Goal: Task Accomplishment & Management: Use online tool/utility

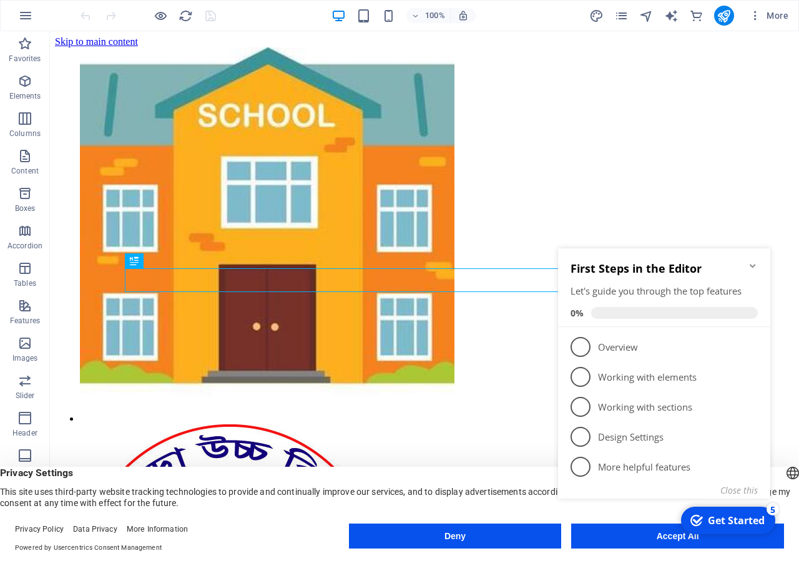
scroll to position [1225, 0]
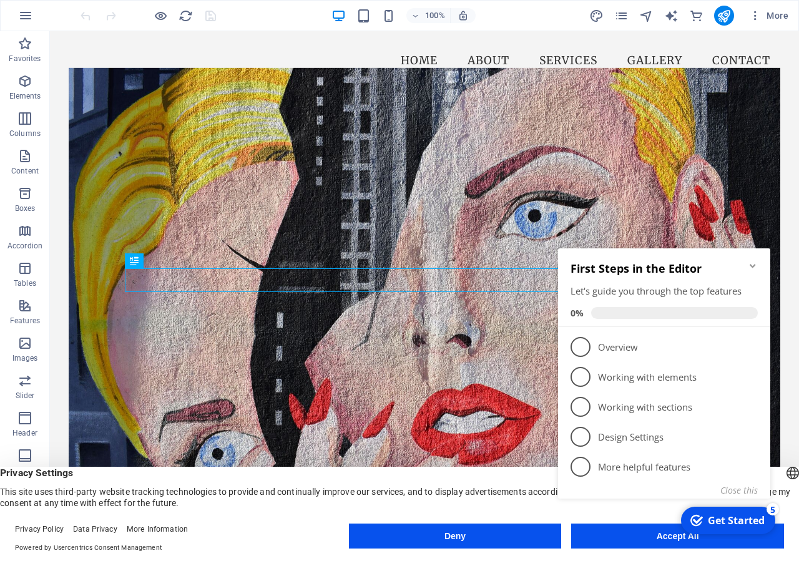
click at [753, 267] on icon "Minimize checklist" at bounding box center [752, 266] width 6 height 4
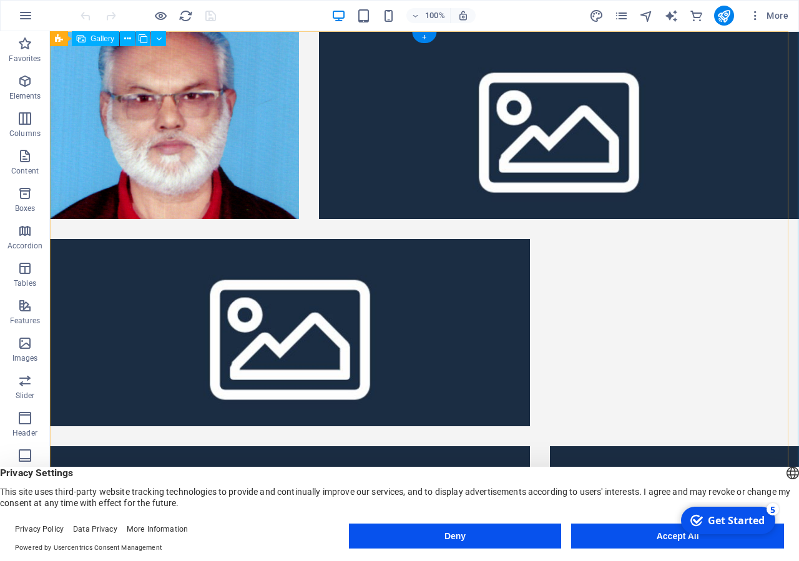
scroll to position [0, 0]
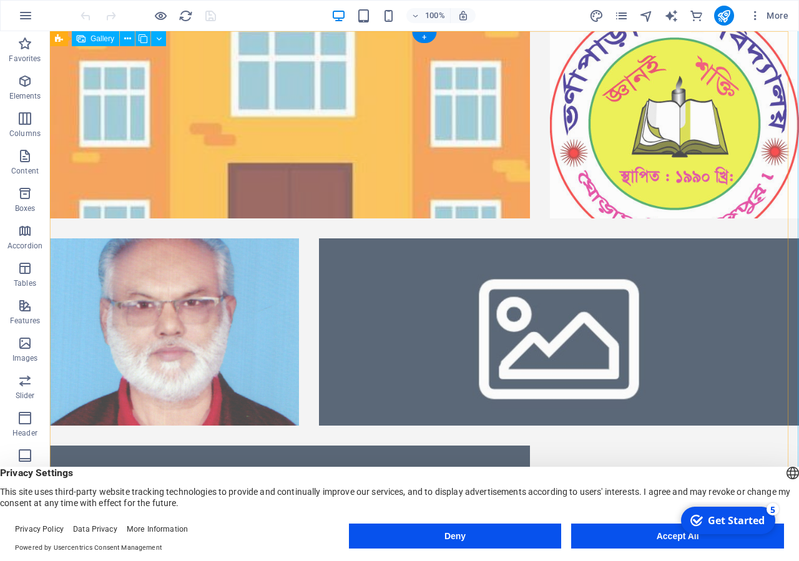
click at [333, 139] on li at bounding box center [290, 124] width 480 height 187
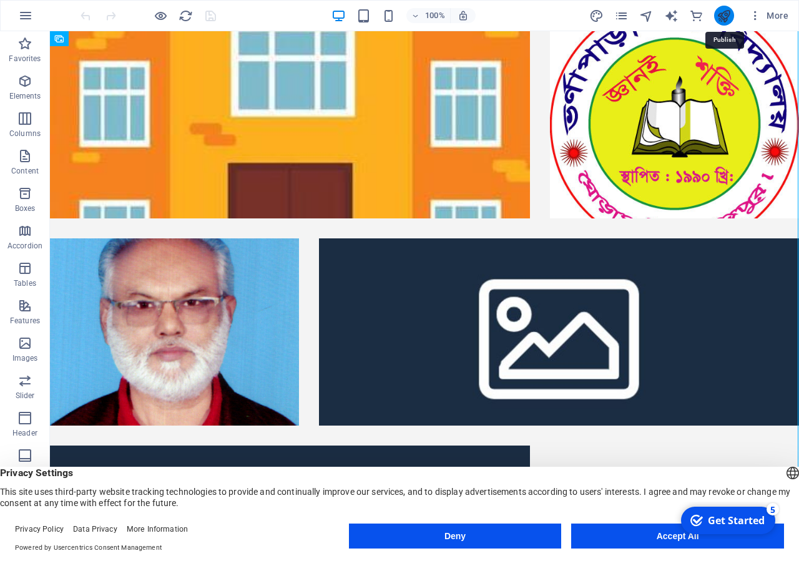
click at [725, 17] on icon "publish" at bounding box center [723, 16] width 14 height 14
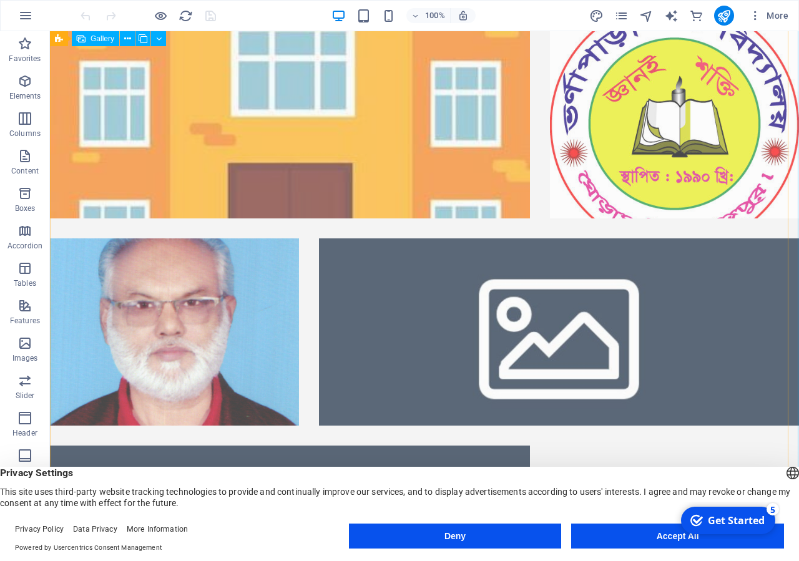
scroll to position [191, 0]
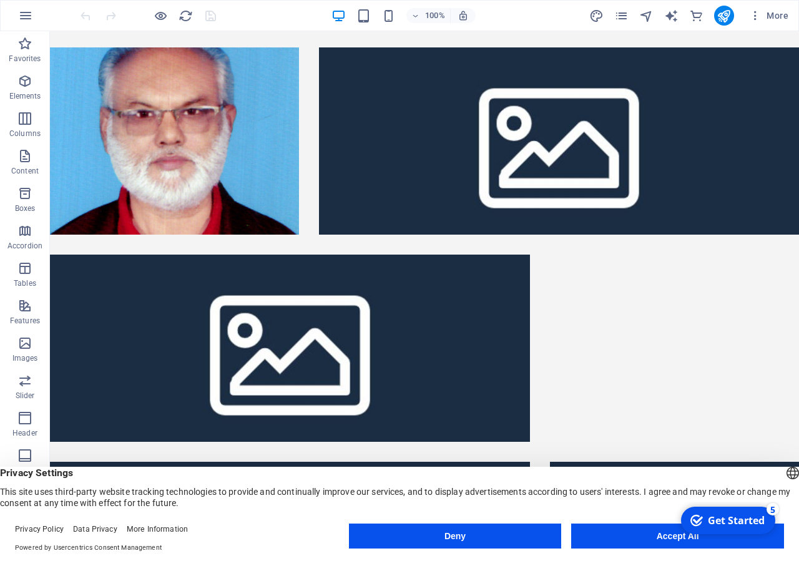
click at [656, 542] on button "Accept All" at bounding box center [677, 536] width 213 height 25
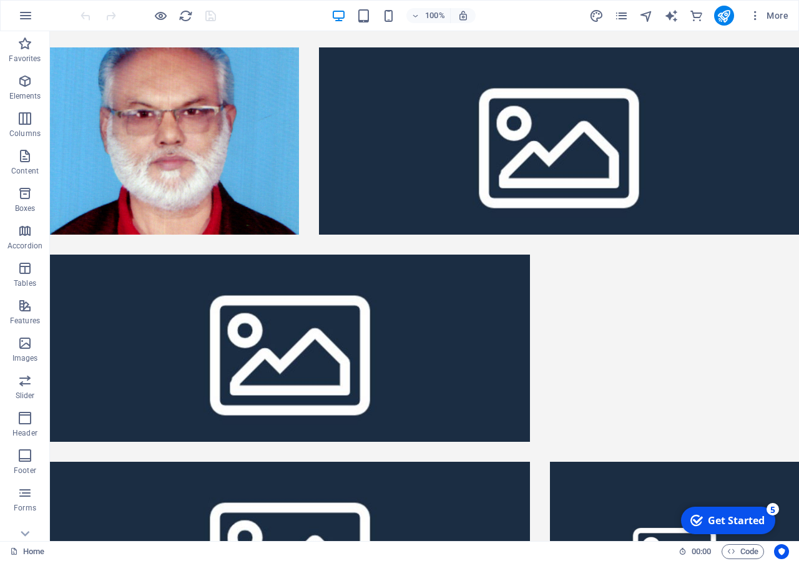
click at [721, 518] on div "Get Started" at bounding box center [736, 521] width 57 height 14
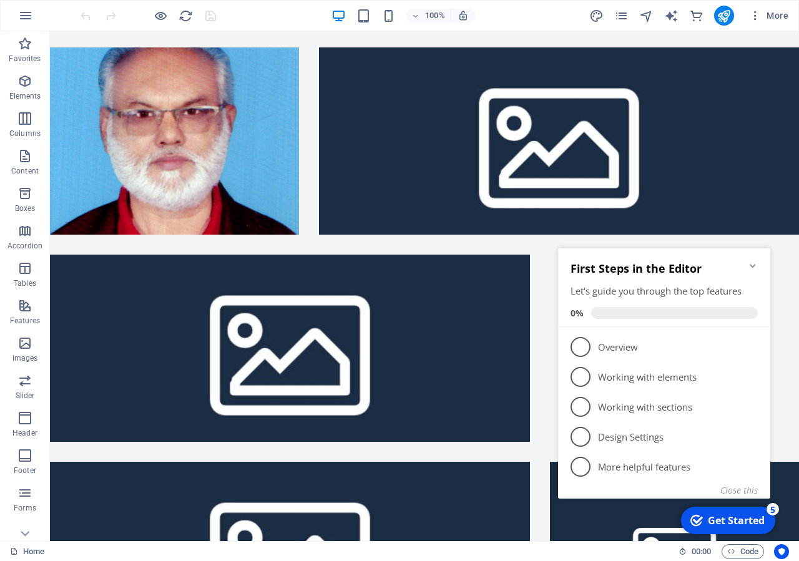
click at [721, 518] on div "Get Started" at bounding box center [736, 521] width 57 height 14
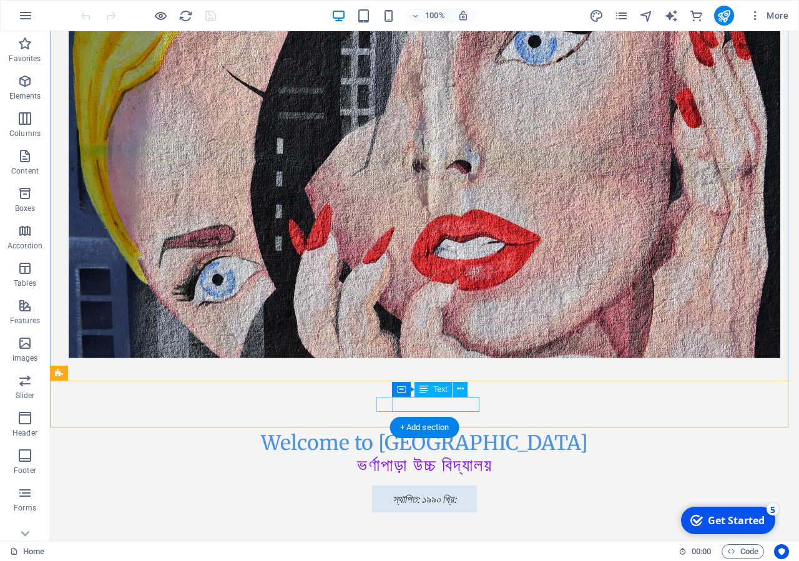
scroll to position [1209, 0]
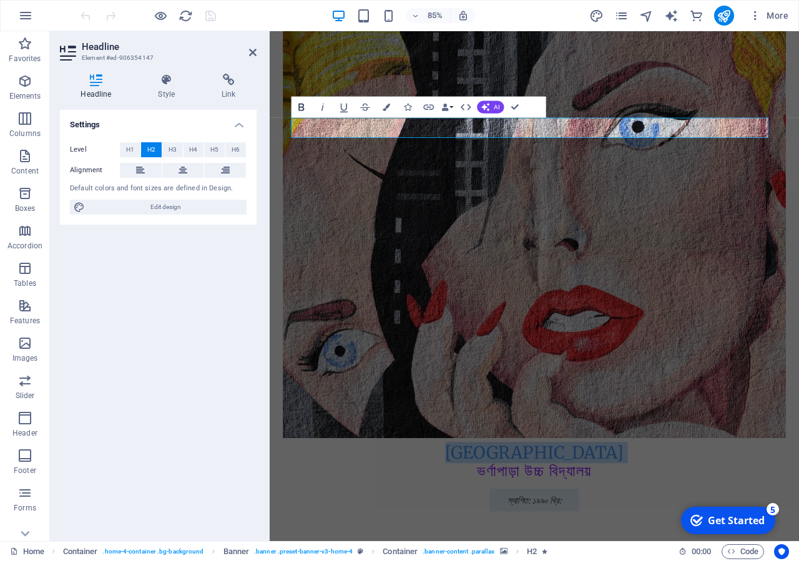
click at [305, 109] on icon "button" at bounding box center [301, 106] width 12 height 12
click at [392, 114] on button "Colors" at bounding box center [386, 107] width 20 height 21
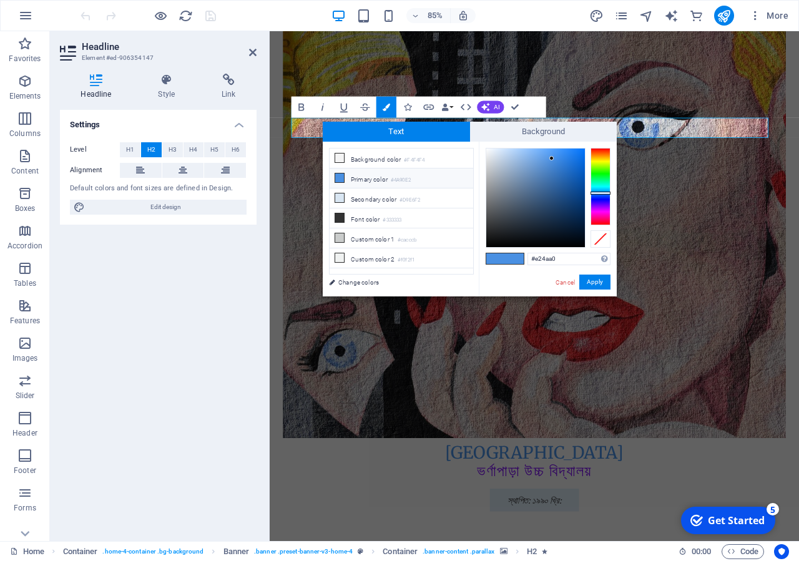
click at [604, 217] on div at bounding box center [600, 186] width 20 height 77
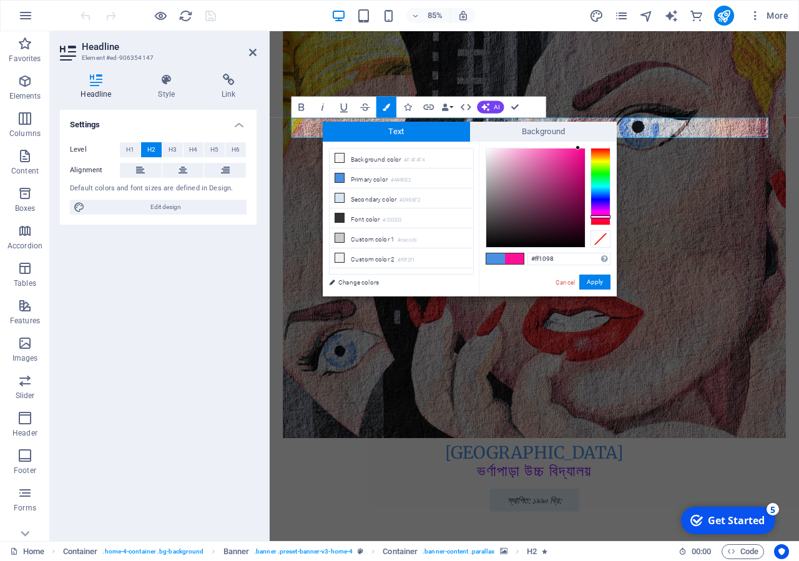
drag, startPoint x: 577, startPoint y: 153, endPoint x: 578, endPoint y: 142, distance: 10.6
click at [578, 142] on div "#ff1098 Supported formats #0852ed rgb(8, 82, 237) rgba(8, 82, 237, 90%) hsv(221…" at bounding box center [548, 310] width 138 height 336
type input "#e60986"
click at [580, 157] on div at bounding box center [580, 157] width 4 height 4
click at [592, 280] on button "Apply" at bounding box center [594, 282] width 31 height 15
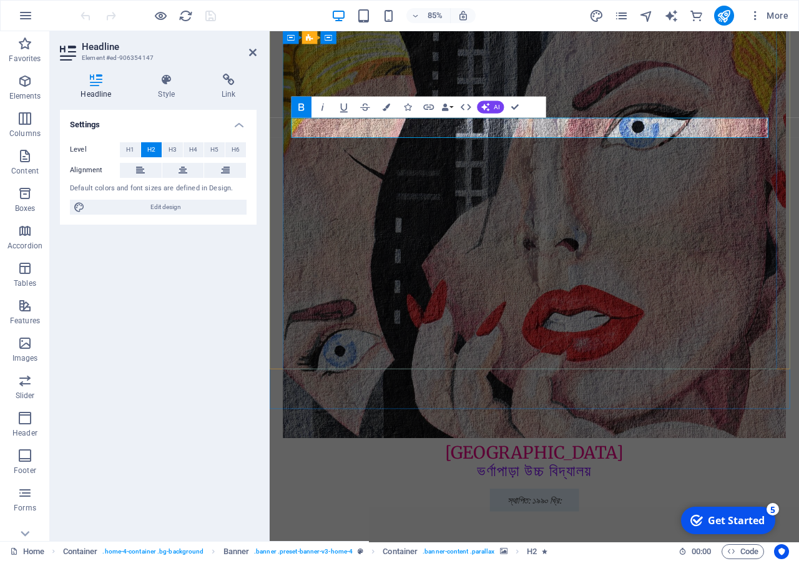
click at [656, 514] on span "[GEOGRAPHIC_DATA]" at bounding box center [581, 526] width 210 height 25
click at [577, 514] on span "[GEOGRAPHIC_DATA]" at bounding box center [581, 526] width 210 height 25
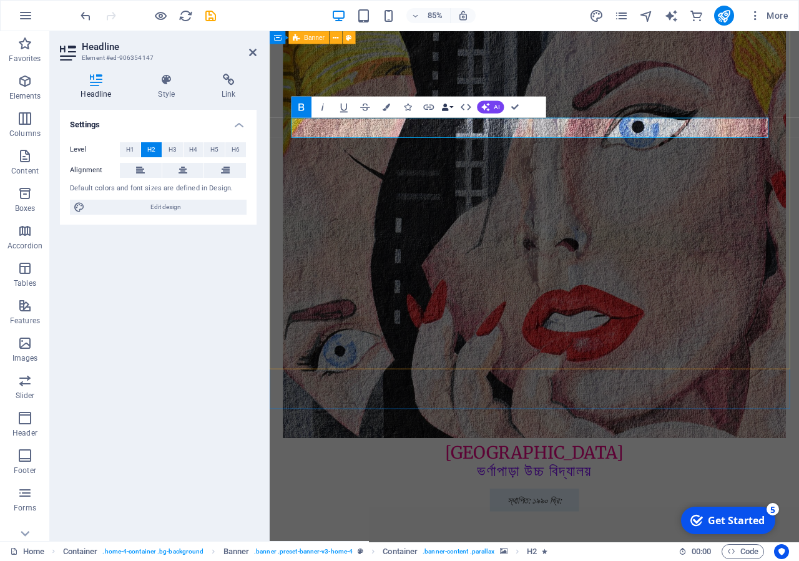
click at [449, 109] on button "Data Bindings" at bounding box center [447, 107] width 15 height 21
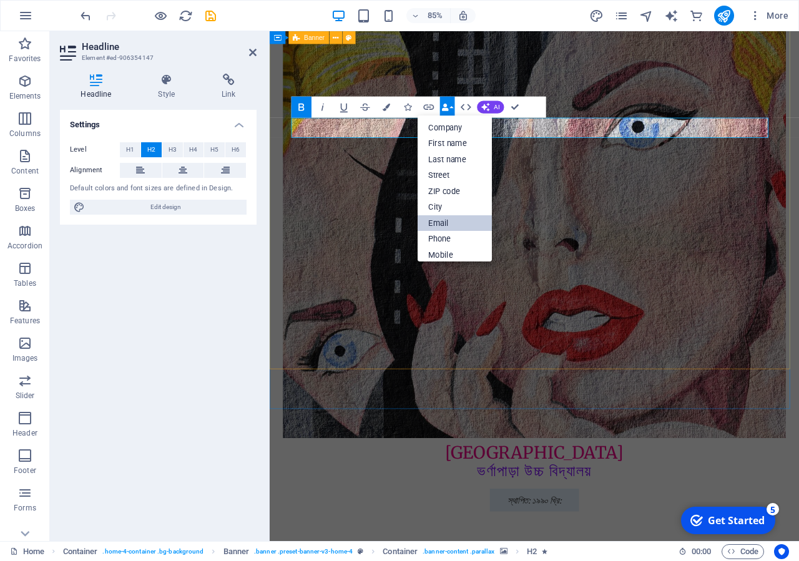
click at [456, 227] on link "Email" at bounding box center [454, 223] width 74 height 16
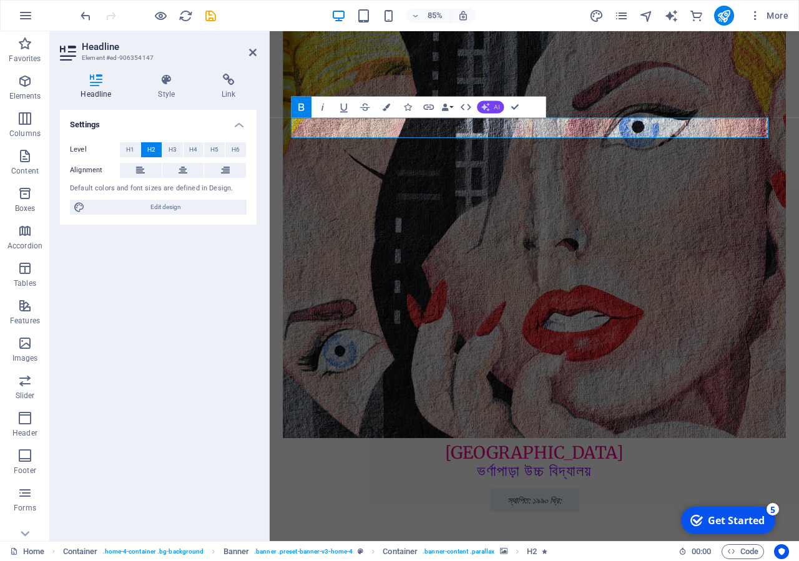
click at [497, 111] on button "AI" at bounding box center [490, 106] width 27 height 12
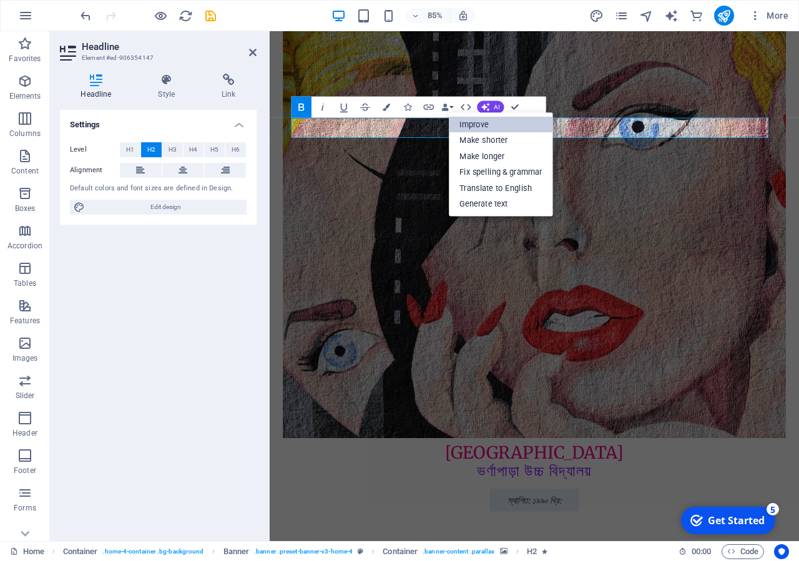
click at [497, 121] on link "Improve" at bounding box center [501, 124] width 104 height 16
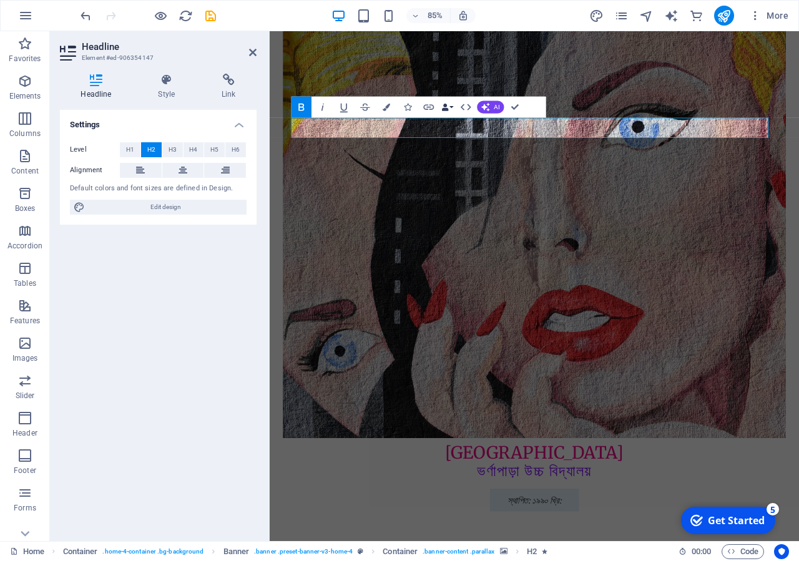
click at [451, 108] on button "Data Bindings" at bounding box center [447, 107] width 15 height 21
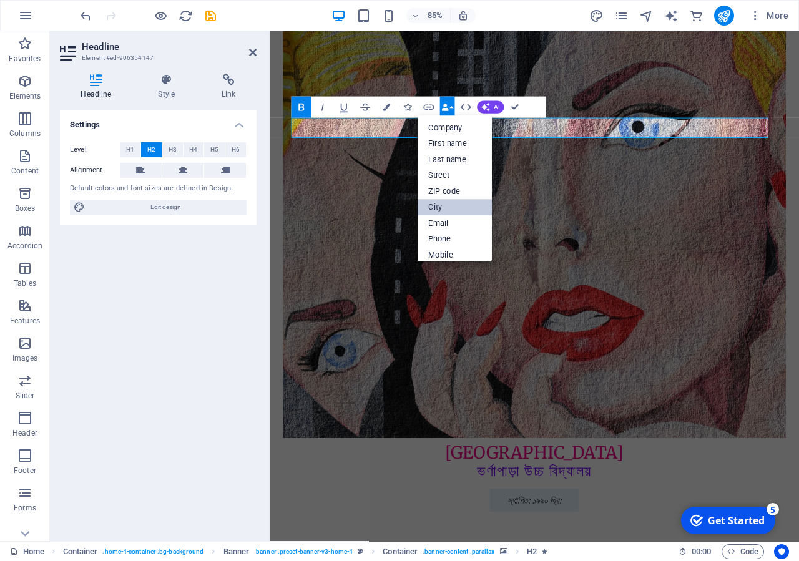
scroll to position [112, 0]
click at [467, 216] on link "Custom field 3" at bounding box center [454, 223] width 74 height 16
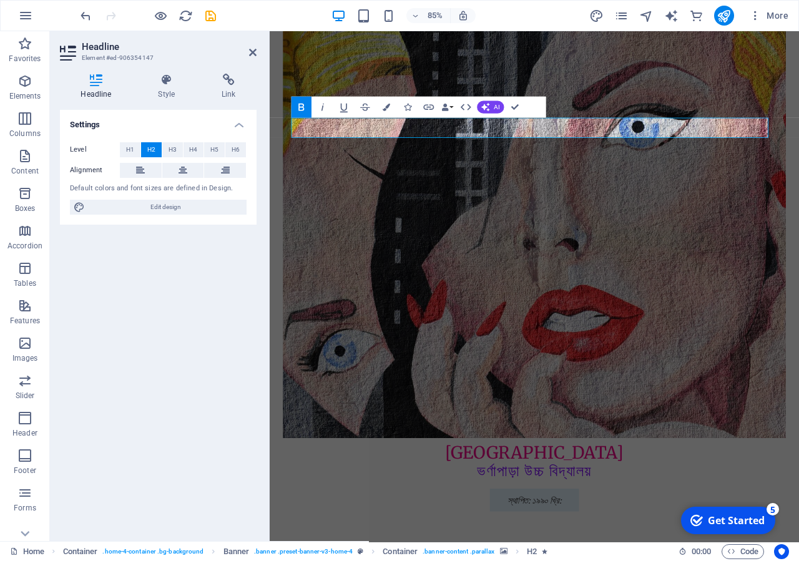
click at [544, 271] on figure at bounding box center [581, 237] width 592 height 546
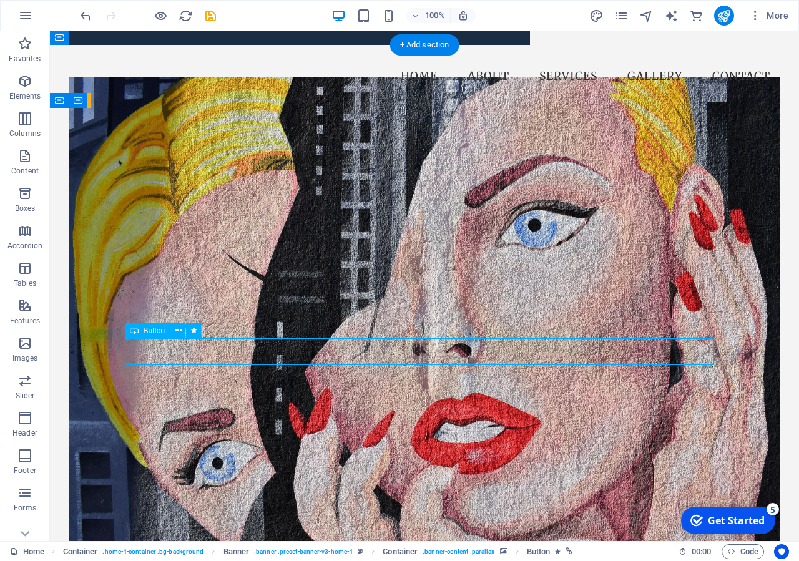
click at [523, 408] on figure at bounding box center [424, 309] width 711 height 464
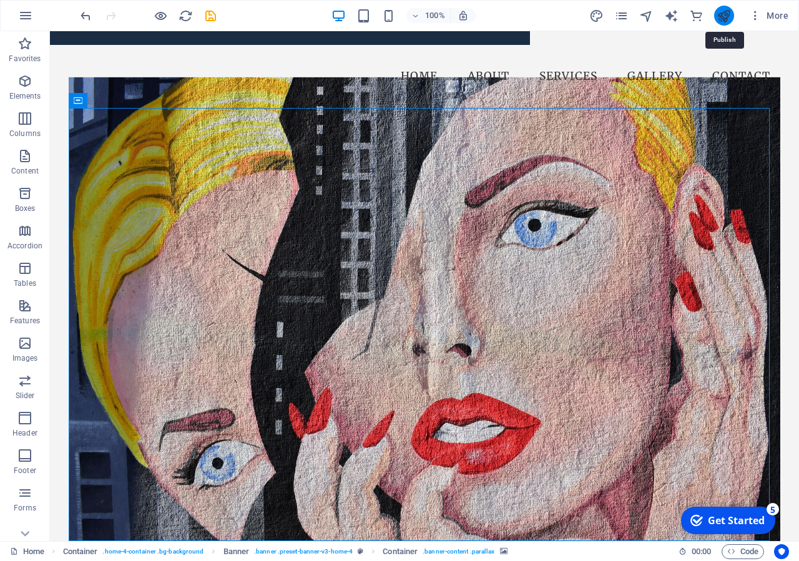
drag, startPoint x: 723, startPoint y: 12, endPoint x: 668, endPoint y: 2, distance: 55.7
click at [723, 12] on icon "publish" at bounding box center [723, 16] width 14 height 14
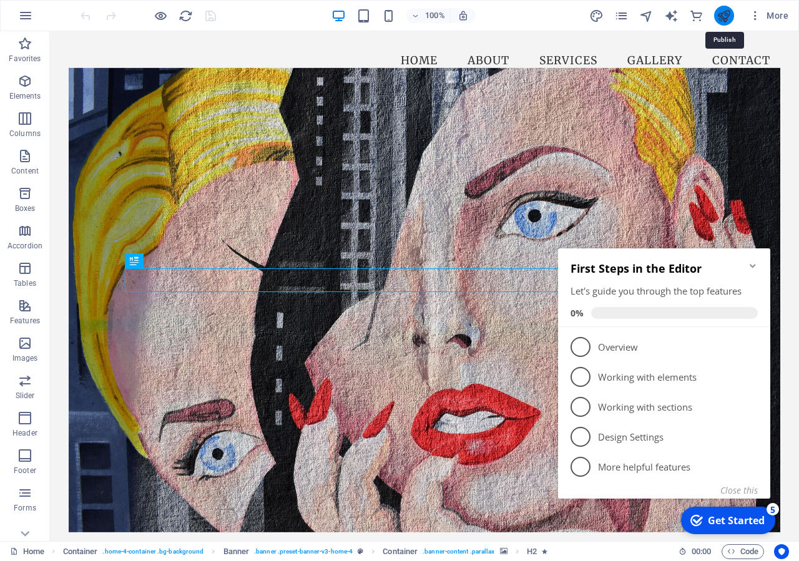
click at [726, 12] on icon "publish" at bounding box center [723, 16] width 14 height 14
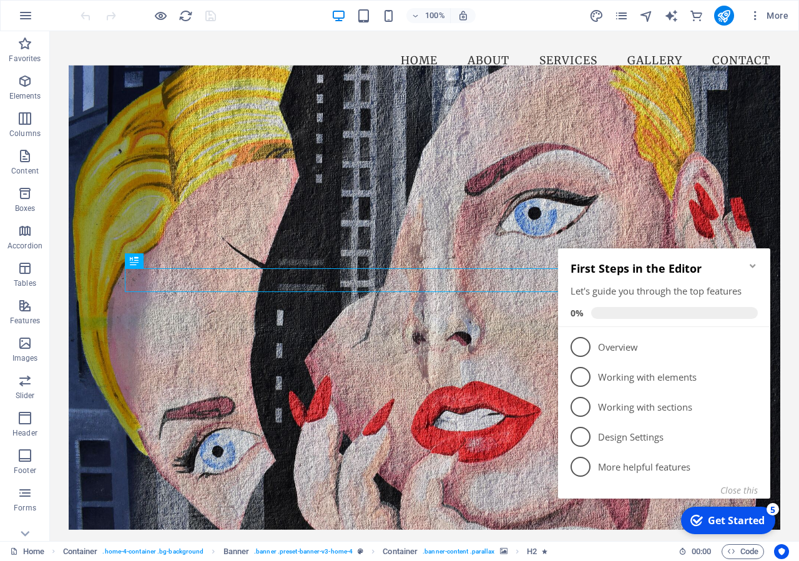
scroll to position [1225, 0]
click at [757, 271] on icon "Minimize checklist" at bounding box center [753, 266] width 10 height 10
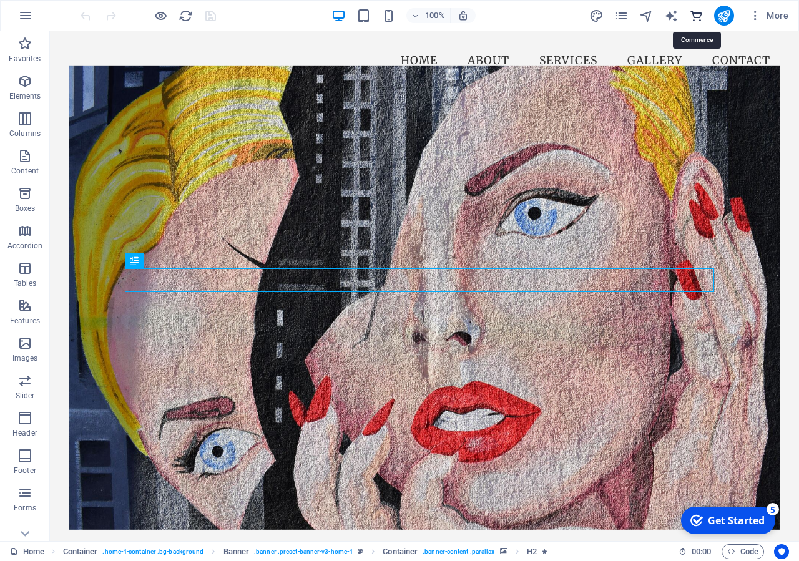
click at [691, 14] on icon "commerce" at bounding box center [696, 16] width 14 height 14
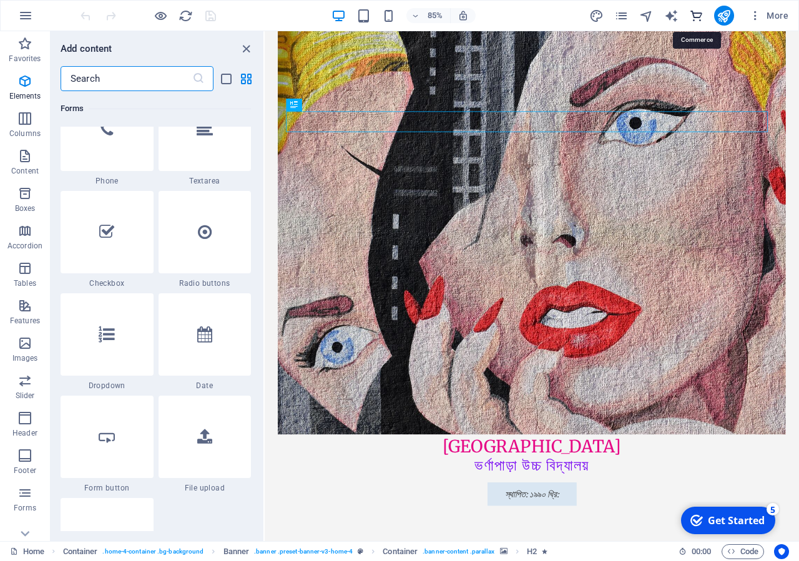
scroll to position [12157, 0]
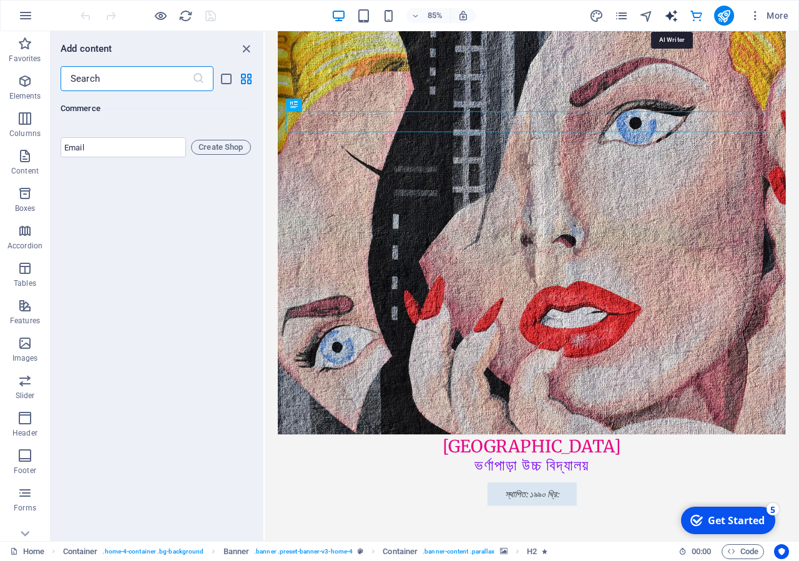
click at [668, 15] on icon "text_generator" at bounding box center [671, 16] width 14 height 14
select select "English"
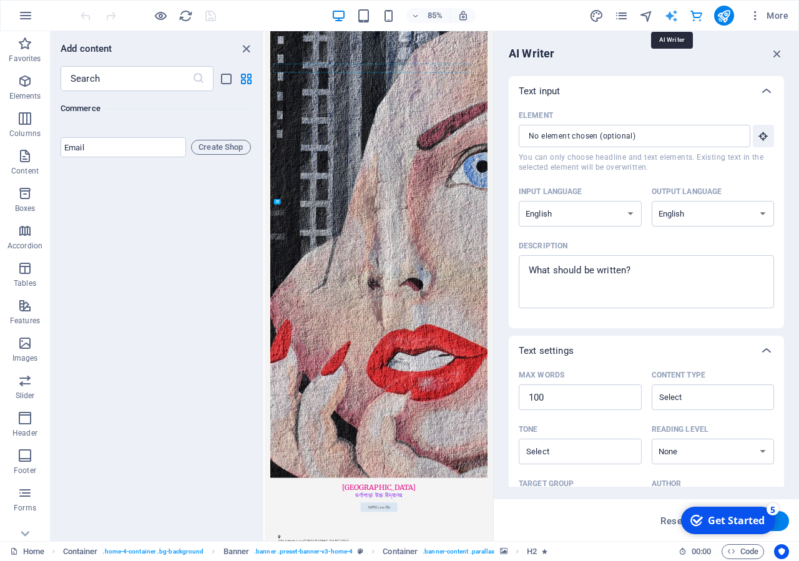
scroll to position [0, 0]
click at [648, 15] on icon "navigator" at bounding box center [646, 16] width 14 height 14
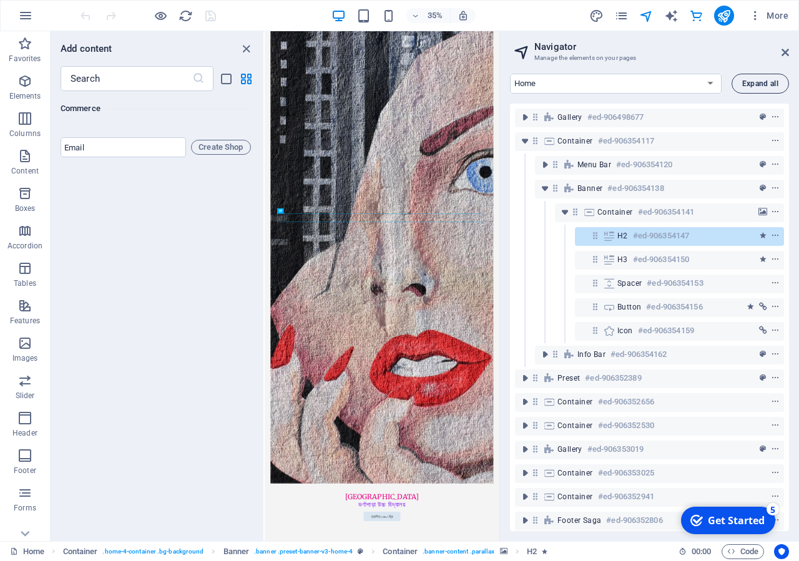
click at [761, 83] on span "Expand all" at bounding box center [760, 83] width 36 height 7
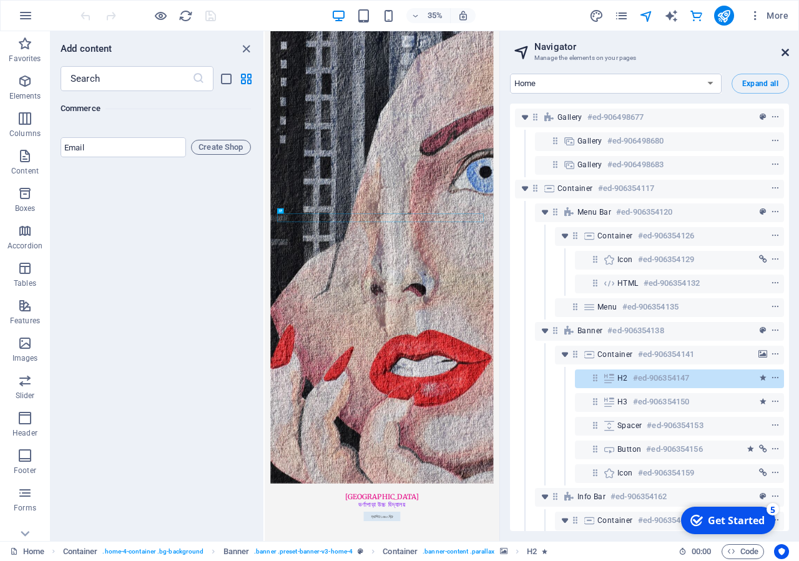
click at [784, 51] on icon at bounding box center [784, 52] width 7 height 10
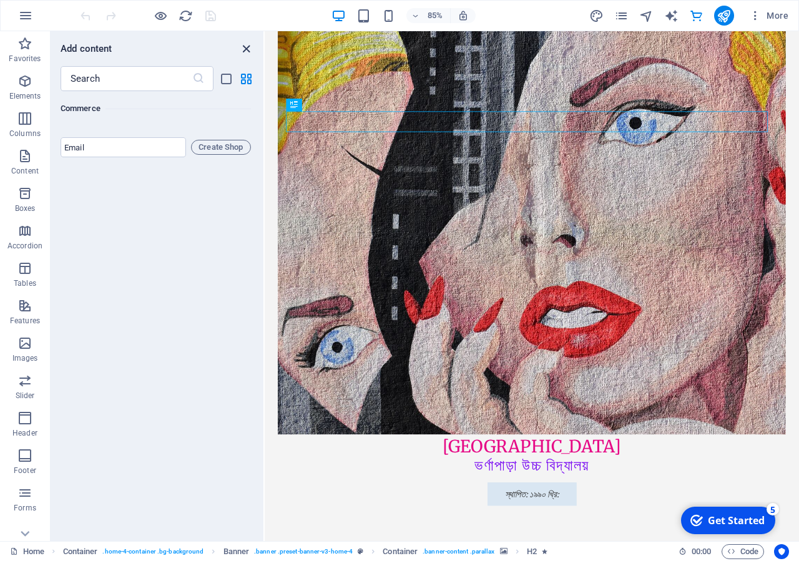
click at [249, 46] on icon "close panel" at bounding box center [246, 49] width 14 height 14
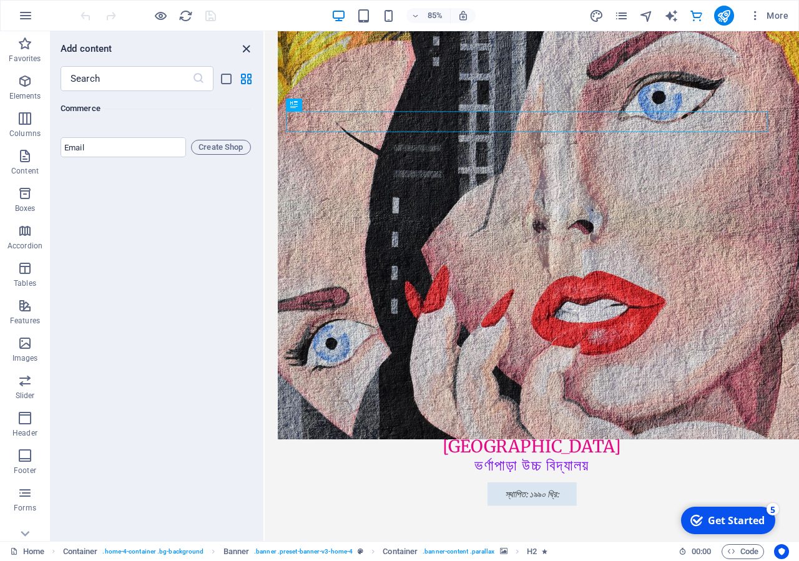
select select "4"
select select "px"
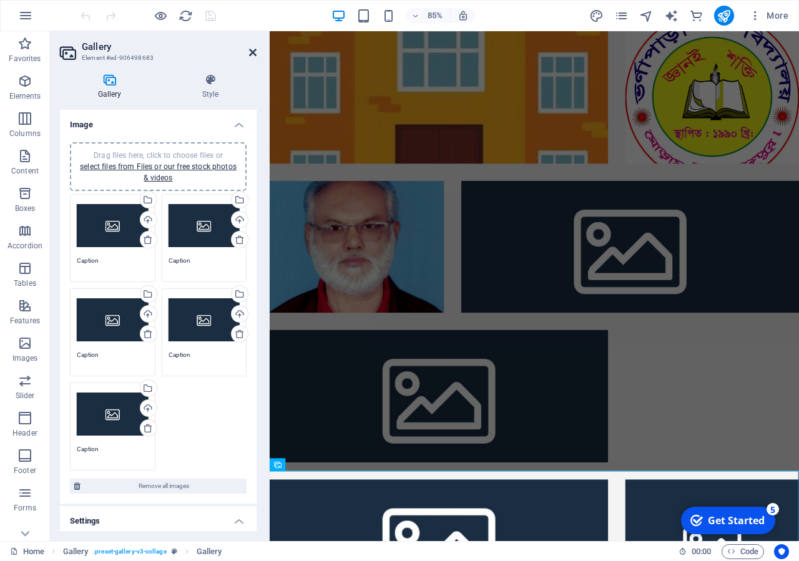
drag, startPoint x: 255, startPoint y: 52, endPoint x: 203, endPoint y: 21, distance: 60.5
click at [255, 52] on icon at bounding box center [252, 52] width 7 height 10
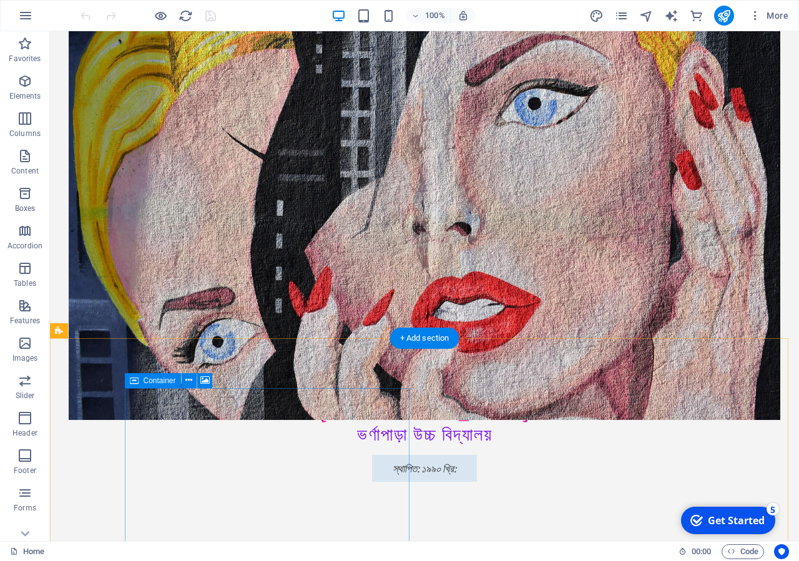
scroll to position [1558, 0]
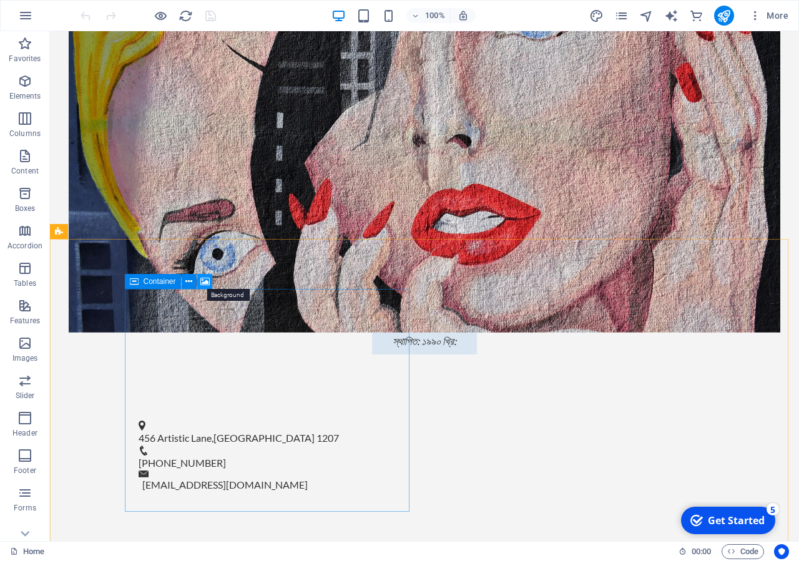
click at [206, 278] on icon at bounding box center [204, 281] width 9 height 13
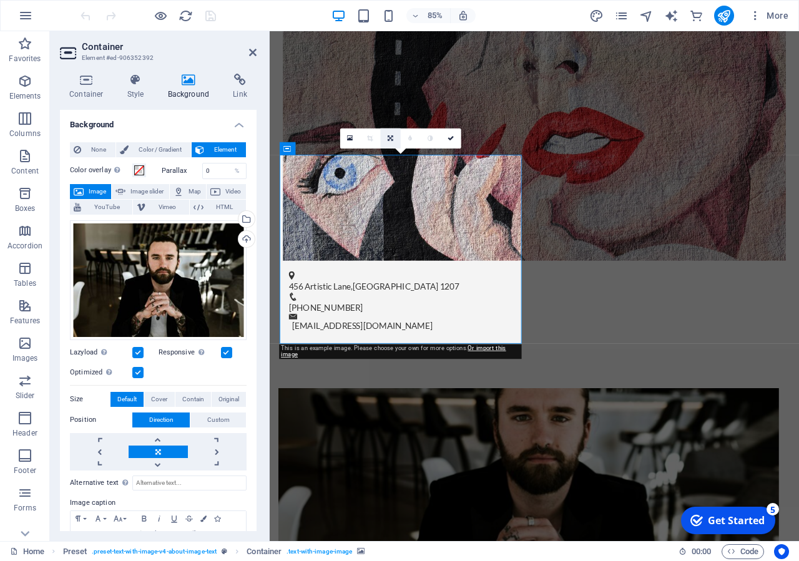
click at [391, 135] on icon at bounding box center [391, 138] width 6 height 6
click at [391, 136] on icon at bounding box center [391, 138] width 6 height 6
click at [351, 140] on icon at bounding box center [350, 138] width 6 height 7
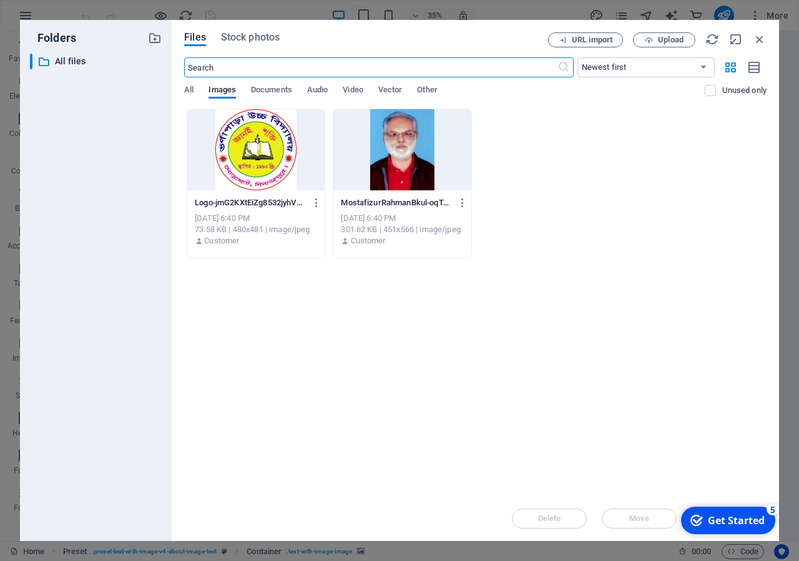
click at [401, 165] on div at bounding box center [401, 149] width 137 height 81
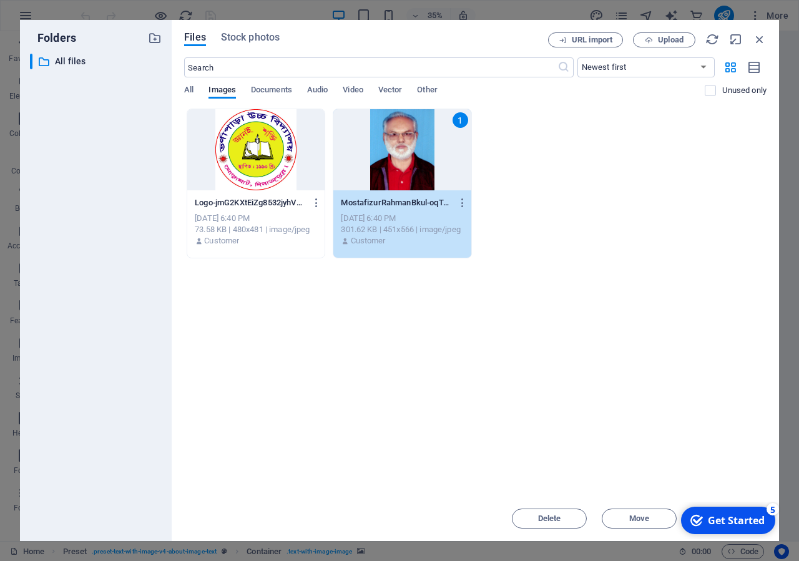
click at [401, 165] on div "1" at bounding box center [401, 149] width 137 height 81
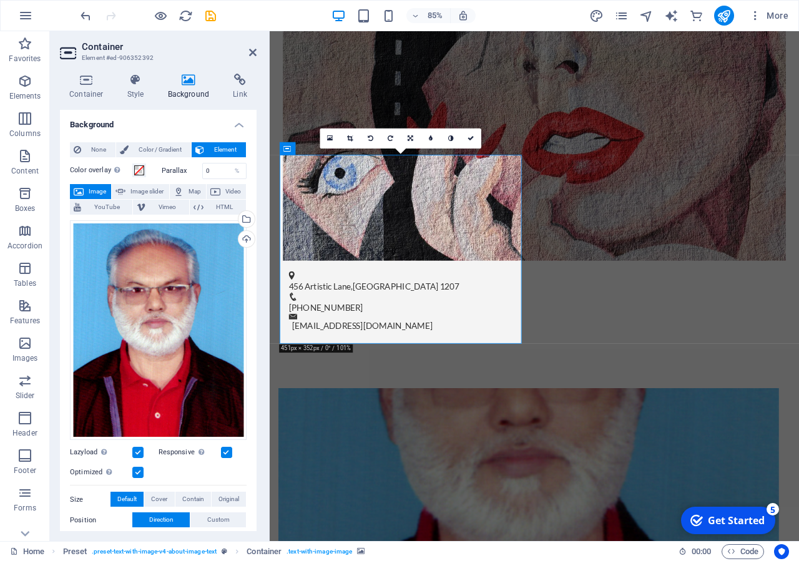
click at [490, 451] on figure at bounding box center [574, 562] width 589 height 222
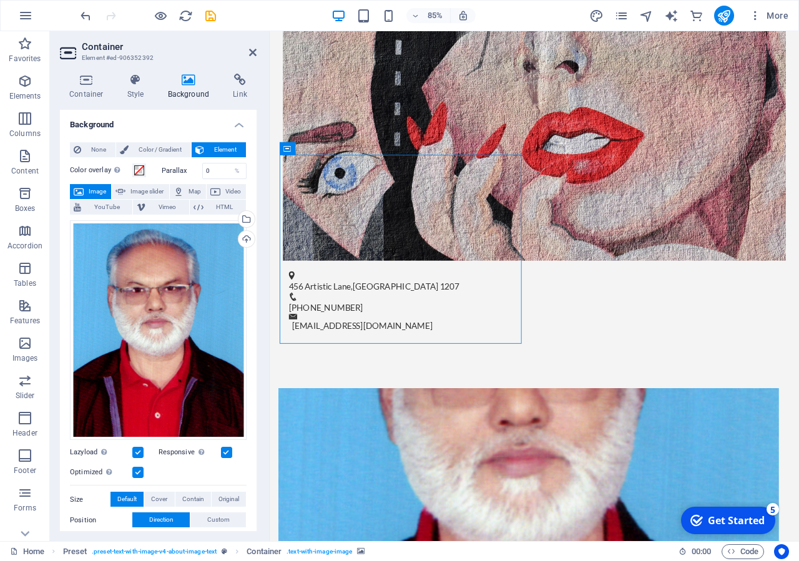
drag, startPoint x: 501, startPoint y: 228, endPoint x: 501, endPoint y: 306, distance: 77.4
drag, startPoint x: 525, startPoint y: 230, endPoint x: 511, endPoint y: 329, distance: 100.2
click at [399, 451] on figure at bounding box center [574, 562] width 589 height 222
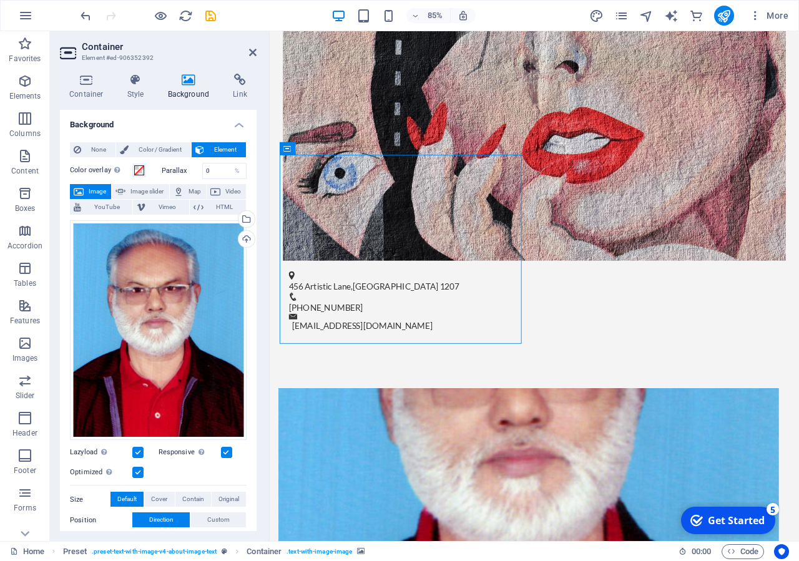
click at [399, 451] on figure at bounding box center [574, 562] width 589 height 222
drag, startPoint x: 456, startPoint y: 303, endPoint x: 460, endPoint y: 384, distance: 80.6
click at [460, 451] on figure at bounding box center [574, 562] width 589 height 222
click at [717, 13] on icon "publish" at bounding box center [723, 16] width 14 height 14
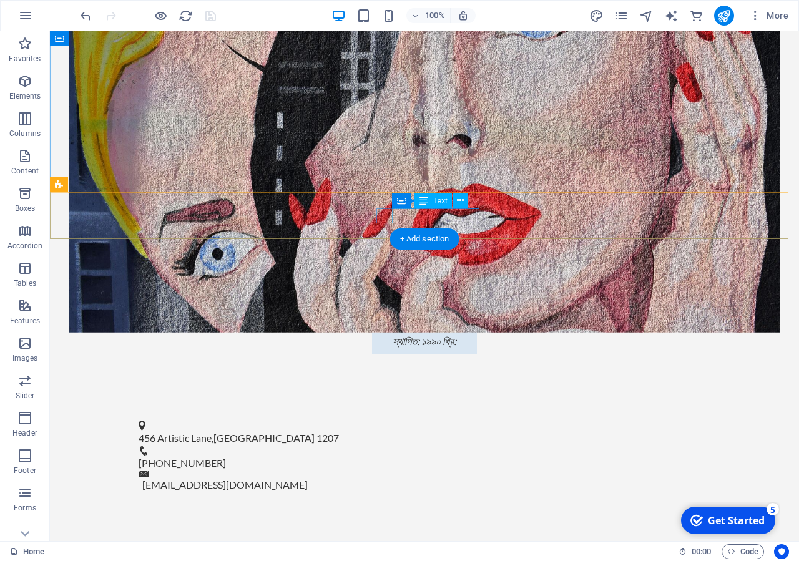
click at [226, 457] on span "[PHONE_NUMBER]" at bounding box center [182, 463] width 87 height 12
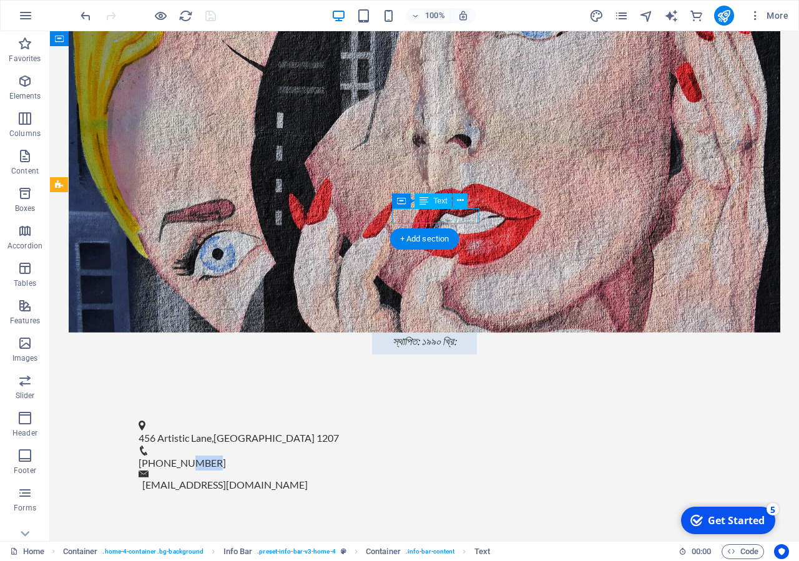
click at [226, 457] on span "[PHONE_NUMBER]" at bounding box center [182, 463] width 87 height 12
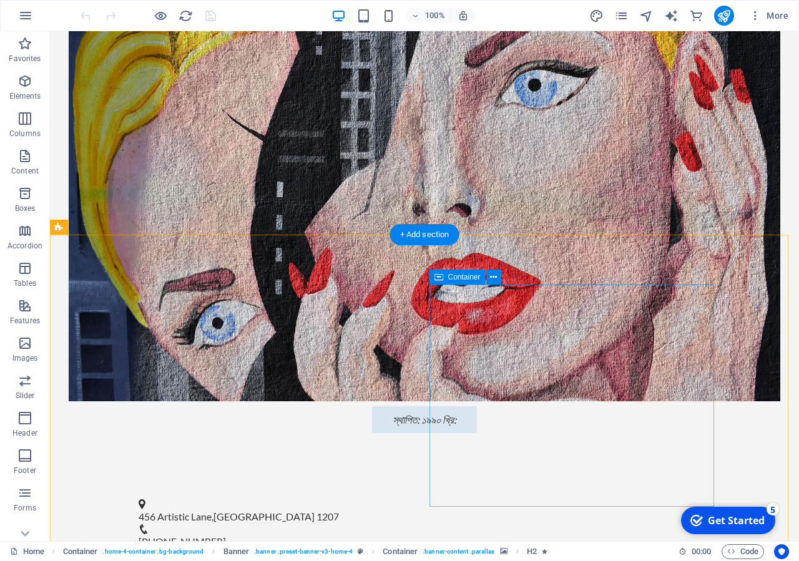
scroll to position [1607, 0]
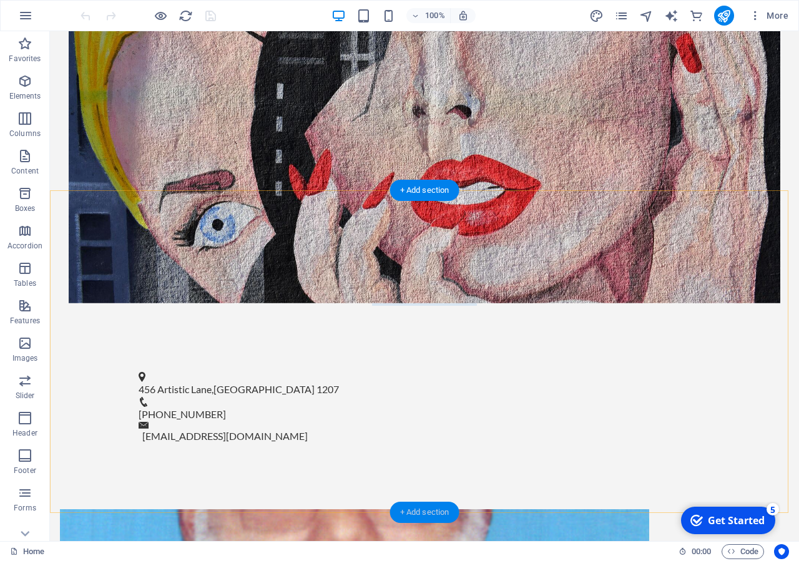
click at [432, 515] on div "+ Add section" at bounding box center [424, 512] width 69 height 21
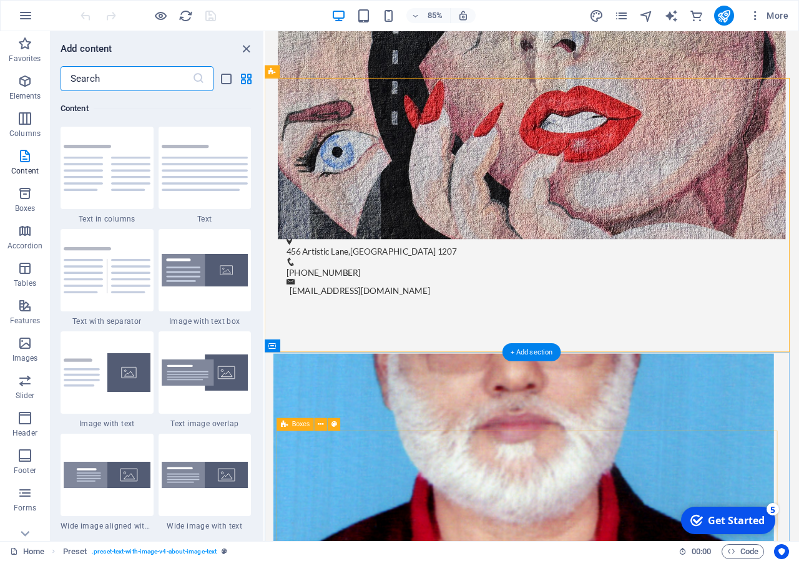
scroll to position [2184, 0]
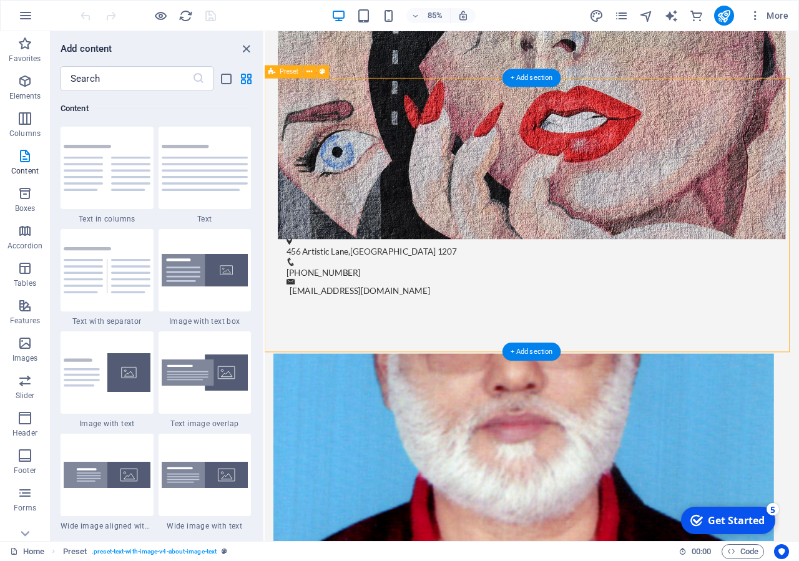
drag, startPoint x: 484, startPoint y: 302, endPoint x: 485, endPoint y: 322, distance: 20.0
click at [485, 411] on figure at bounding box center [569, 522] width 589 height 222
click at [378, 309] on span "[PHONE_NUMBER]" at bounding box center [333, 315] width 87 height 12
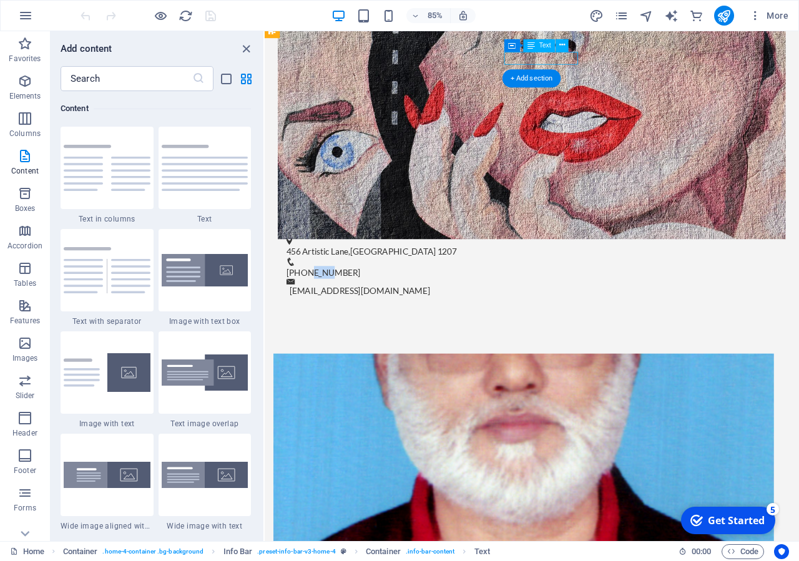
click at [378, 309] on span "[PHONE_NUMBER]" at bounding box center [333, 315] width 87 height 12
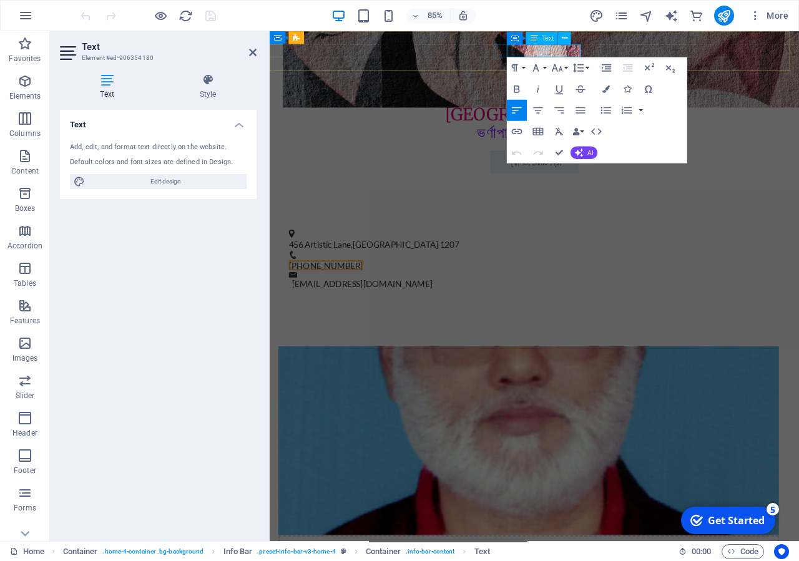
click at [379, 301] on span "[PHONE_NUMBER]" at bounding box center [335, 307] width 87 height 12
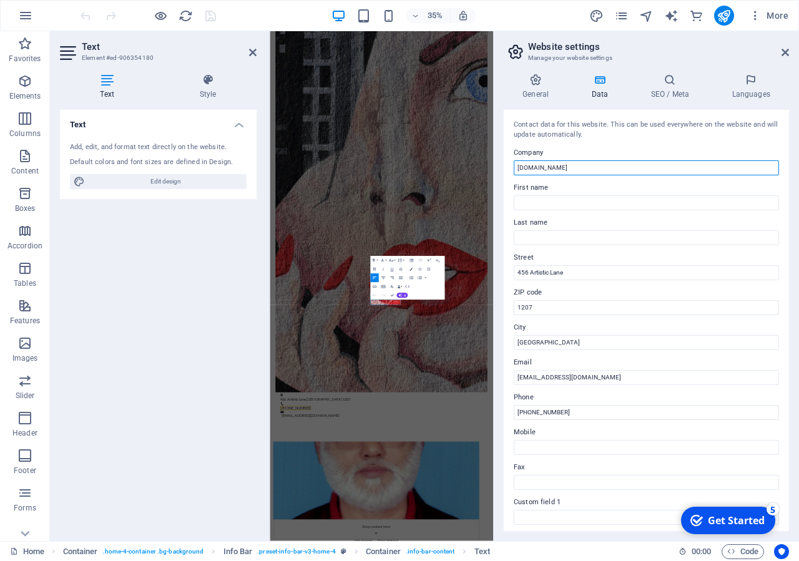
click at [605, 168] on input "[DOMAIN_NAME]" at bounding box center [646, 167] width 265 height 15
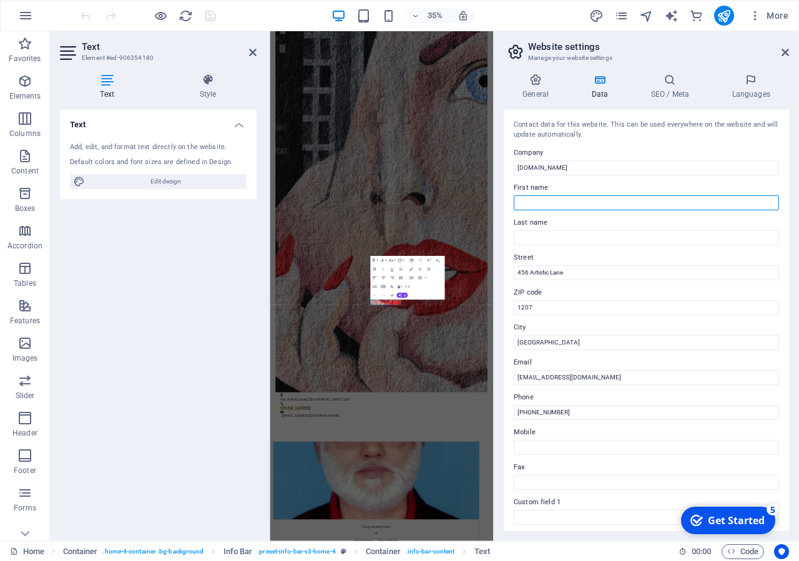
click at [580, 204] on input "First name" at bounding box center [646, 202] width 265 height 15
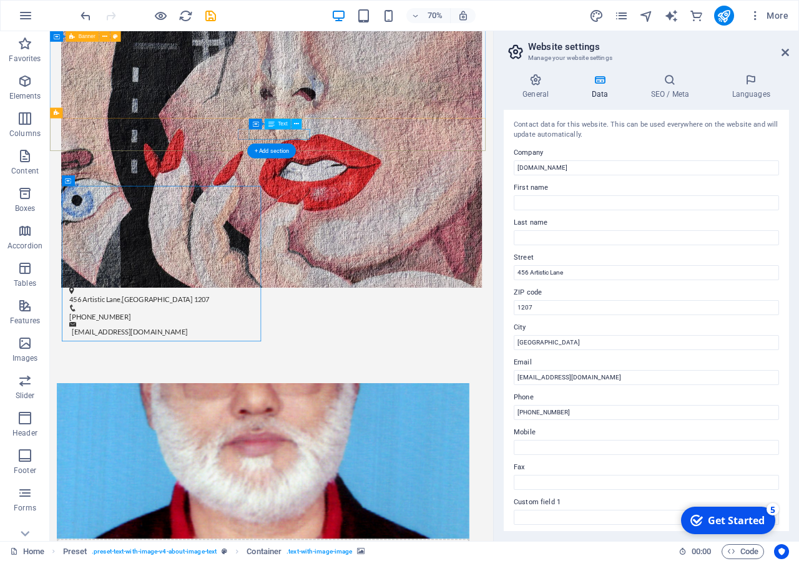
click at [165, 432] on span "[PHONE_NUMBER]" at bounding box center [120, 438] width 87 height 12
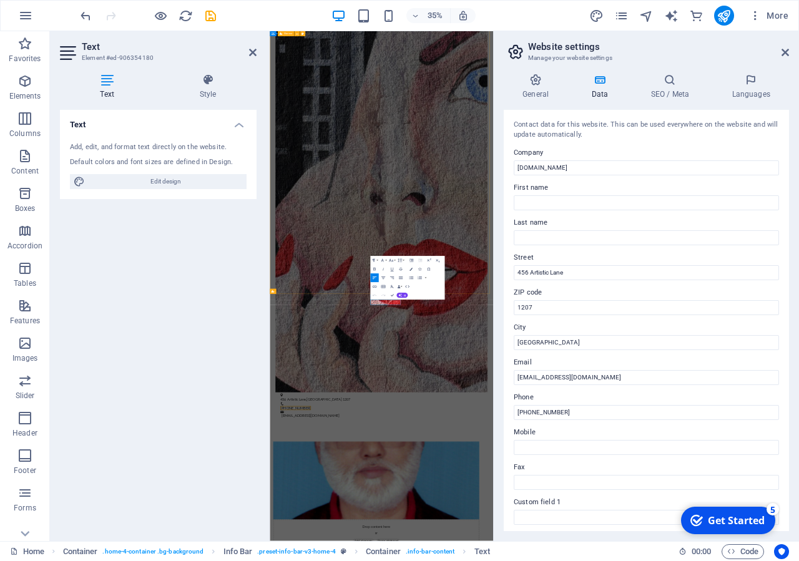
click at [608, 537] on figure at bounding box center [589, 401] width 607 height 1325
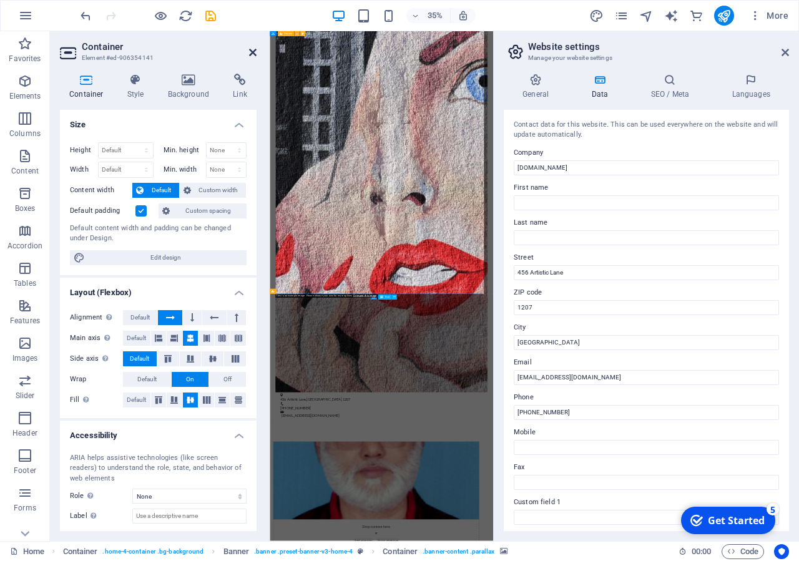
click at [253, 54] on icon at bounding box center [252, 52] width 7 height 10
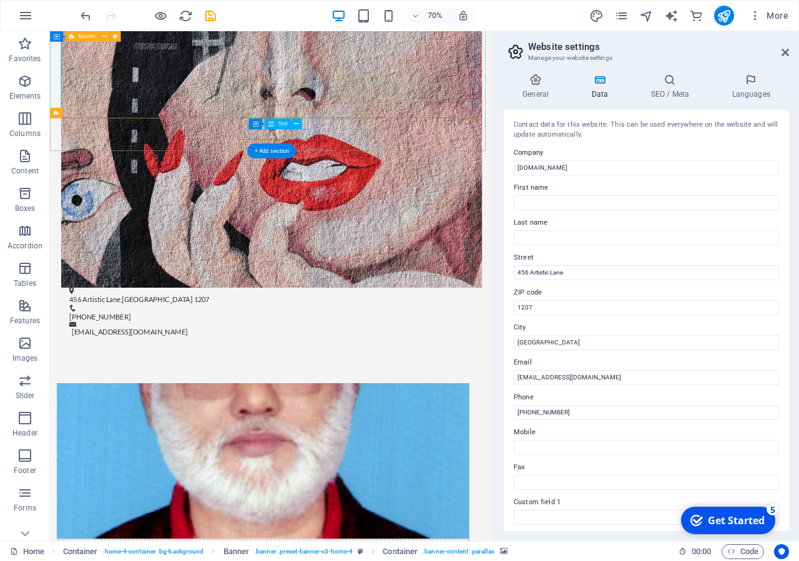
click at [165, 432] on span "[PHONE_NUMBER]" at bounding box center [120, 438] width 87 height 12
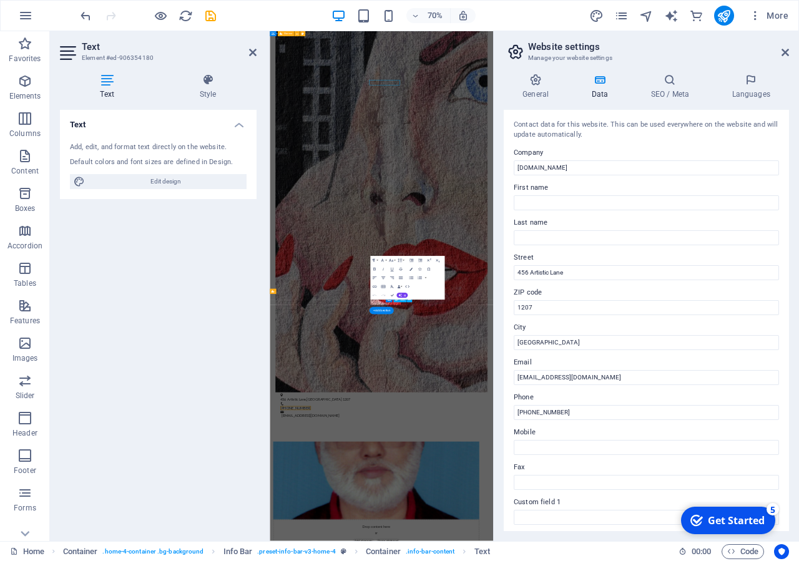
click at [364, 331] on figure at bounding box center [589, 401] width 607 height 1325
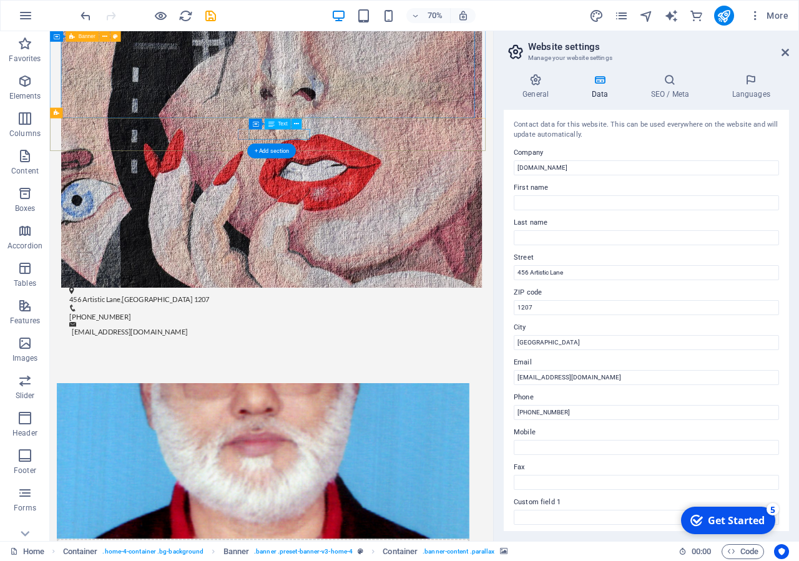
click at [165, 432] on span "[PHONE_NUMBER]" at bounding box center [120, 438] width 87 height 12
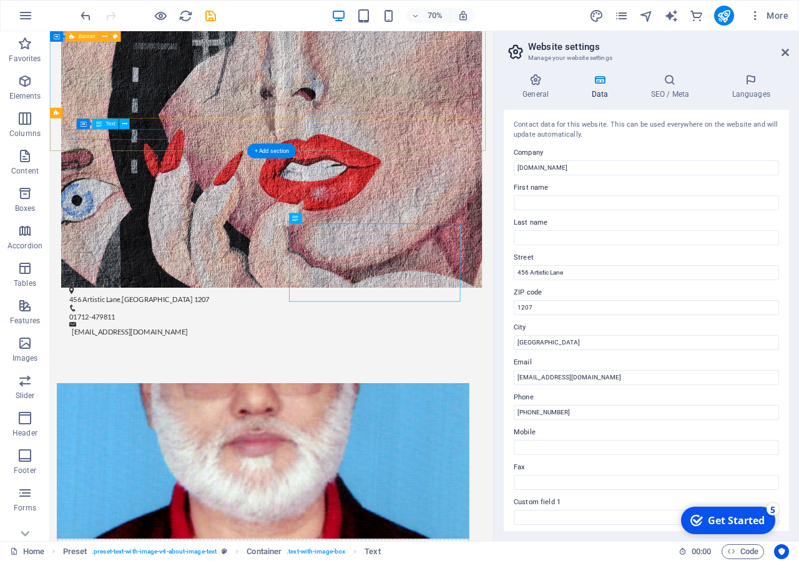
click at [150, 407] on span "456 Artistic Lane" at bounding box center [113, 413] width 73 height 12
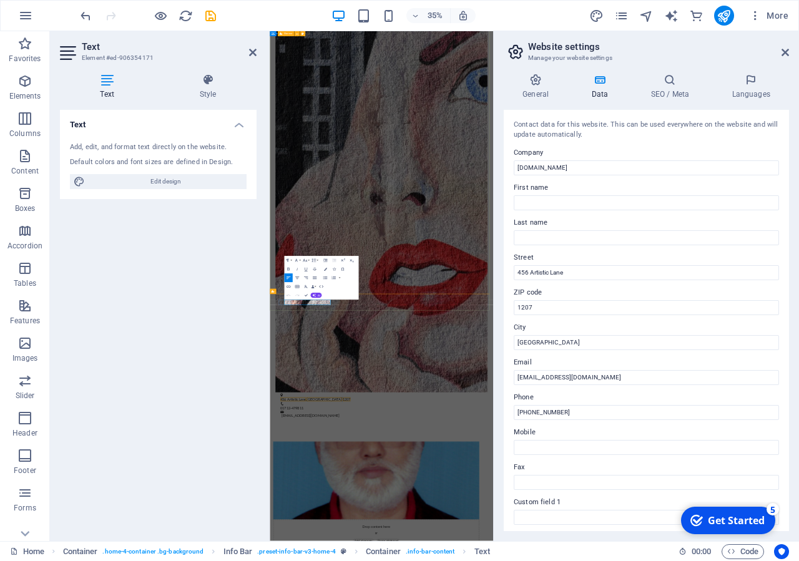
click at [216, 307] on div "Text Add, edit, and format text directly on the website. Default colors and fon…" at bounding box center [158, 320] width 197 height 421
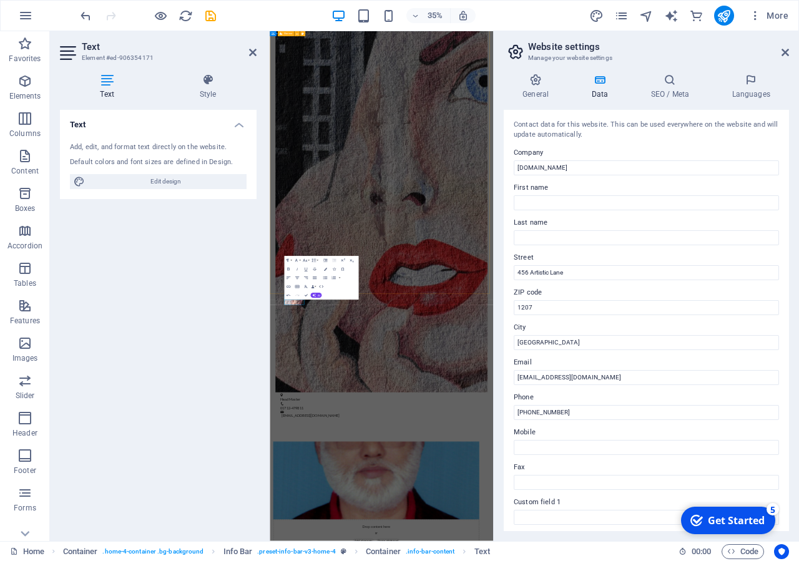
click at [575, 560] on figure at bounding box center [589, 401] width 607 height 1325
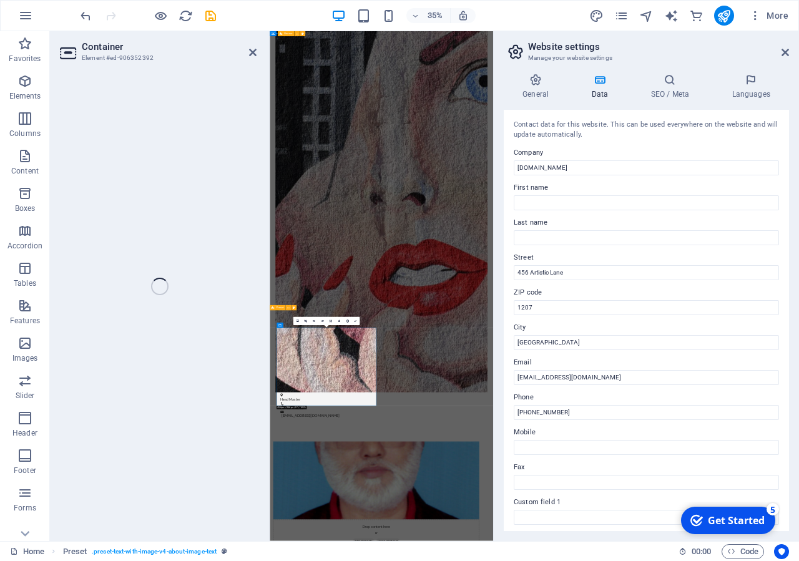
click at [528, 560] on figure at bounding box center [589, 401] width 607 height 1325
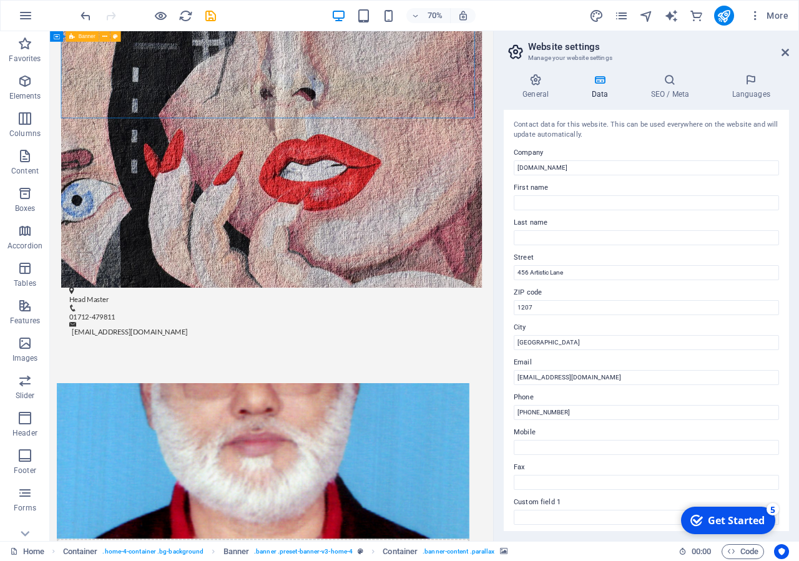
click at [726, 4] on div "70% More" at bounding box center [400, 16] width 798 height 30
click at [723, 16] on icon "publish" at bounding box center [723, 16] width 14 height 14
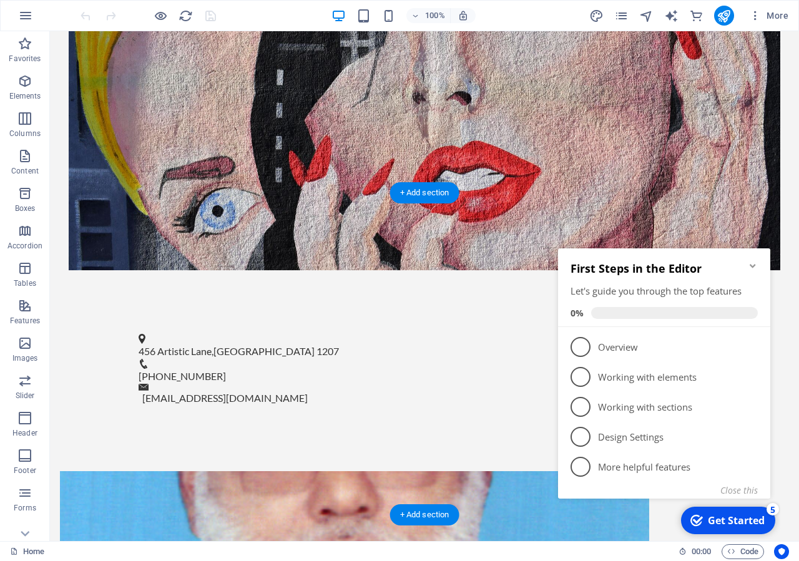
scroll to position [1734, 0]
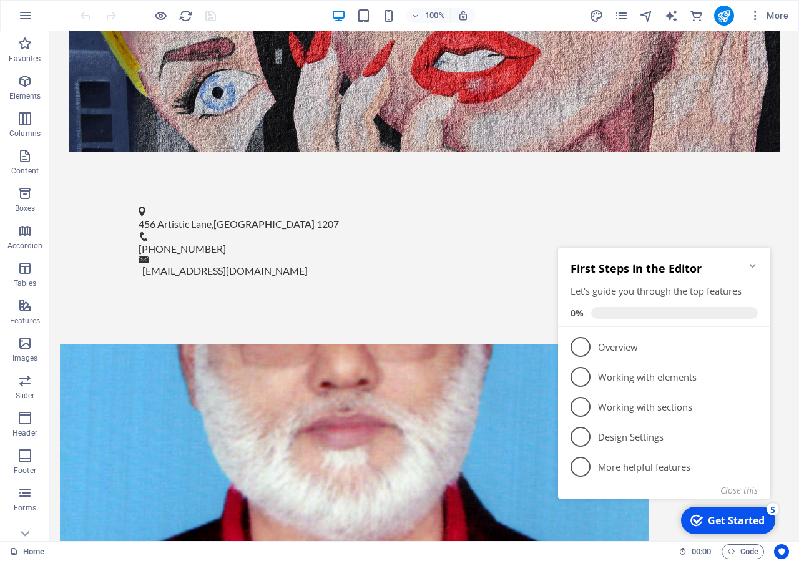
click at [755, 265] on icon "Minimize checklist" at bounding box center [753, 266] width 10 height 10
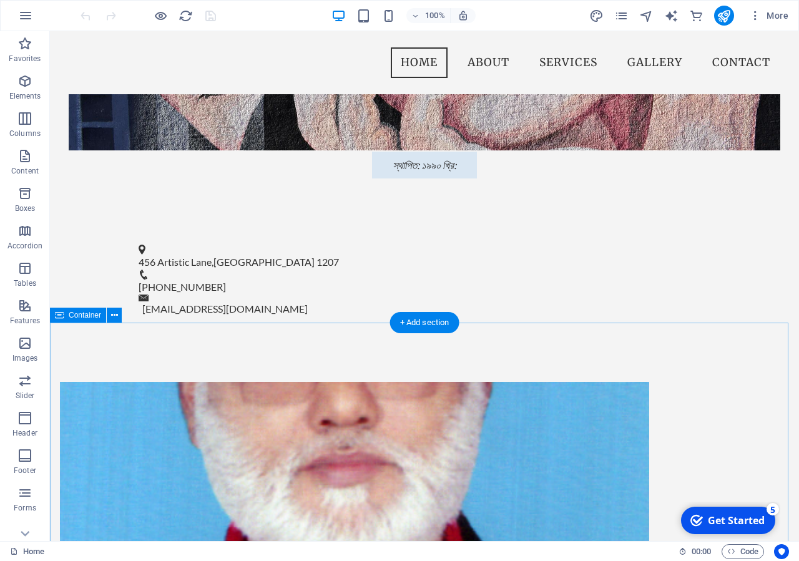
scroll to position [1543, 0]
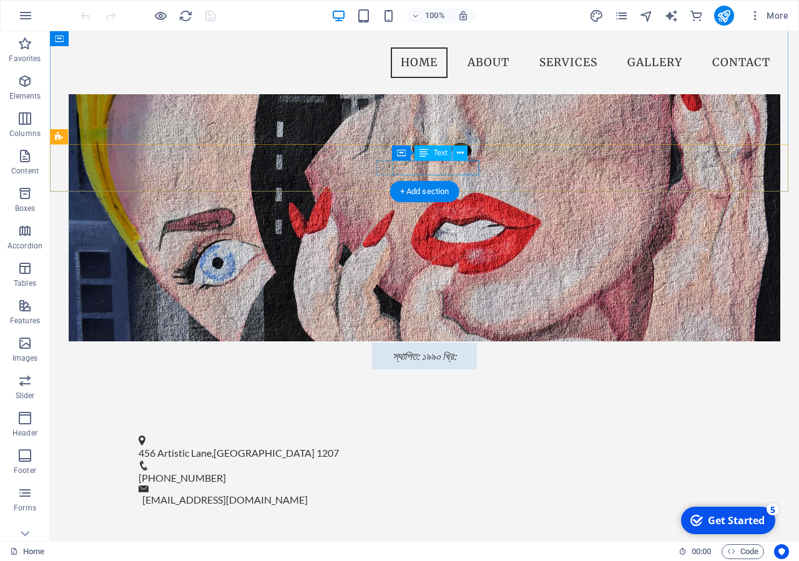
click at [226, 472] on span "[PHONE_NUMBER]" at bounding box center [182, 478] width 87 height 12
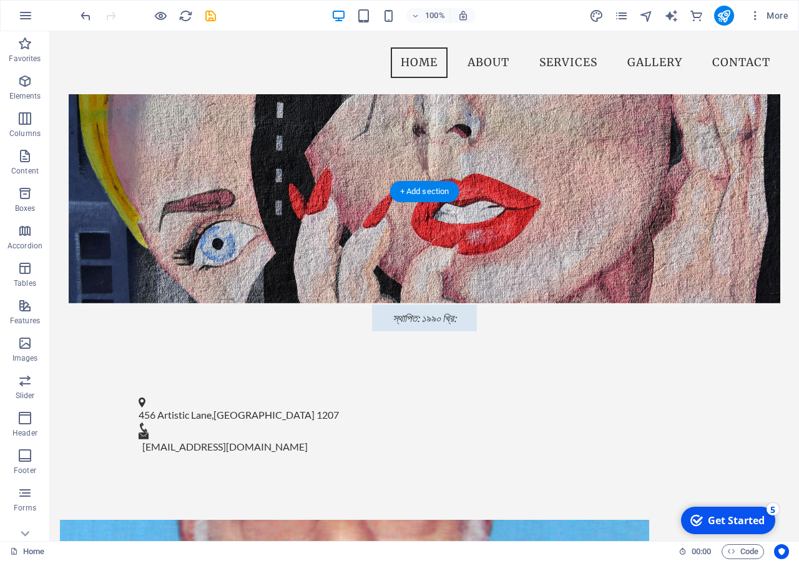
click at [454, 381] on div "456 Artistic Lane , Dhaka 1207 info@varnaparahs.edu.bd" at bounding box center [424, 425] width 749 height 89
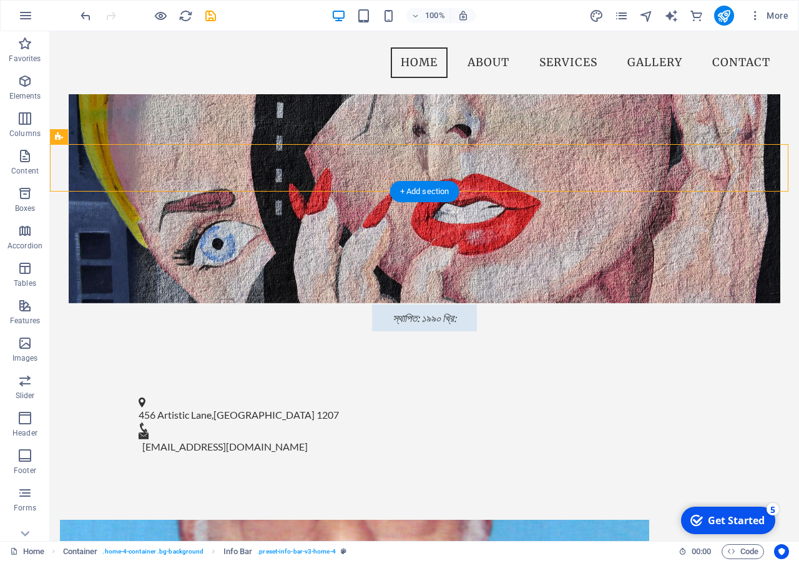
click at [436, 381] on div "456 Artistic Lane , Dhaka 1207 info@varnaparahs.edu.bd" at bounding box center [424, 425] width 749 height 89
click at [425, 422] on figure at bounding box center [420, 427] width 562 height 10
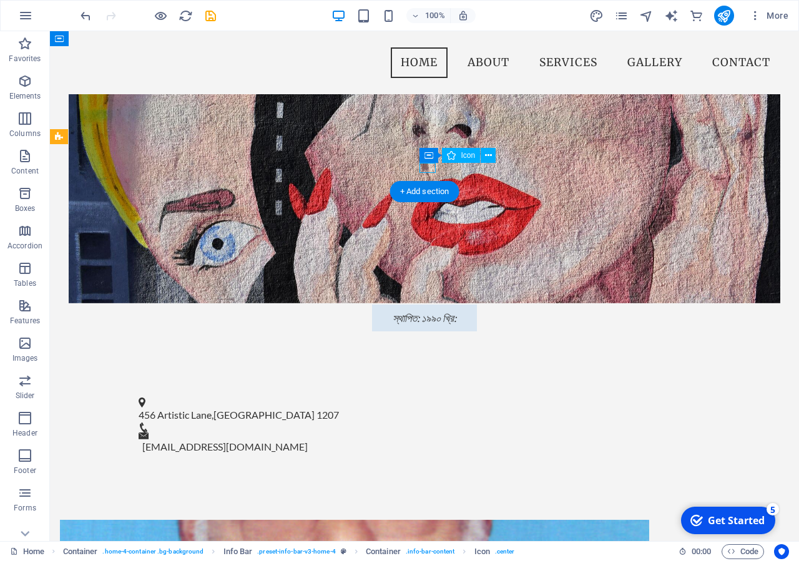
click at [425, 422] on figure at bounding box center [420, 427] width 562 height 10
select select "xMidYMid"
select select "px"
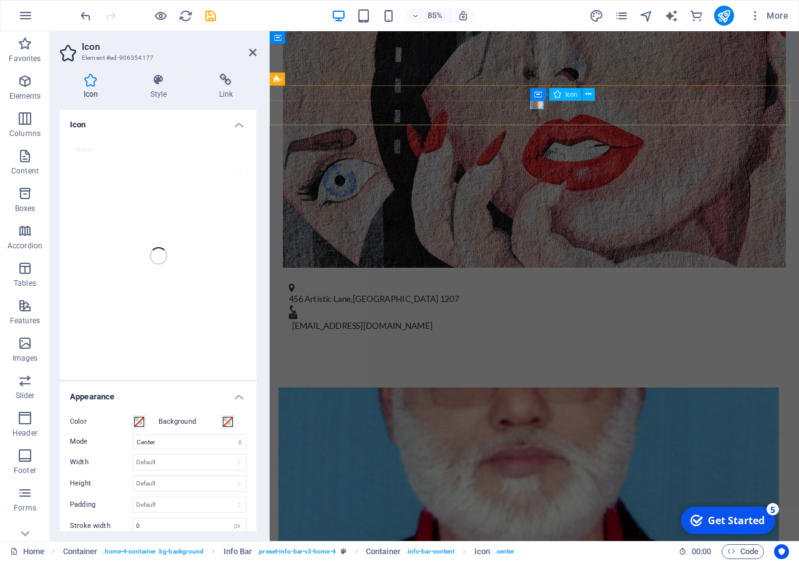
click at [579, 353] on figure at bounding box center [576, 358] width 568 height 10
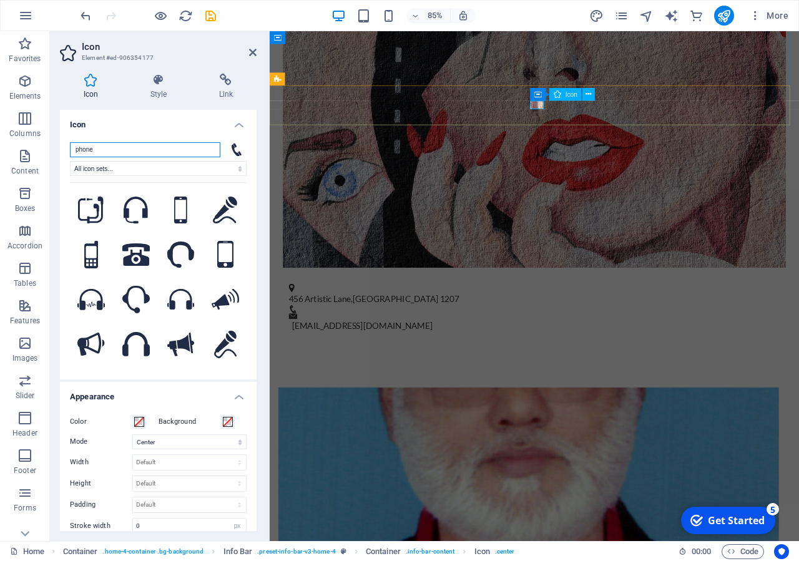
click at [587, 353] on figure at bounding box center [576, 358] width 568 height 10
click at [167, 155] on input "phone" at bounding box center [145, 149] width 150 height 15
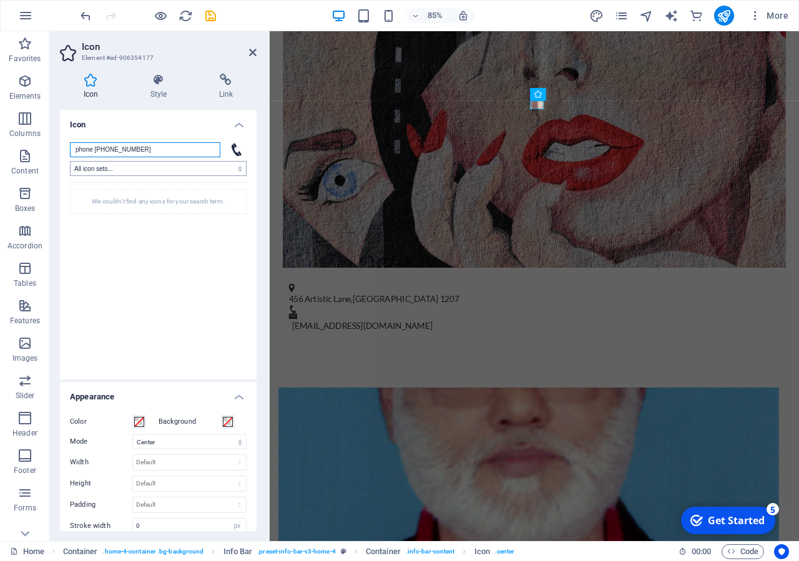
type input "phone 01712-479811"
click at [70, 161] on select "All icon sets... IcoFont Ionicons FontAwesome Brands FontAwesome Duotone FontAw…" at bounding box center [158, 168] width 177 height 15
click at [181, 168] on select "All icon sets... IcoFont Ionicons FontAwesome Brands FontAwesome Duotone FontAw…" at bounding box center [158, 168] width 177 height 15
click at [210, 16] on icon "save" at bounding box center [210, 16] width 14 height 14
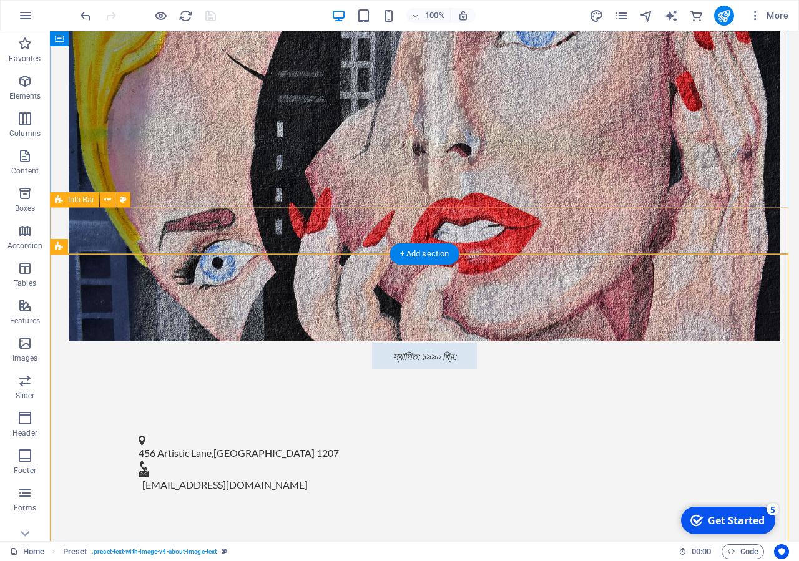
click at [444, 419] on div "456 Artistic Lane , Dhaka 1207 info@varnaparahs.edu.bd" at bounding box center [424, 463] width 749 height 89
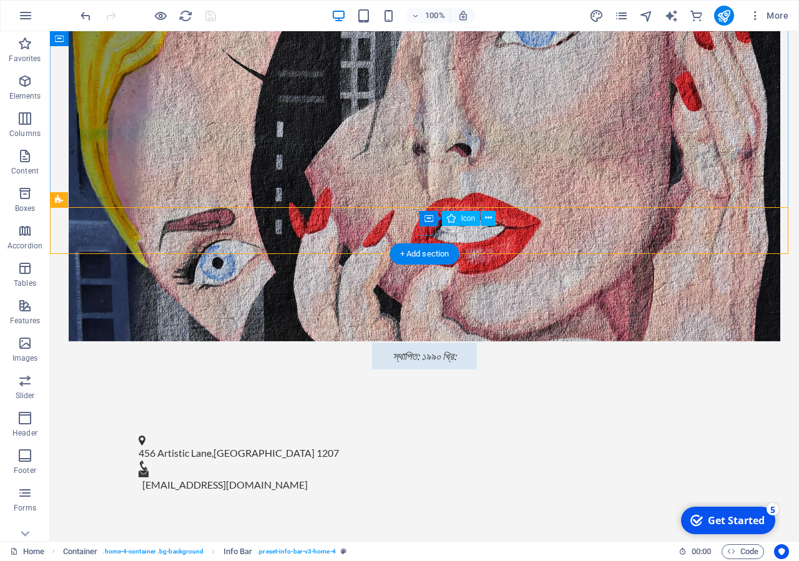
click at [429, 461] on figure at bounding box center [420, 466] width 562 height 10
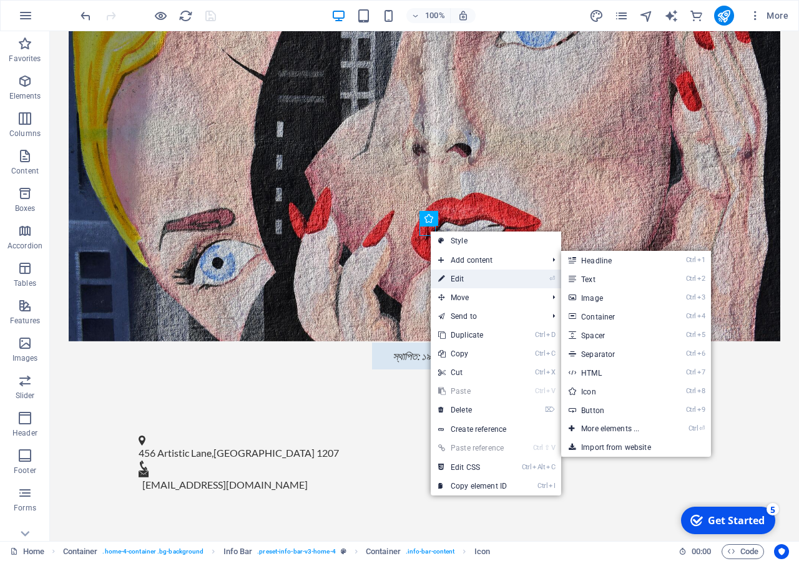
click at [491, 280] on link "⏎ Edit" at bounding box center [473, 279] width 84 height 19
select select "xMidYMid"
select select "px"
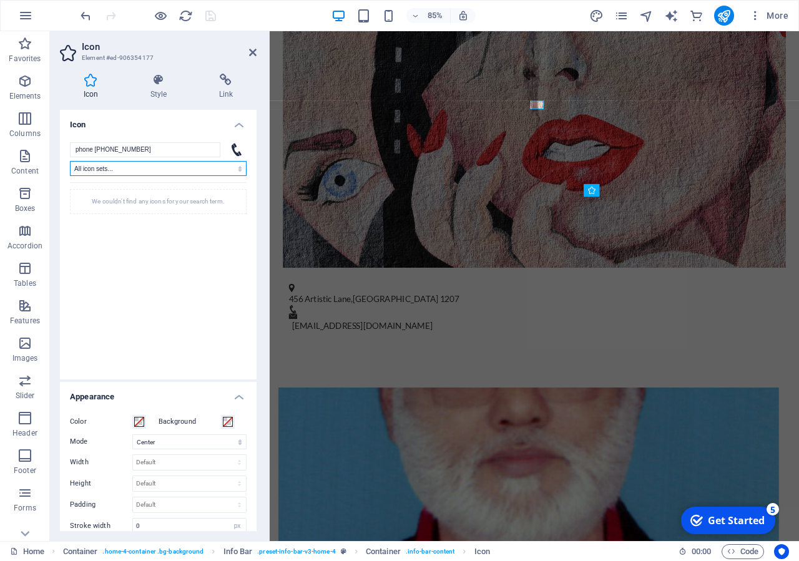
click at [70, 161] on select "All icon sets... IcoFont Ionicons FontAwesome Brands FontAwesome Duotone FontAw…" at bounding box center [158, 168] width 177 height 15
select select "font-awesome-duotone"
click option "FontAwesome Duotone" at bounding box center [0, 0] width 0 height 0
click at [70, 161] on select "All icon sets... IcoFont Ionicons FontAwesome Brands FontAwesome Duotone FontAw…" at bounding box center [158, 168] width 177 height 15
select select
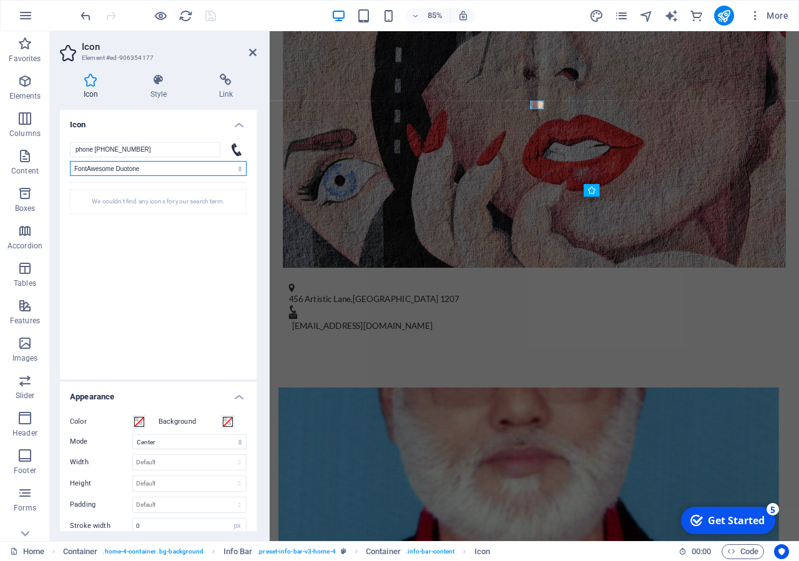
click option "All icon sets..." at bounding box center [0, 0] width 0 height 0
click at [247, 56] on header "Icon Element #ed-906354177" at bounding box center [158, 47] width 197 height 32
click at [243, 55] on header "Icon Element #ed-906354177" at bounding box center [158, 47] width 197 height 32
click at [255, 57] on link at bounding box center [252, 52] width 7 height 11
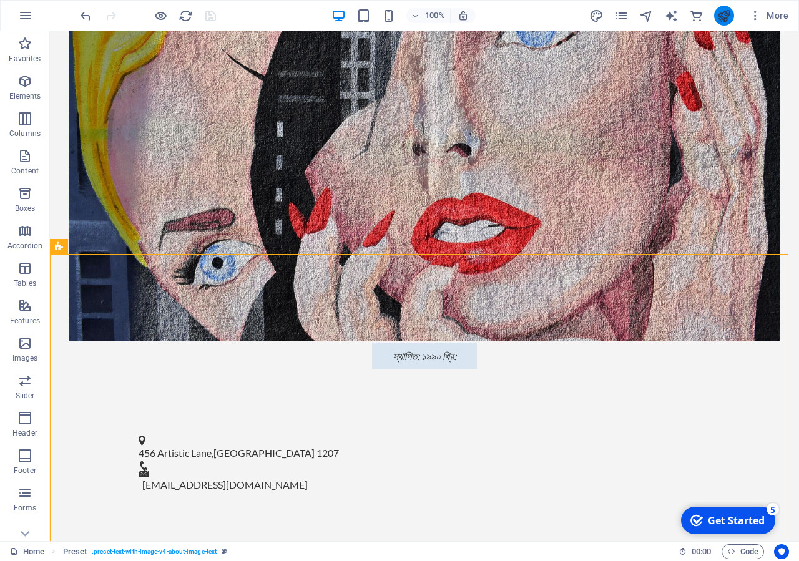
click at [723, 24] on button "publish" at bounding box center [724, 16] width 20 height 20
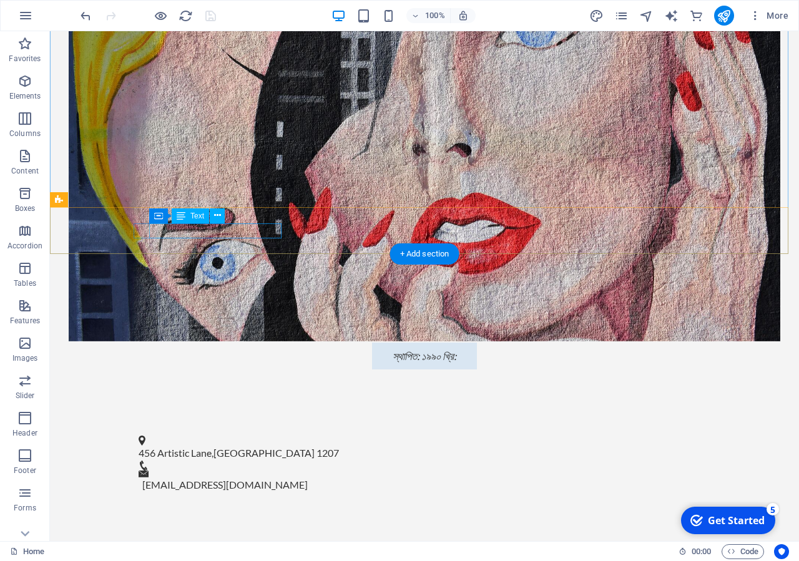
click at [235, 447] on span "[GEOGRAPHIC_DATA]" at bounding box center [263, 453] width 101 height 12
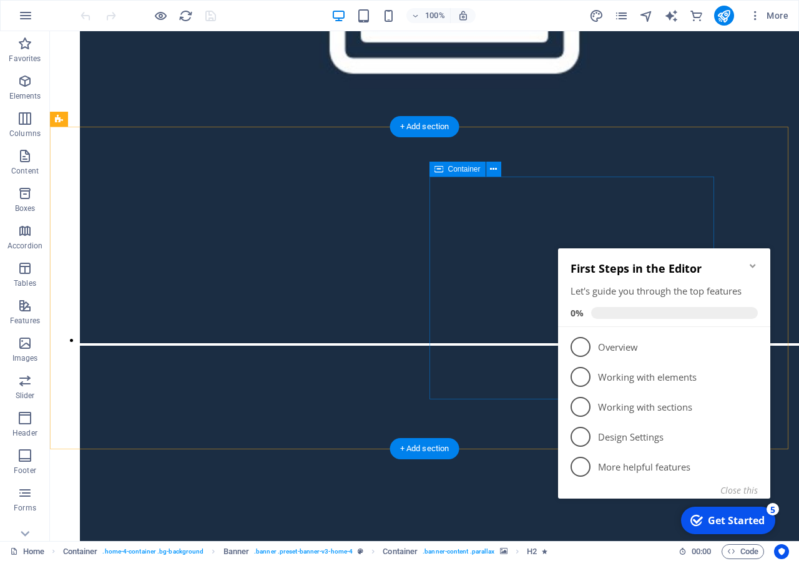
scroll to position [1671, 0]
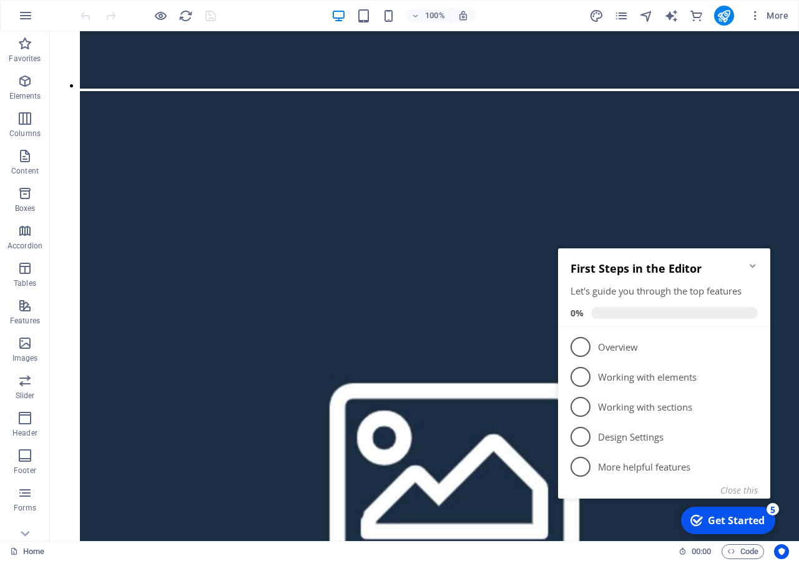
click at [756, 268] on icon "Minimize checklist" at bounding box center [753, 266] width 10 height 10
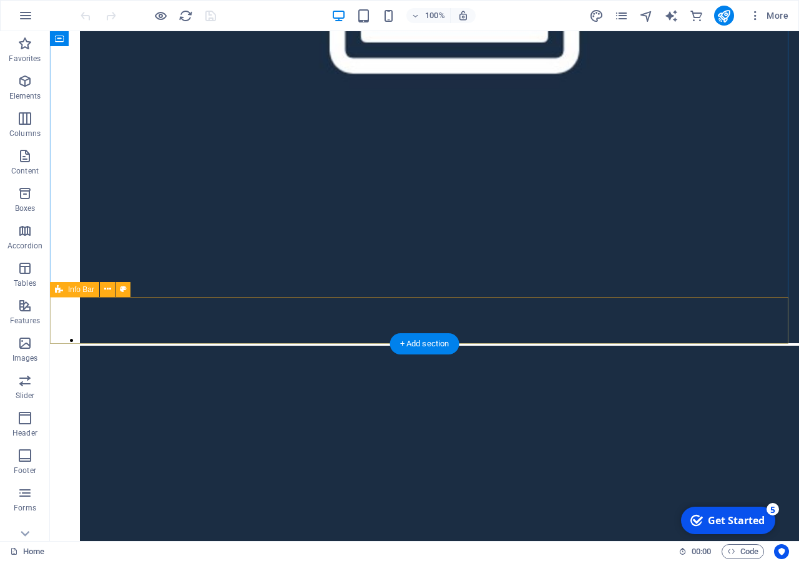
scroll to position [1543, 0]
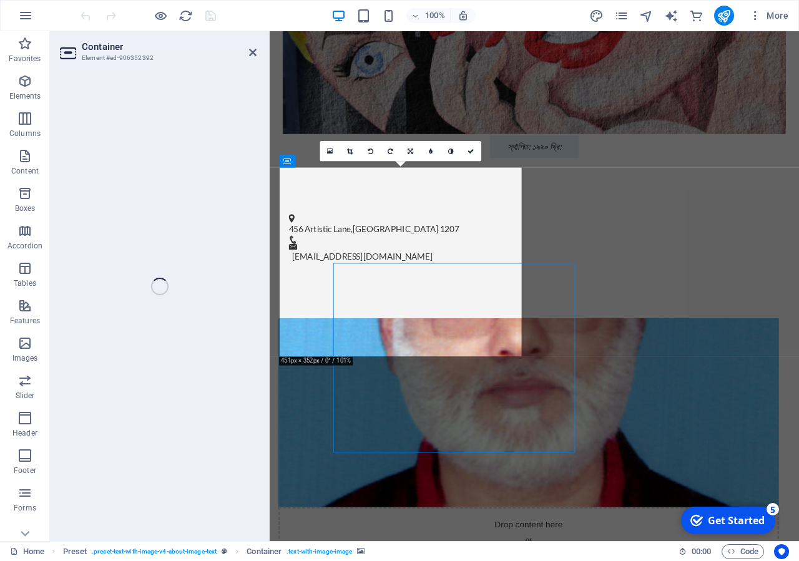
click at [298, 375] on figure at bounding box center [574, 480] width 589 height 222
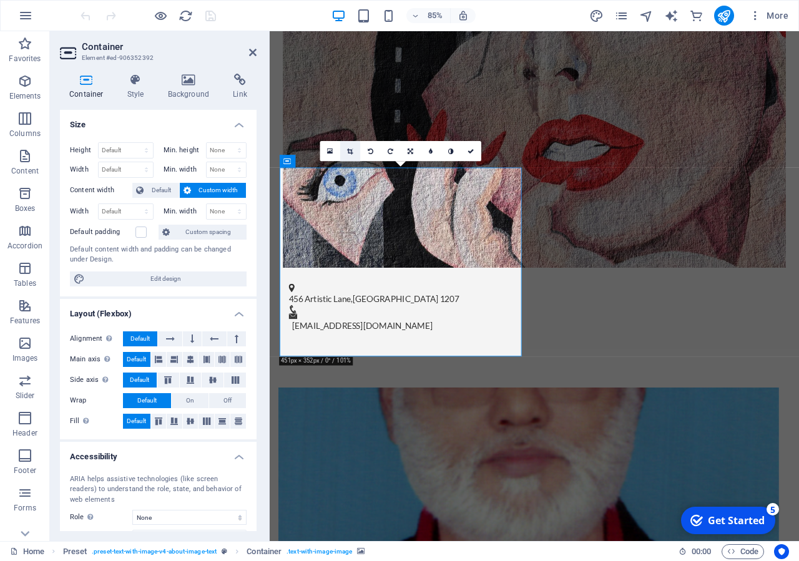
click at [348, 149] on icon at bounding box center [350, 151] width 6 height 6
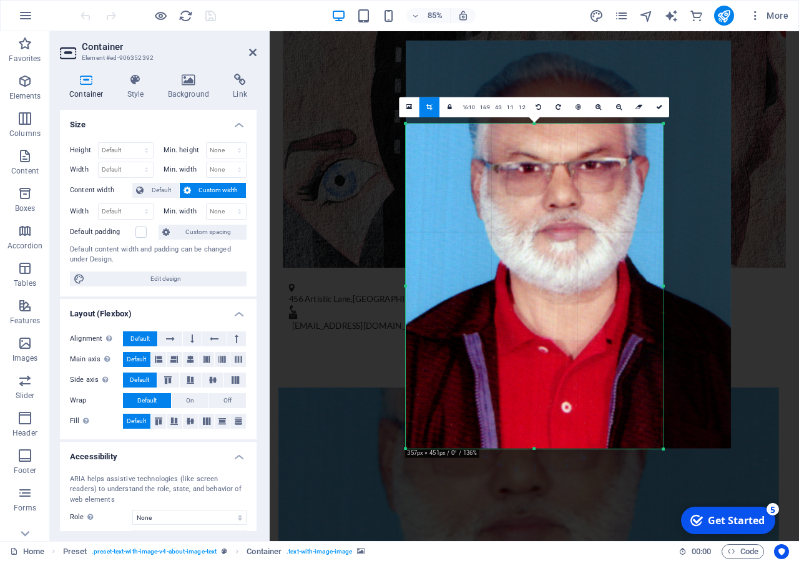
drag, startPoint x: 695, startPoint y: 81, endPoint x: 615, endPoint y: 178, distance: 125.9
click at [615, 178] on div "180 170 160 150 140 130 120 110 100 90 80 70 60 50 40 30 20 10 0 -10 -20 -30 -4…" at bounding box center [534, 287] width 257 height 326
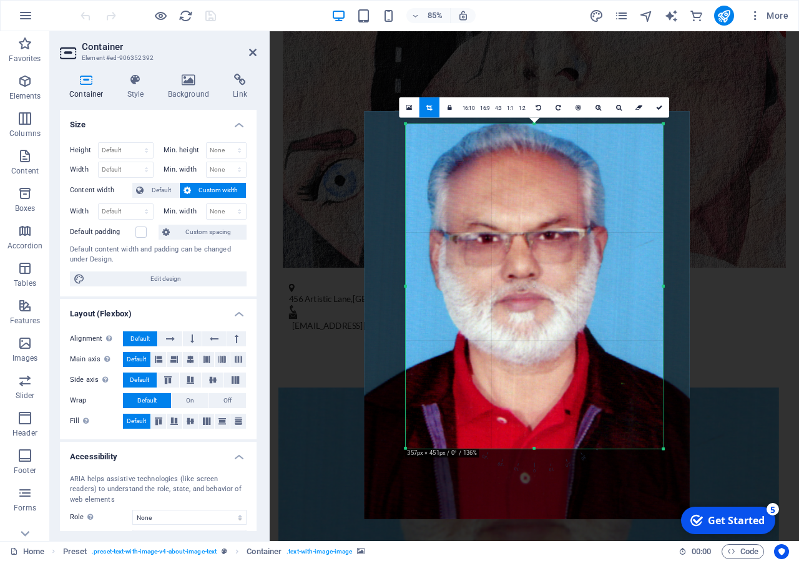
drag, startPoint x: 575, startPoint y: 316, endPoint x: 553, endPoint y: 330, distance: 25.8
click at [553, 330] on div at bounding box center [526, 315] width 325 height 408
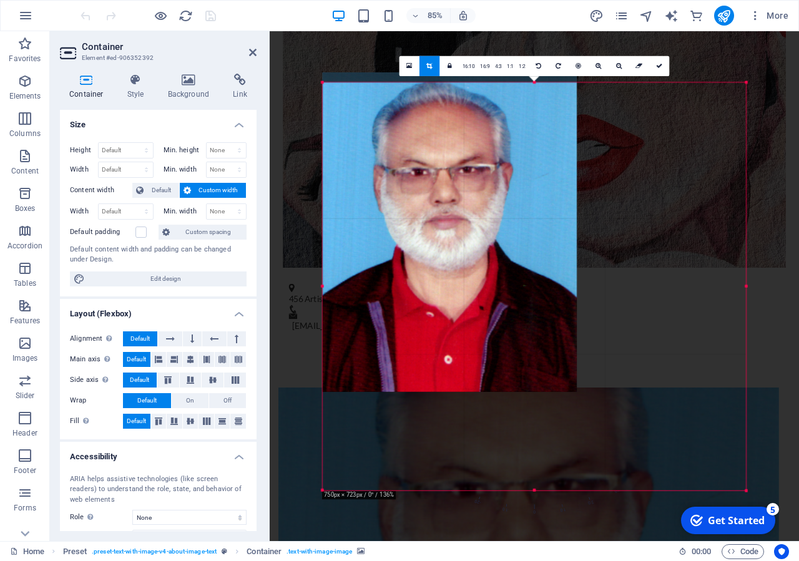
drag, startPoint x: 407, startPoint y: 450, endPoint x: 187, endPoint y: 585, distance: 258.0
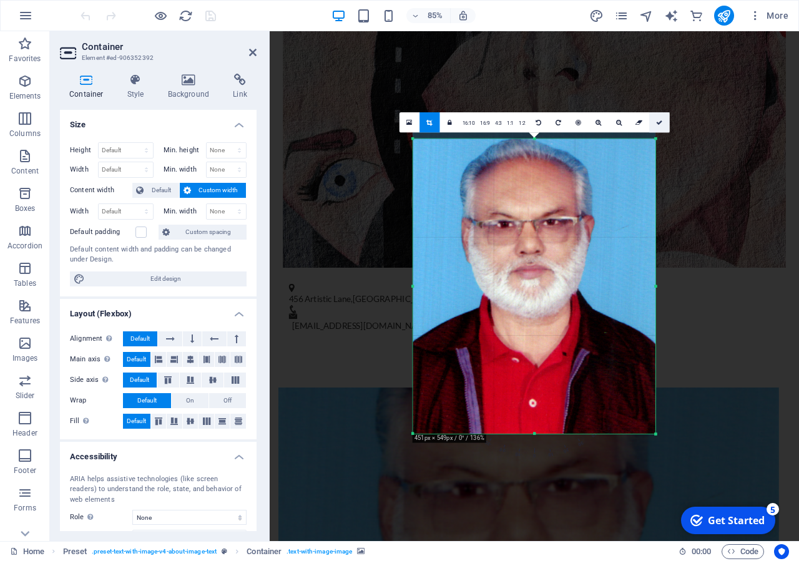
click at [658, 125] on icon at bounding box center [659, 122] width 6 height 6
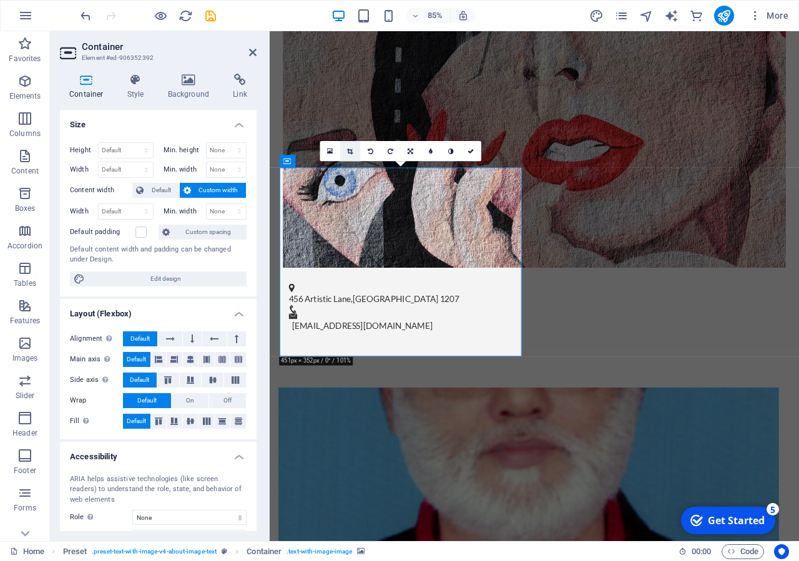
click at [348, 154] on icon at bounding box center [350, 151] width 6 height 6
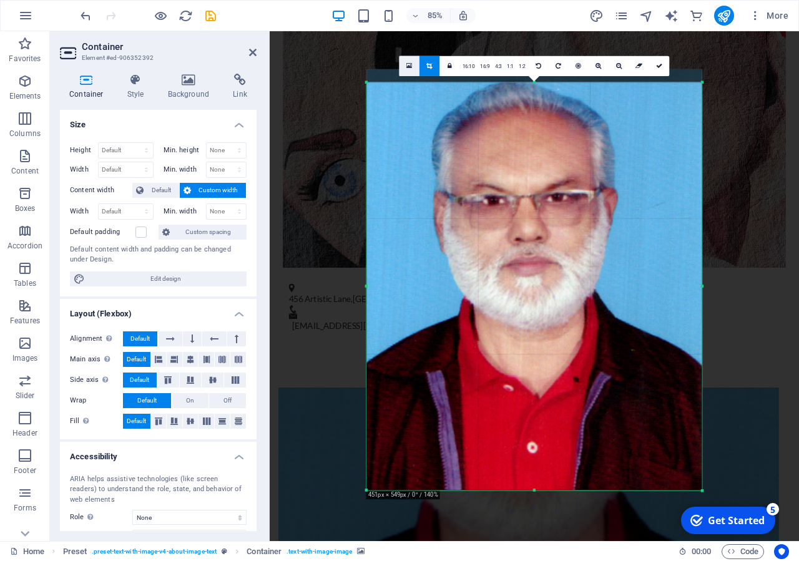
click at [413, 64] on link at bounding box center [409, 66] width 20 height 20
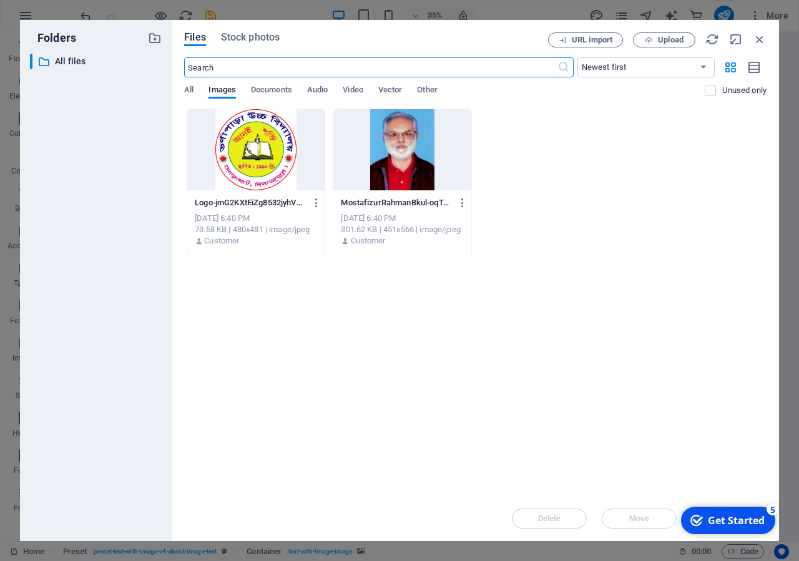
click at [409, 167] on div at bounding box center [401, 149] width 137 height 81
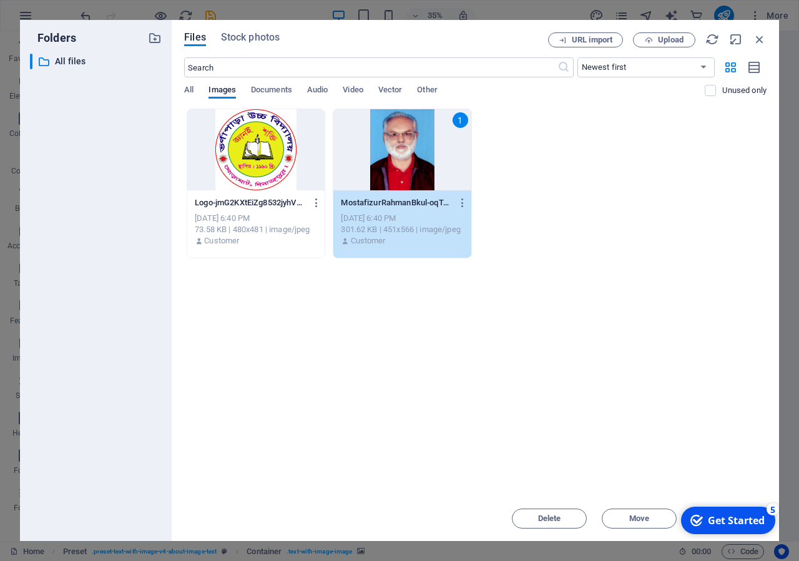
click at [409, 167] on div "1" at bounding box center [401, 149] width 137 height 81
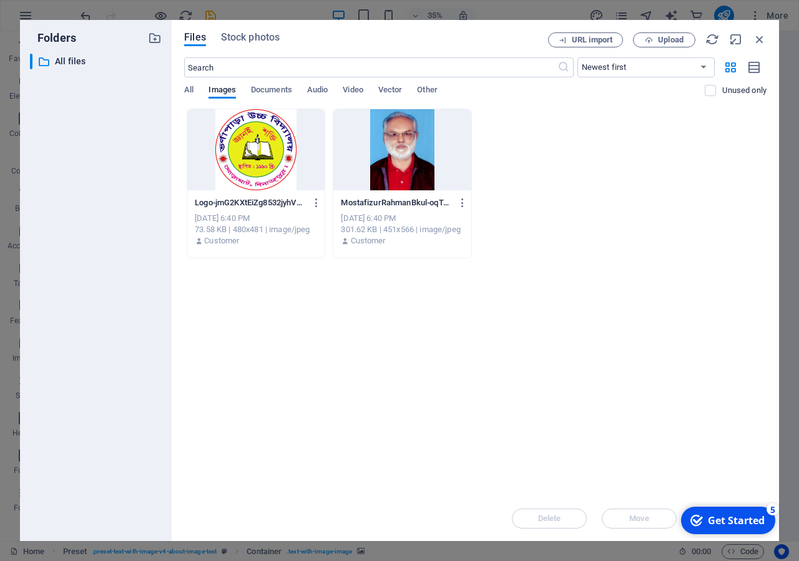
click at [409, 167] on div at bounding box center [401, 149] width 137 height 81
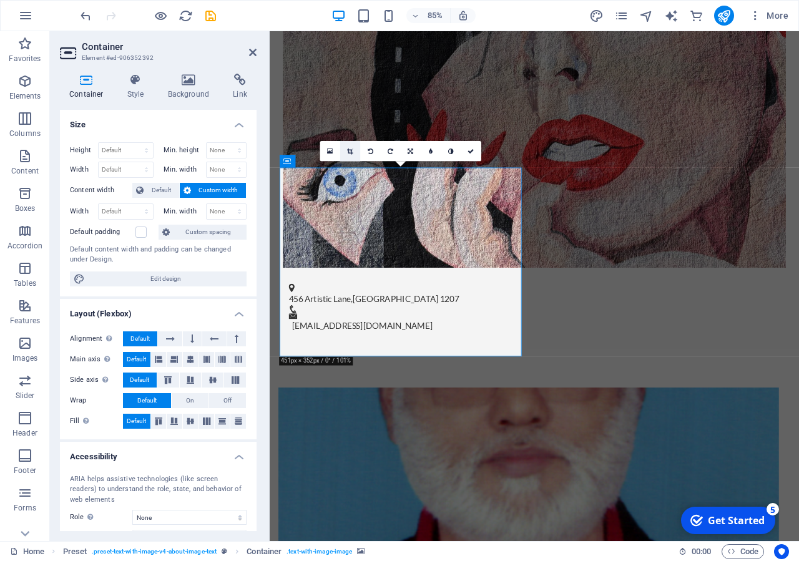
click at [344, 152] on link at bounding box center [350, 151] width 20 height 20
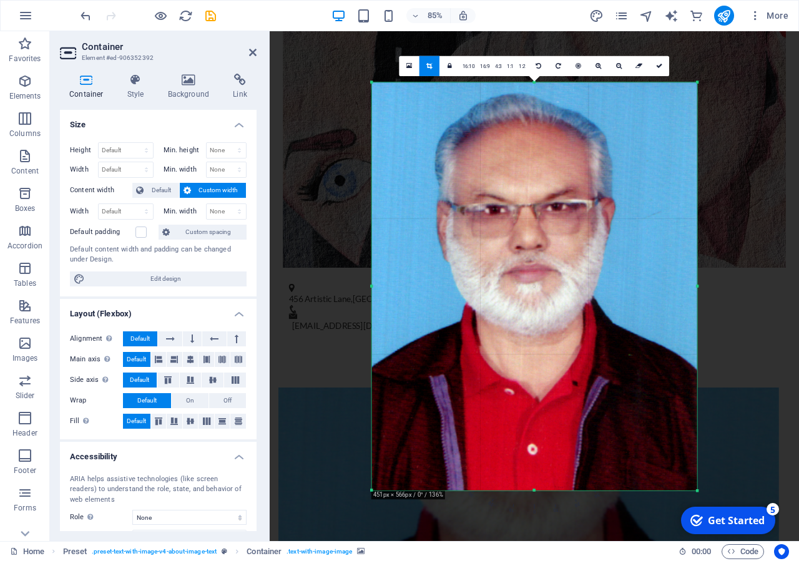
click at [725, 524] on div "Get Started" at bounding box center [736, 521] width 57 height 14
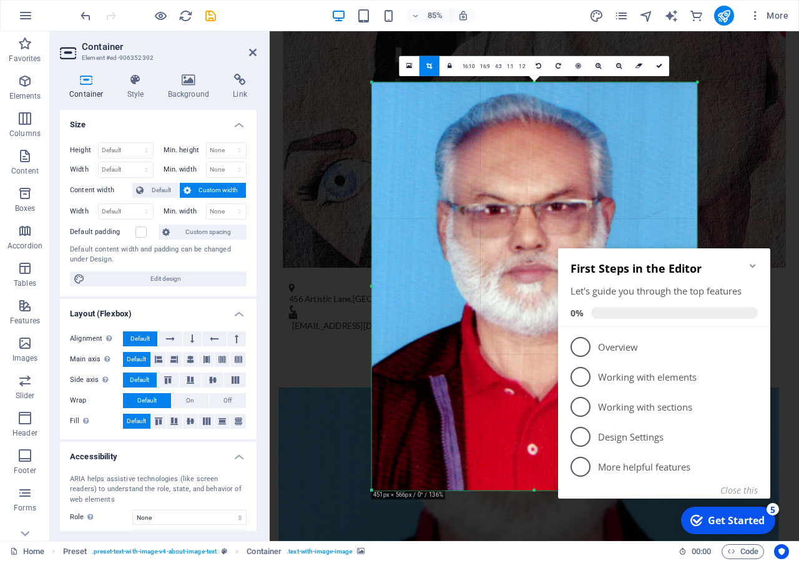
click at [490, 439] on div at bounding box center [534, 286] width 325 height 408
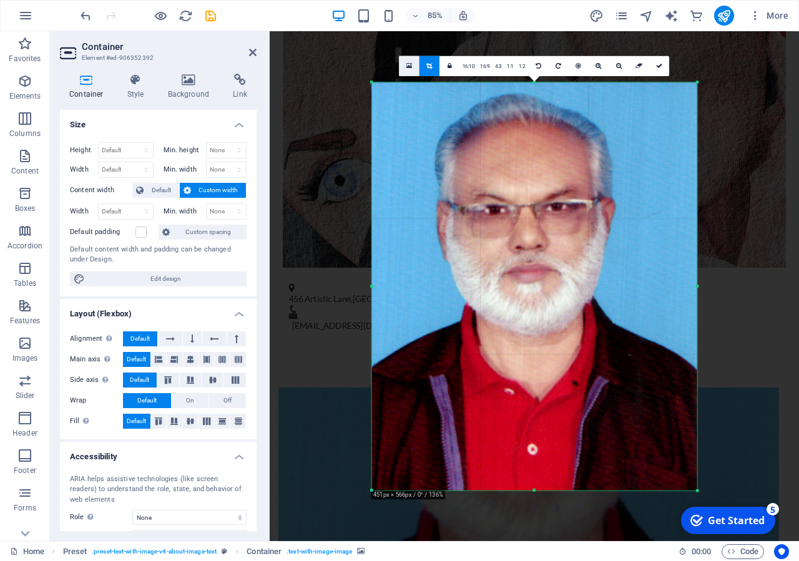
click at [404, 68] on link at bounding box center [409, 66] width 20 height 20
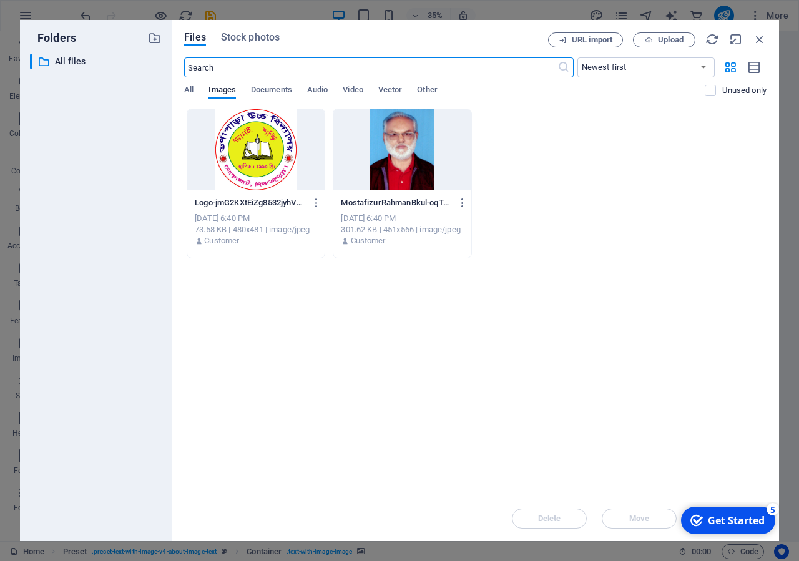
click at [402, 175] on div at bounding box center [401, 149] width 137 height 81
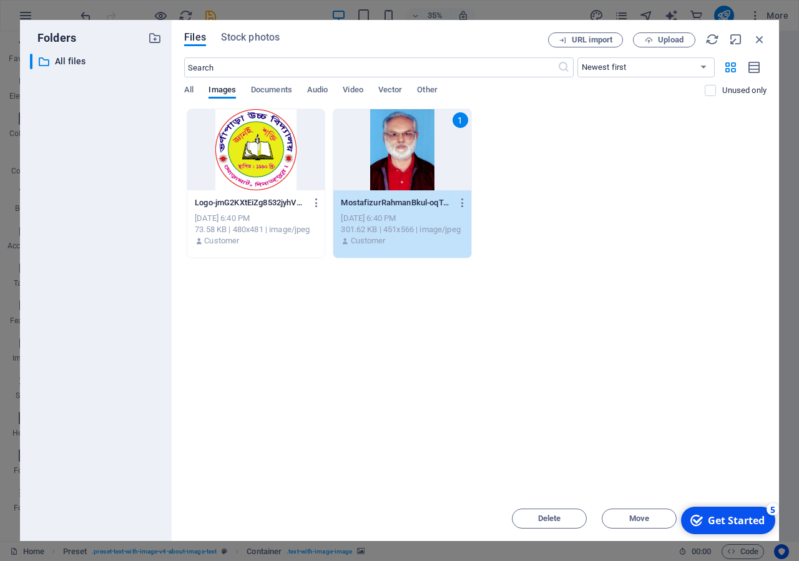
click at [402, 175] on div "1" at bounding box center [401, 149] width 137 height 81
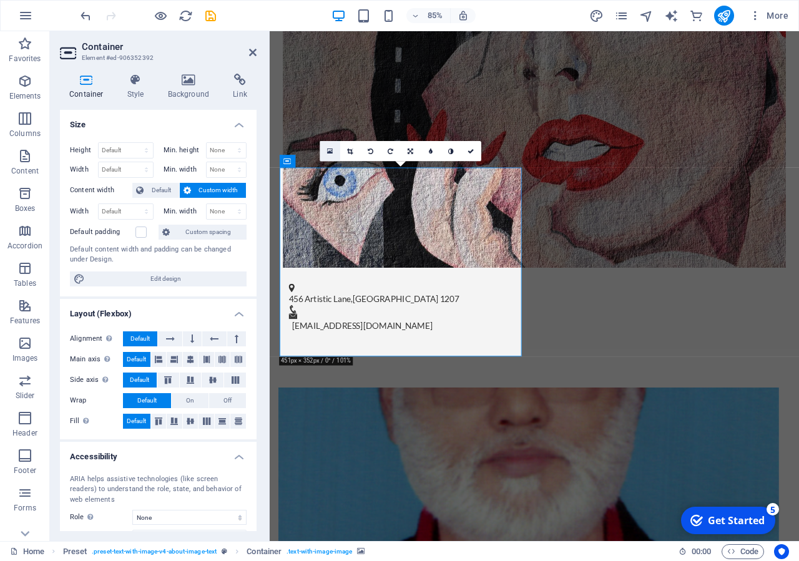
click at [333, 151] on link at bounding box center [330, 151] width 20 height 20
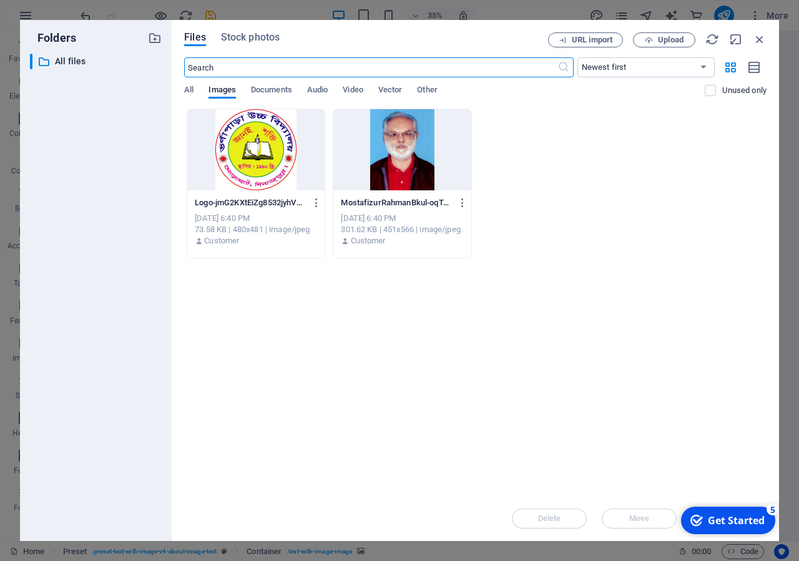
click at [448, 162] on div at bounding box center [401, 149] width 137 height 81
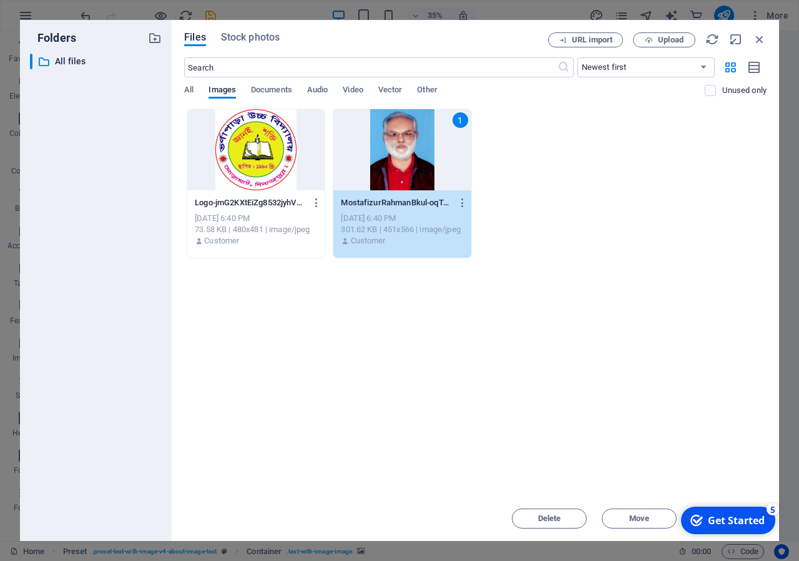
click at [448, 162] on div "1" at bounding box center [401, 149] width 137 height 81
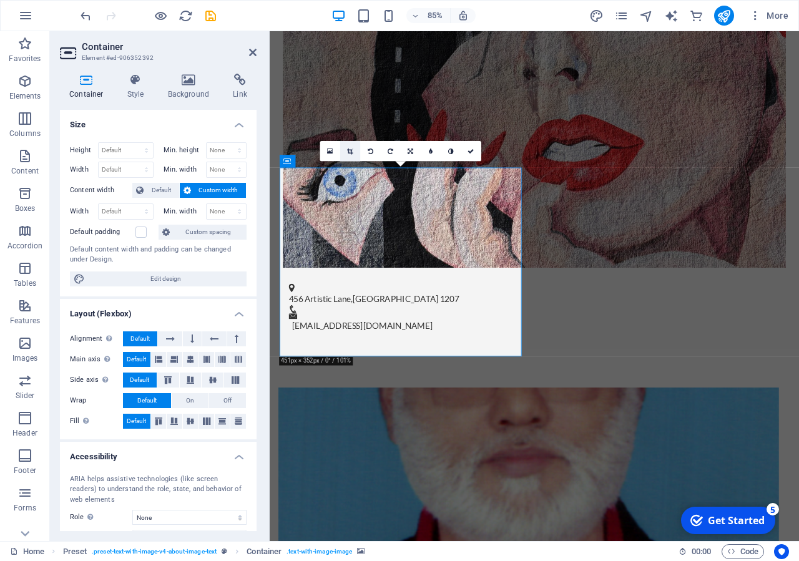
click at [354, 151] on link at bounding box center [350, 151] width 20 height 20
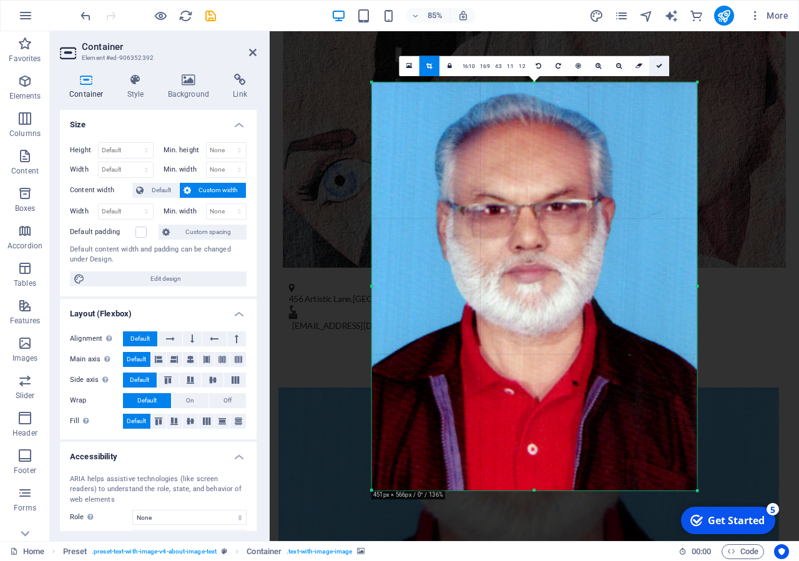
click at [656, 69] on icon at bounding box center [659, 65] width 6 height 6
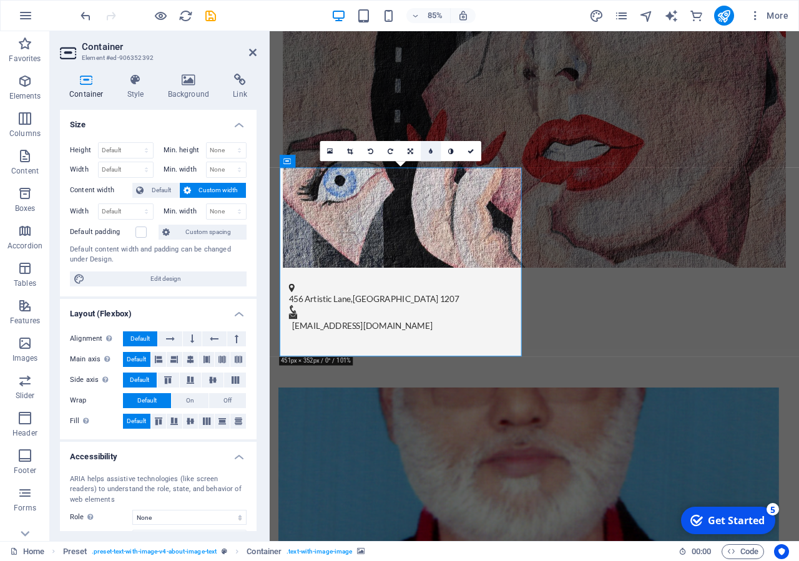
click at [428, 151] on link at bounding box center [431, 151] width 20 height 20
click at [348, 154] on icon at bounding box center [350, 151] width 6 height 6
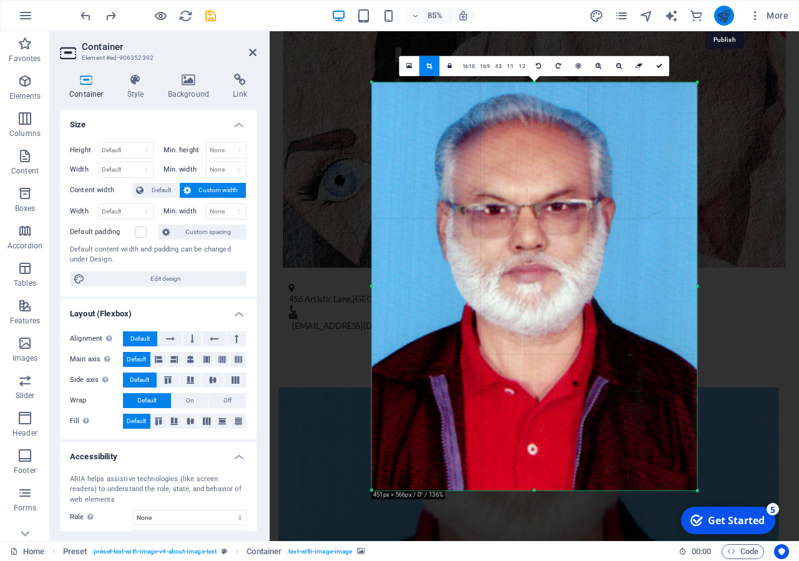
click at [717, 15] on icon "publish" at bounding box center [723, 16] width 14 height 14
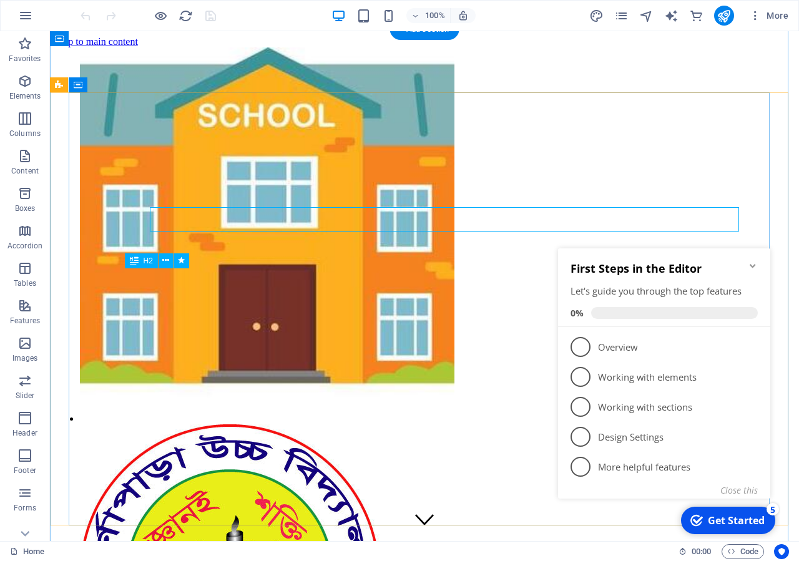
scroll to position [1225, 0]
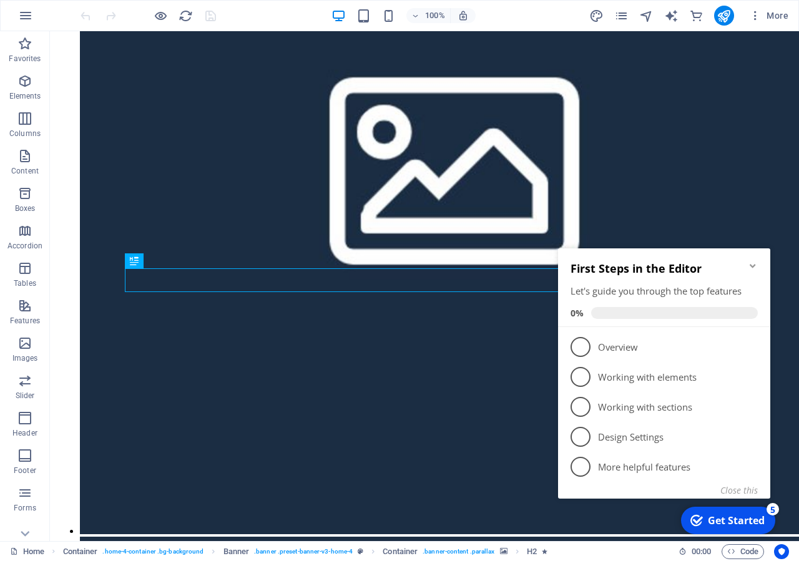
click at [756, 271] on h2 "First Steps in the Editor" at bounding box center [663, 268] width 187 height 15
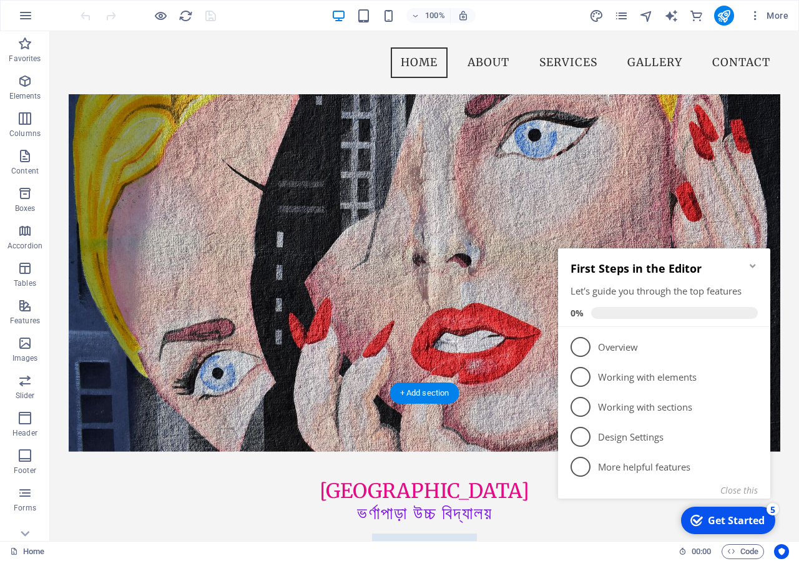
scroll to position [1098, 0]
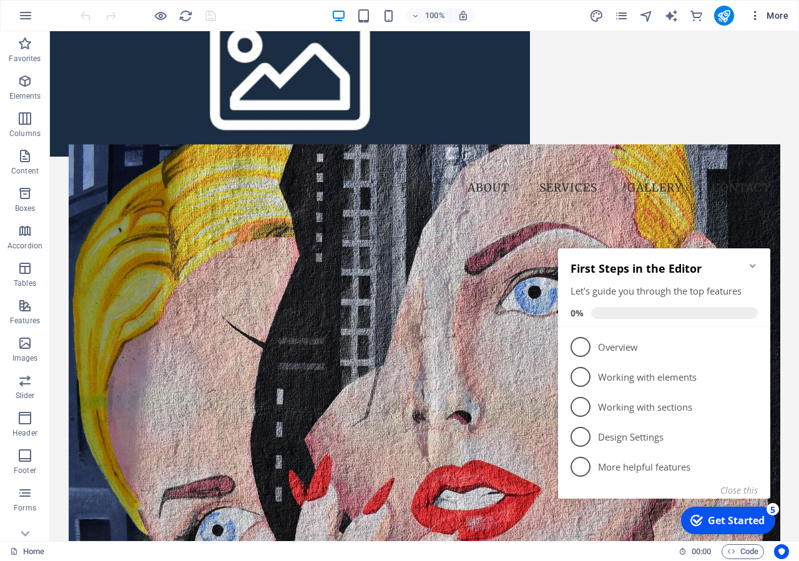
click at [752, 18] on icon "button" at bounding box center [755, 15] width 12 height 12
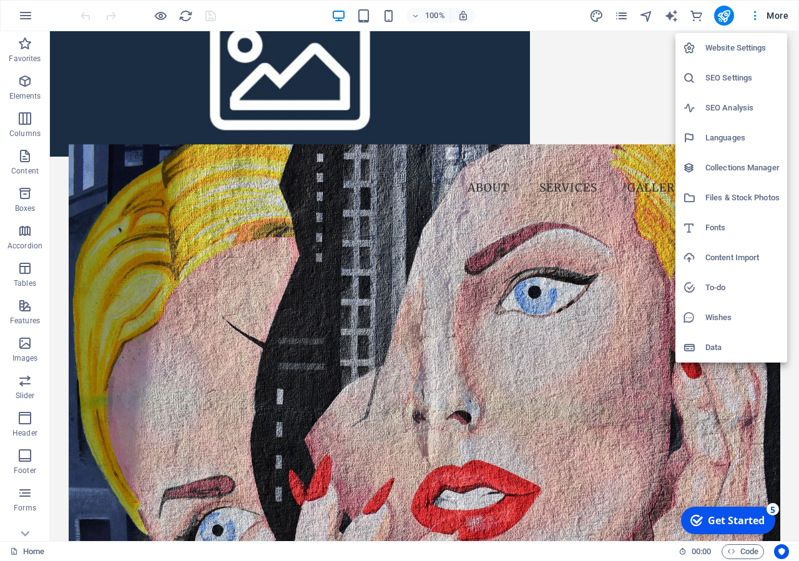
click at [786, 11] on div at bounding box center [399, 280] width 799 height 561
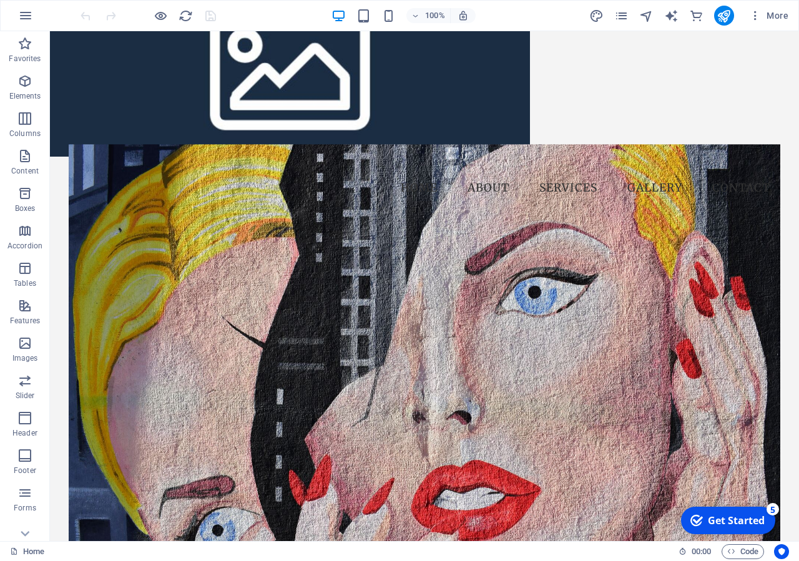
click at [780, 20] on span "More" at bounding box center [768, 15] width 39 height 12
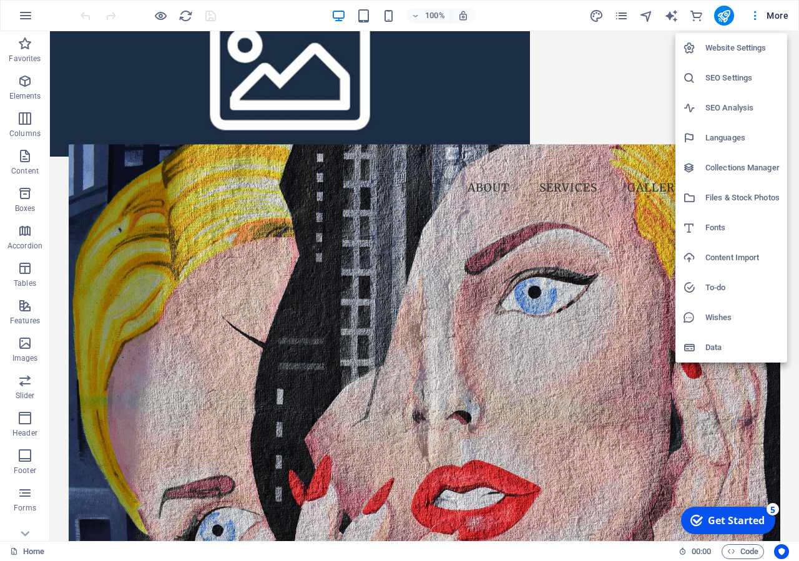
click at [718, 223] on h6 "Fonts" at bounding box center [742, 227] width 74 height 15
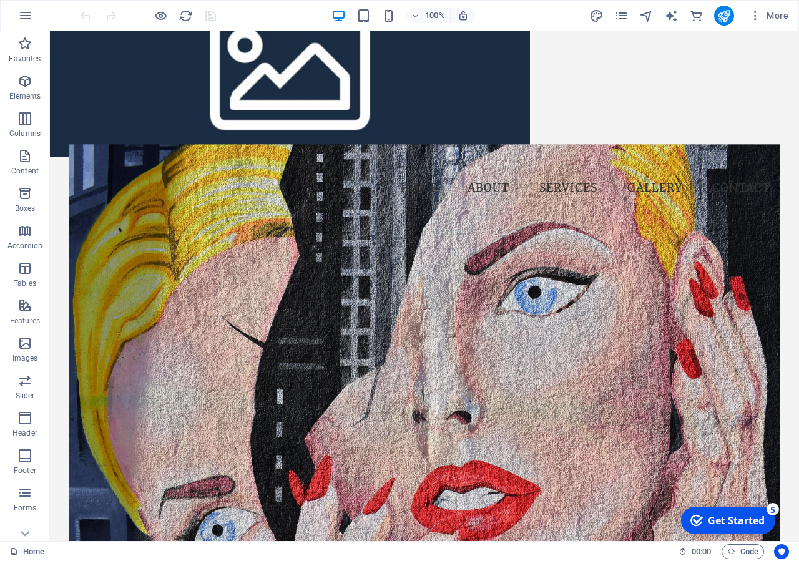
select select "popularity"
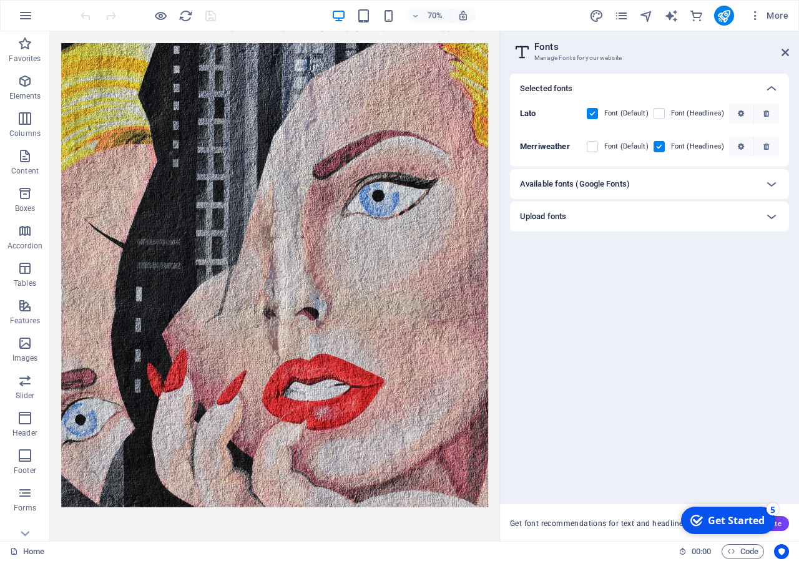
click at [544, 54] on h3 "Manage Fonts for your website" at bounding box center [649, 57] width 230 height 11
click at [358, 310] on figure at bounding box center [371, 379] width 610 height 663
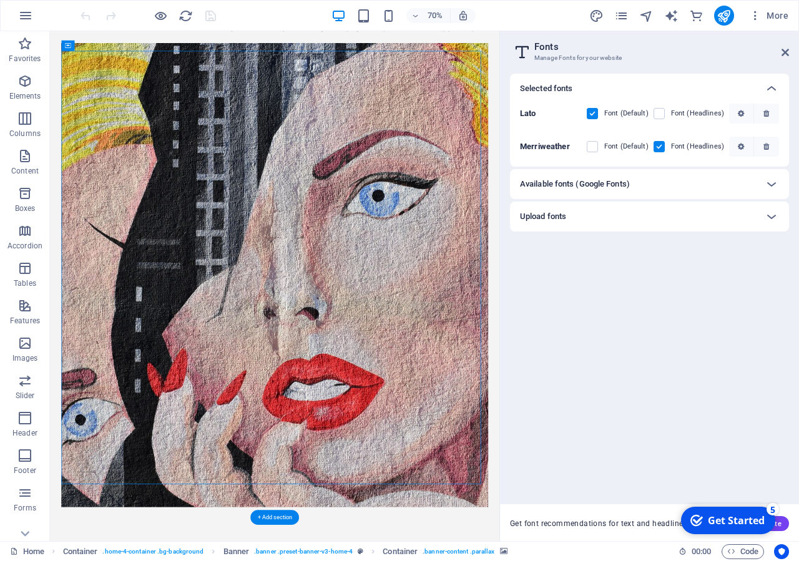
click at [358, 324] on figure at bounding box center [371, 379] width 610 height 663
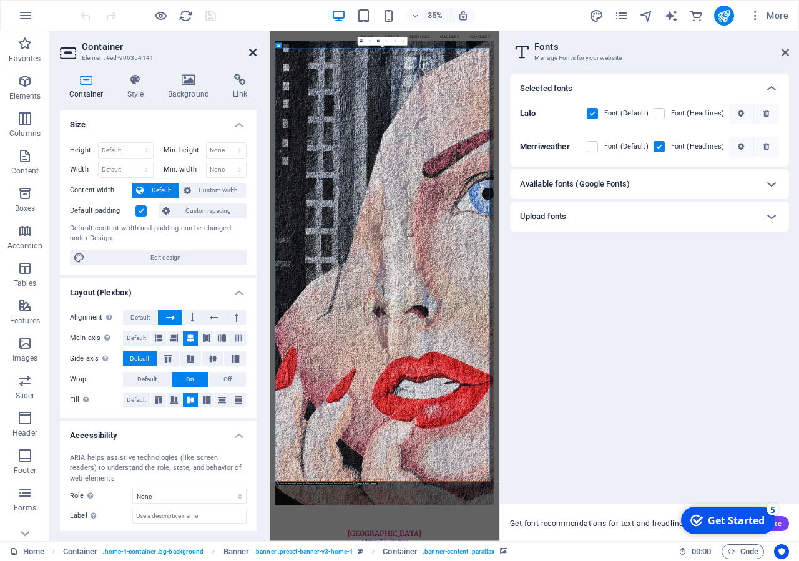
click at [251, 50] on icon at bounding box center [252, 52] width 7 height 10
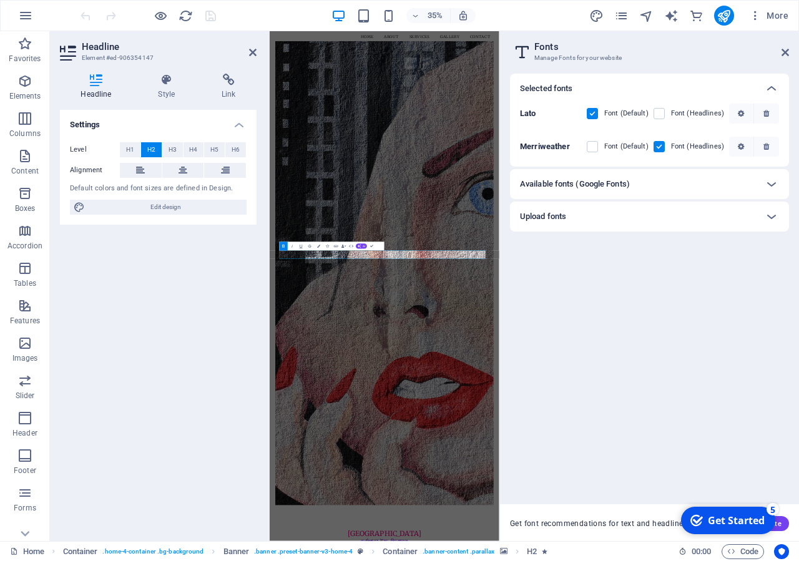
click at [791, 49] on aside "Fonts Manage Fonts for your website Selected fonts Lato Font (Default) Font (He…" at bounding box center [649, 286] width 300 height 510
click at [784, 51] on icon at bounding box center [784, 52] width 7 height 10
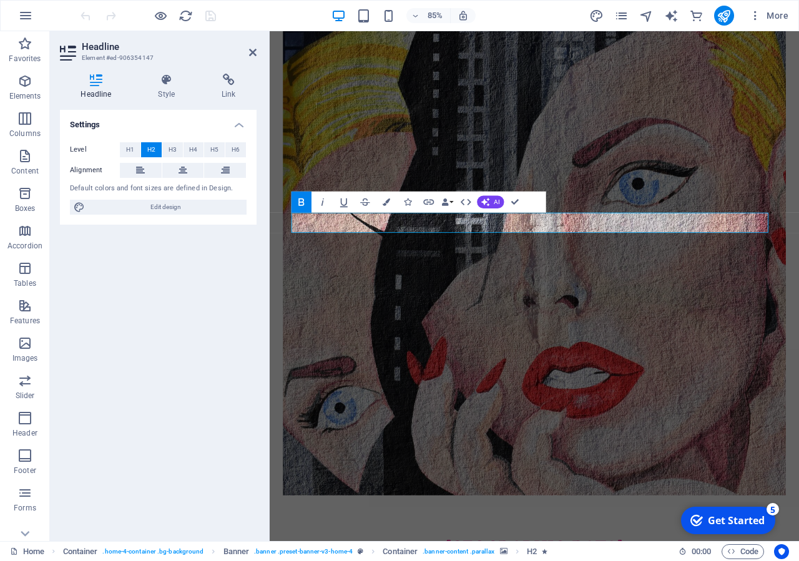
click at [666, 361] on figure at bounding box center [581, 304] width 592 height 546
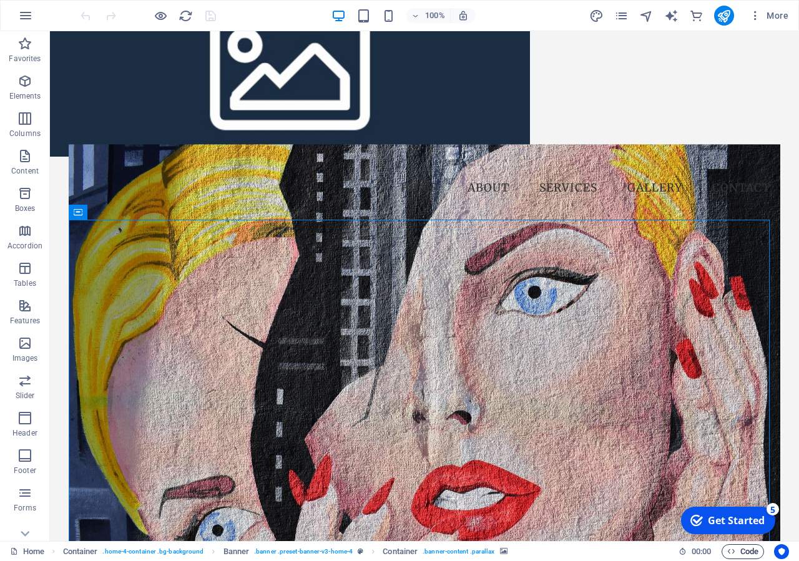
click at [739, 553] on span "Code" at bounding box center [742, 551] width 31 height 15
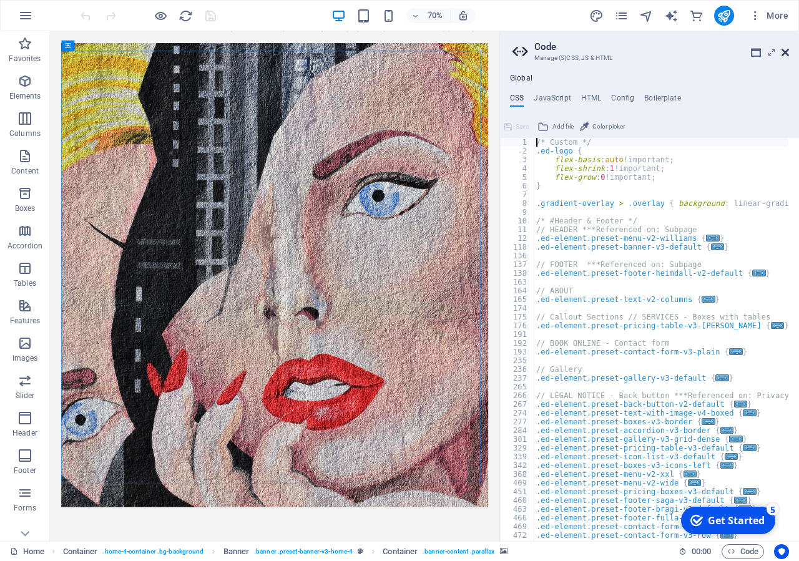
click at [788, 56] on icon at bounding box center [784, 52] width 7 height 10
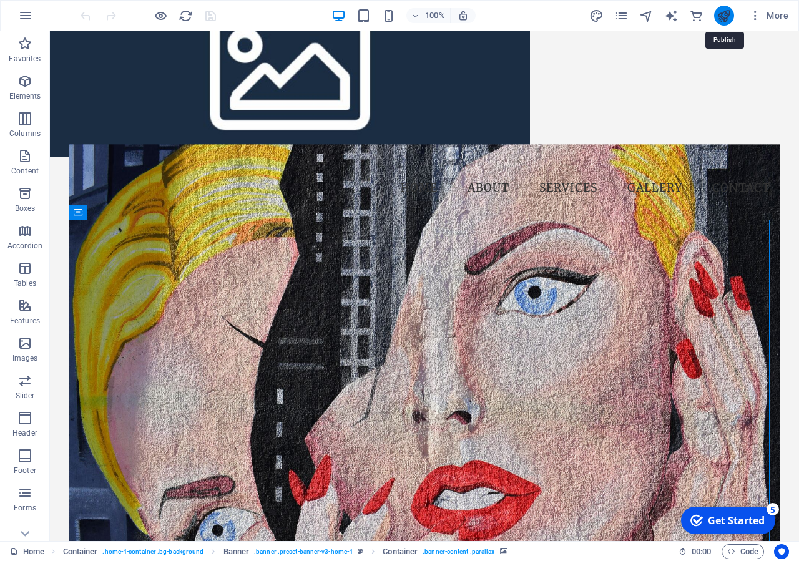
click at [729, 15] on icon "publish" at bounding box center [723, 16] width 14 height 14
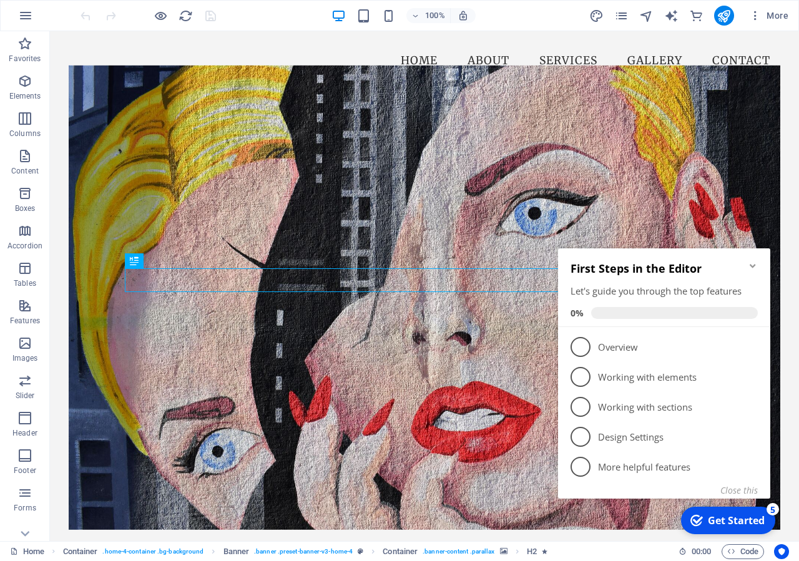
click at [750, 265] on icon "Minimize checklist" at bounding box center [752, 266] width 6 height 4
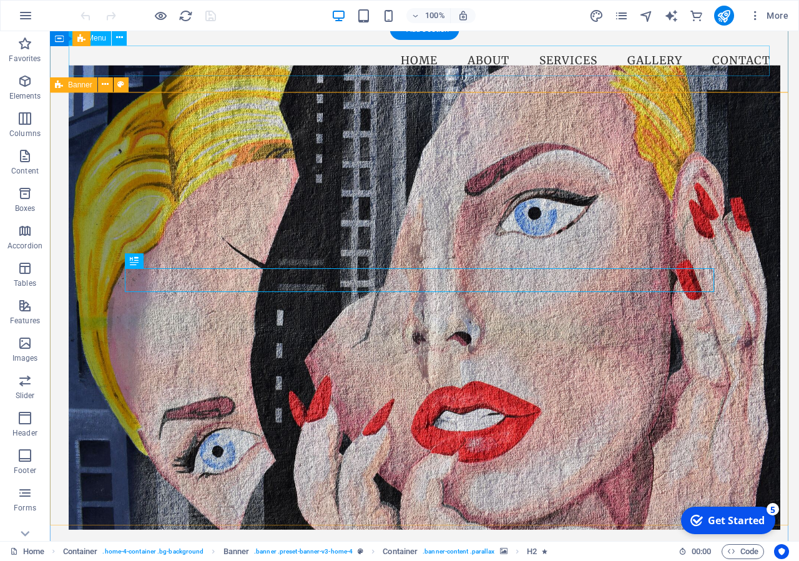
click at [739, 64] on nav "Home About Services Gallery Contact" at bounding box center [424, 61] width 711 height 31
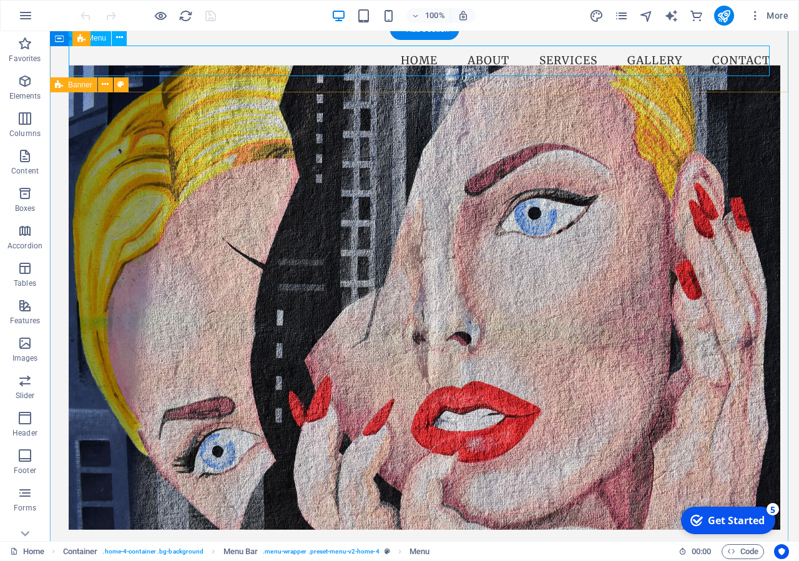
click at [741, 67] on nav "Home About Services Gallery Contact" at bounding box center [424, 61] width 711 height 31
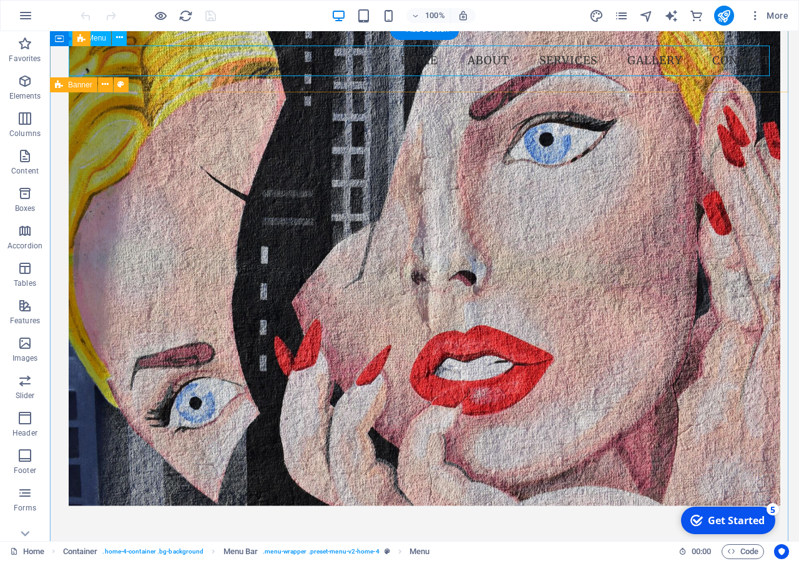
select select
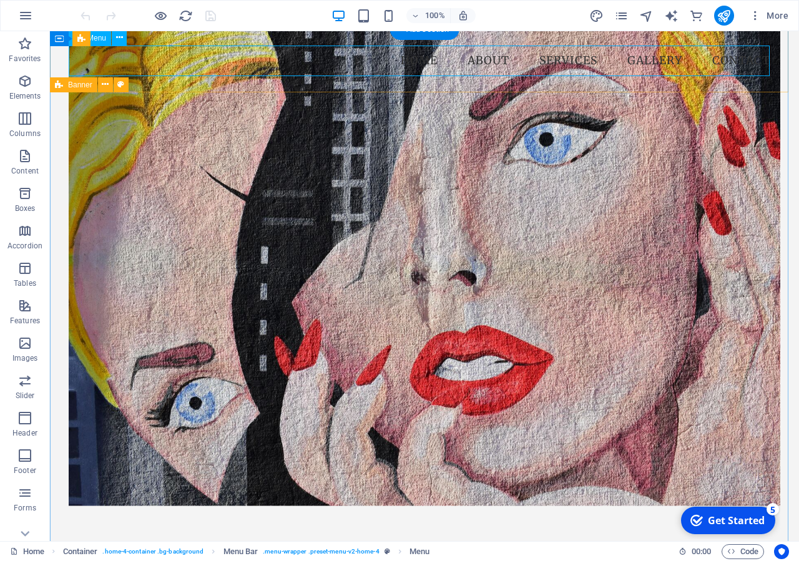
select select
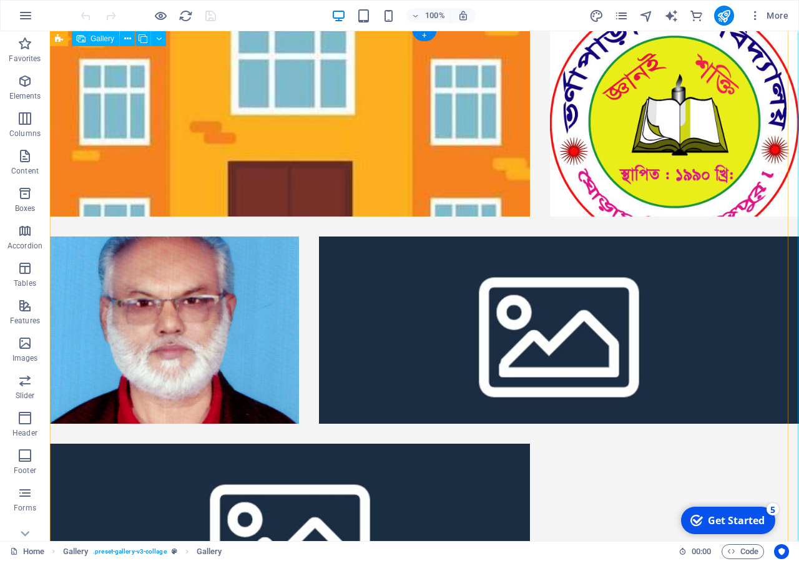
scroll to position [1, 0]
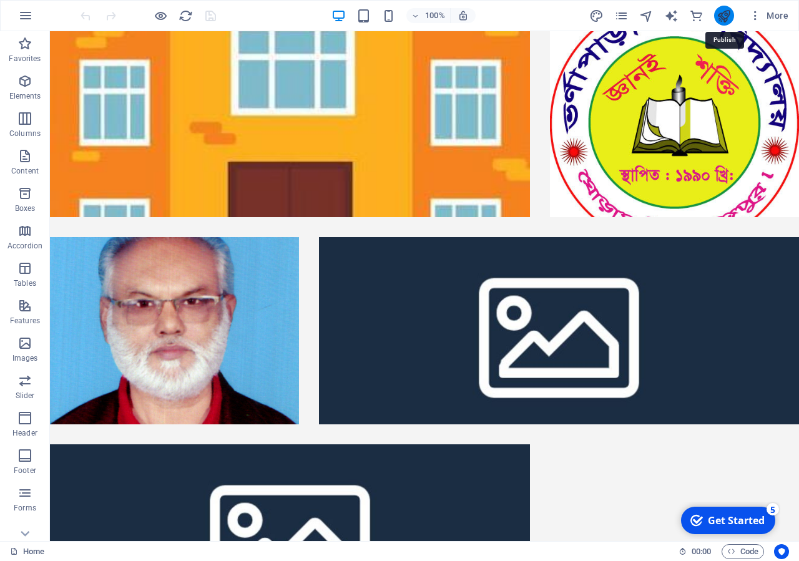
click at [725, 19] on icon "publish" at bounding box center [723, 16] width 14 height 14
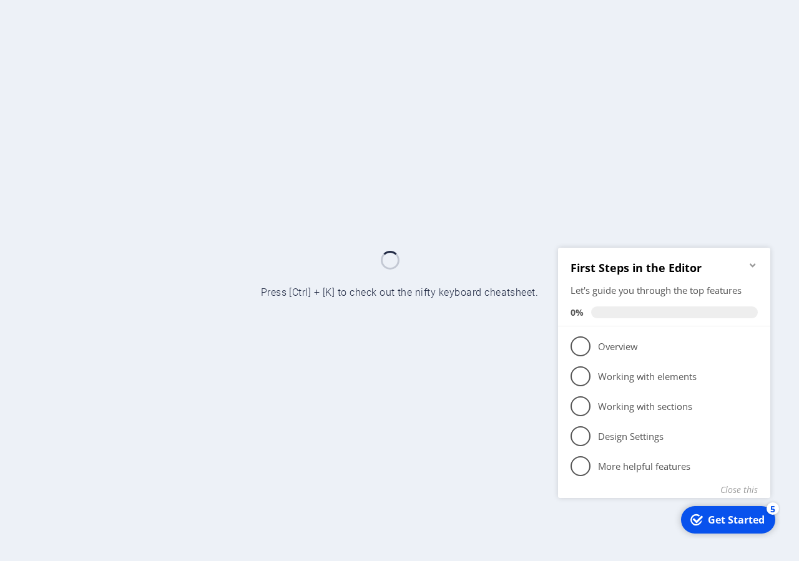
click at [749, 270] on h2 "First Steps in the Editor" at bounding box center [663, 267] width 187 height 15
click at [756, 264] on icon "Minimize checklist" at bounding box center [753, 265] width 10 height 10
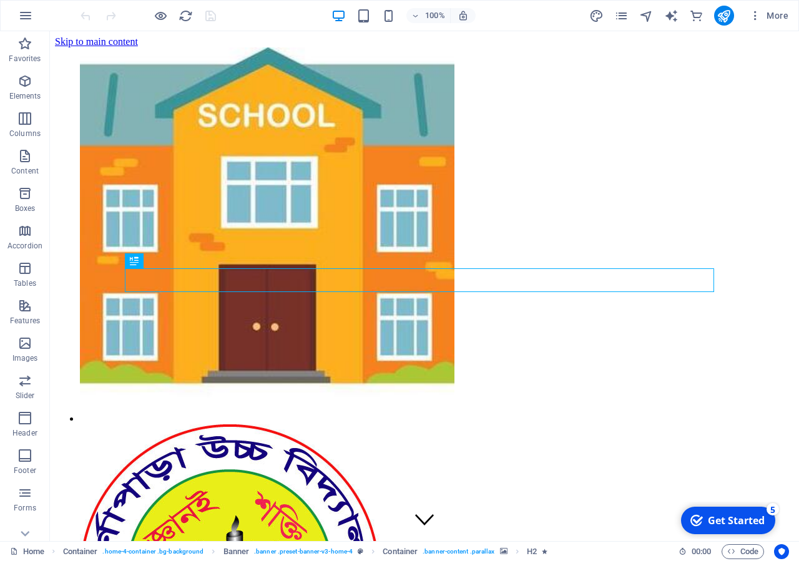
scroll to position [1225, 0]
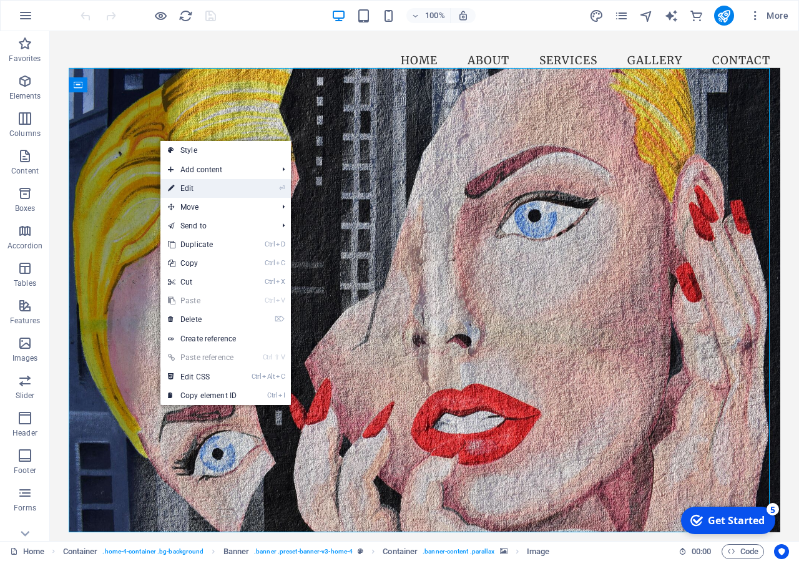
click at [232, 192] on link "⏎ Edit" at bounding box center [202, 188] width 84 height 19
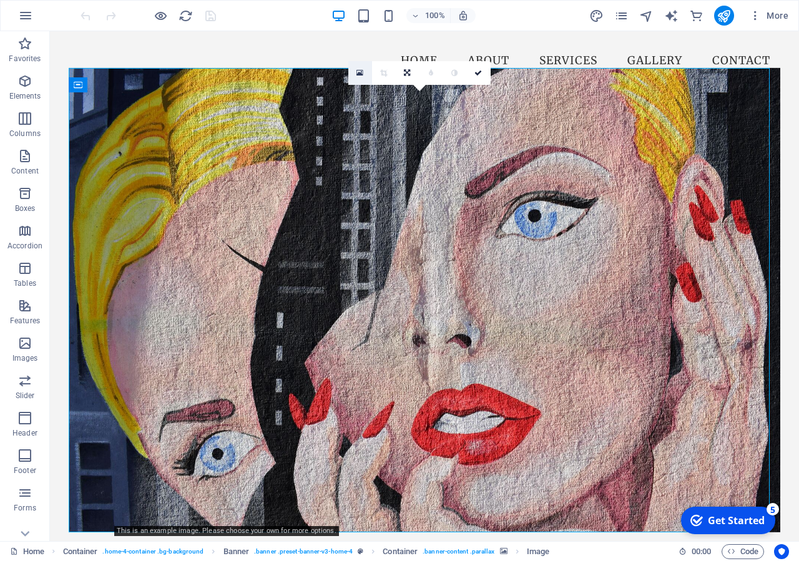
click at [362, 71] on icon at bounding box center [359, 73] width 7 height 9
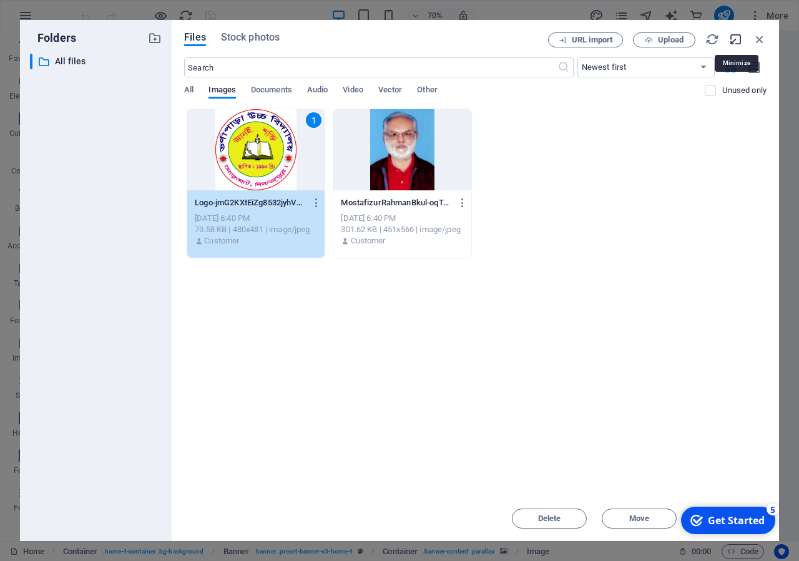
click at [739, 39] on icon "button" at bounding box center [736, 39] width 14 height 14
select select "image"
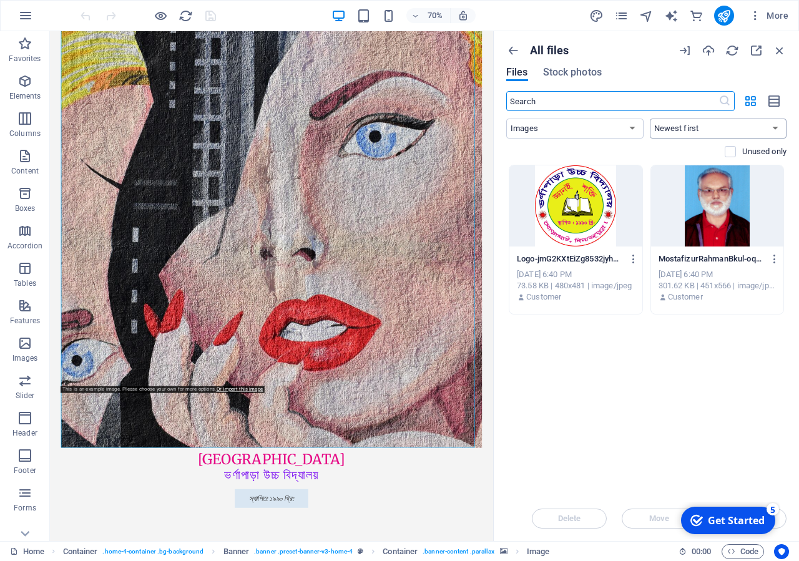
click at [705, 131] on select "Newest first Oldest first Name (A-Z) Name (Z-A) Size (0-9) Size (9-0) Resolutio…" at bounding box center [718, 129] width 137 height 20
click at [650, 119] on select "Newest first Oldest first Name (A-Z) Name (Z-A) Size (0-9) Size (9-0) Resolutio…" at bounding box center [718, 129] width 137 height 20
click at [579, 217] on div at bounding box center [575, 205] width 133 height 81
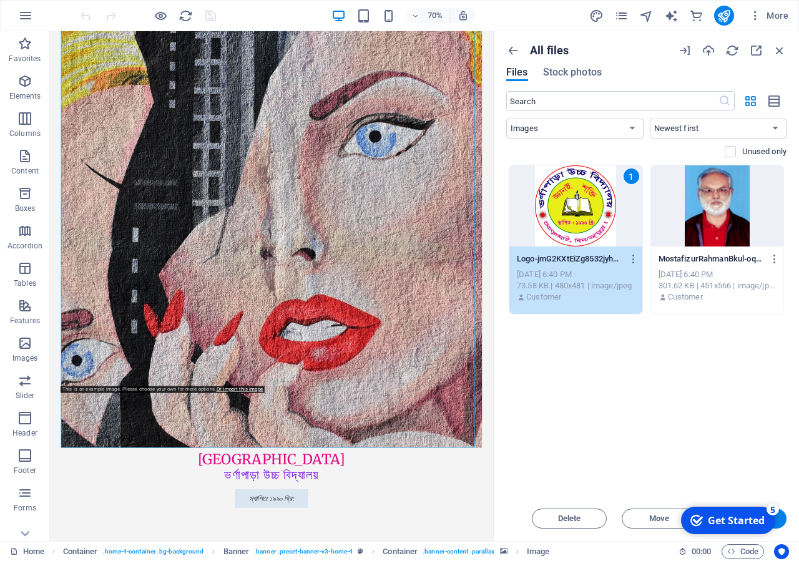
click at [579, 217] on div "1" at bounding box center [575, 205] width 133 height 81
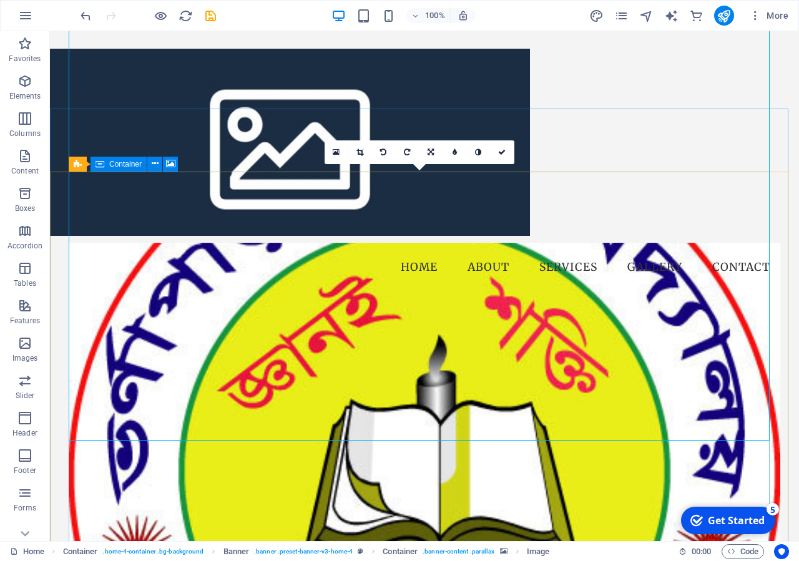
scroll to position [1146, 0]
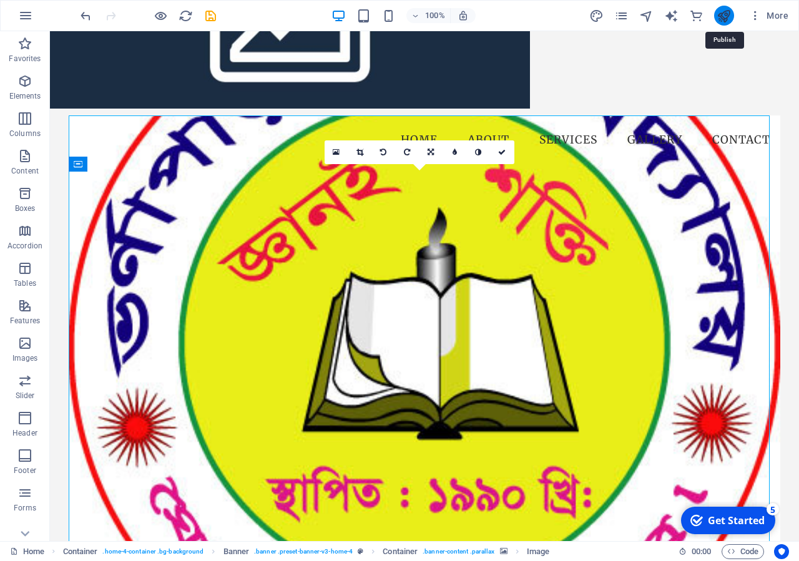
click at [727, 17] on icon "publish" at bounding box center [723, 16] width 14 height 14
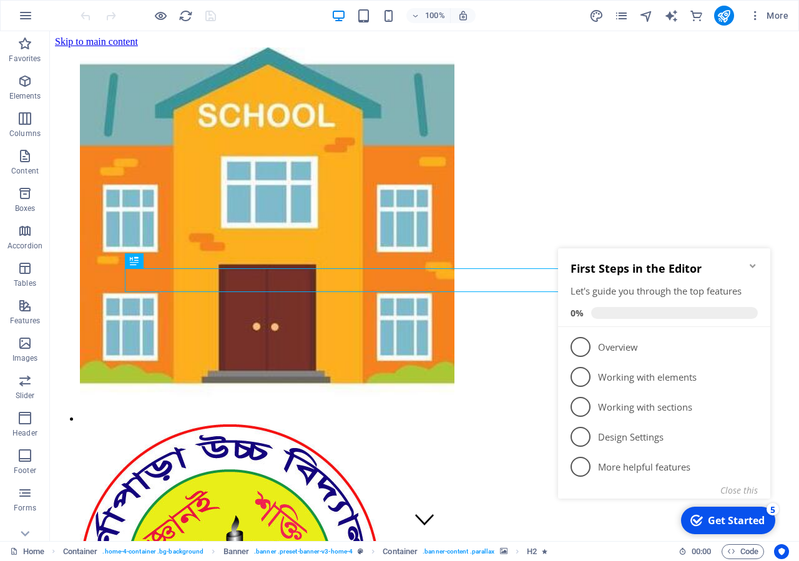
scroll to position [1225, 0]
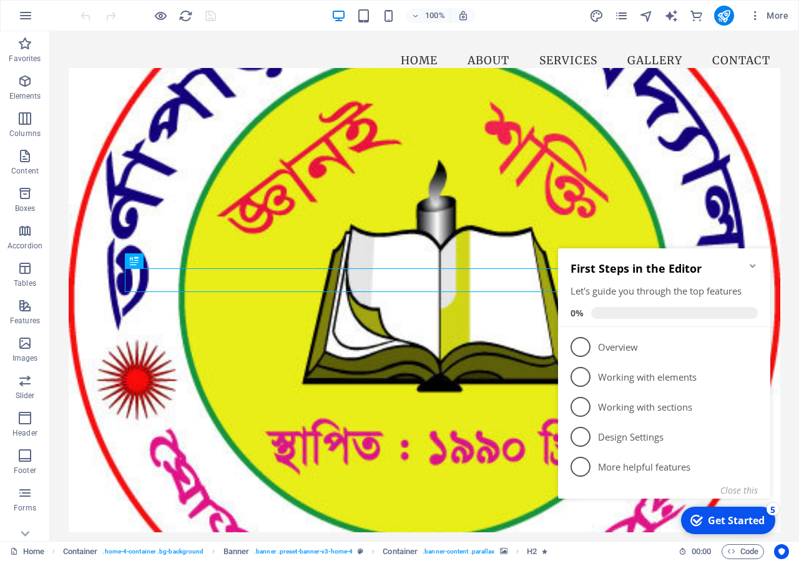
click at [747, 265] on h2 "First Steps in the Editor" at bounding box center [663, 268] width 187 height 15
click at [758, 267] on div "First Steps in the Editor Let's guide you through the top features 0%" at bounding box center [664, 287] width 212 height 79
click at [747, 266] on h2 "First Steps in the Editor" at bounding box center [663, 268] width 187 height 15
click at [748, 266] on icon "Minimize checklist" at bounding box center [753, 266] width 10 height 10
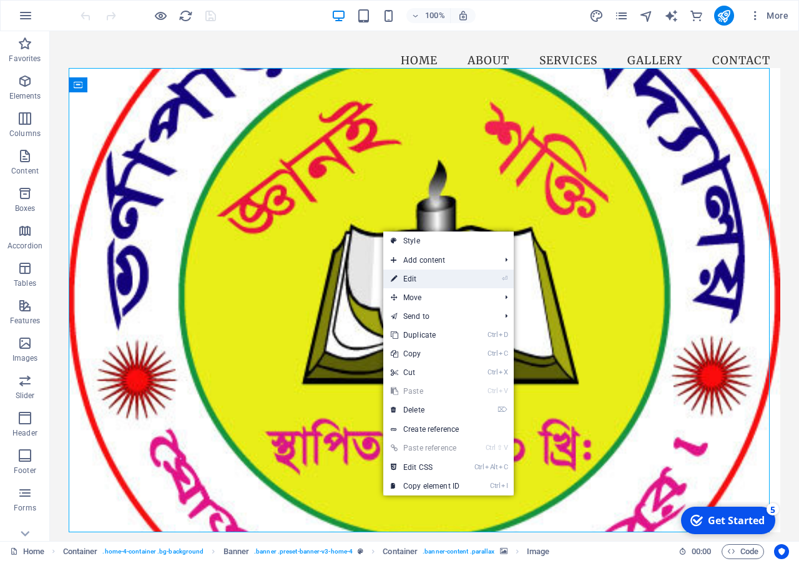
click at [442, 286] on link "⏎ Edit" at bounding box center [425, 279] width 84 height 19
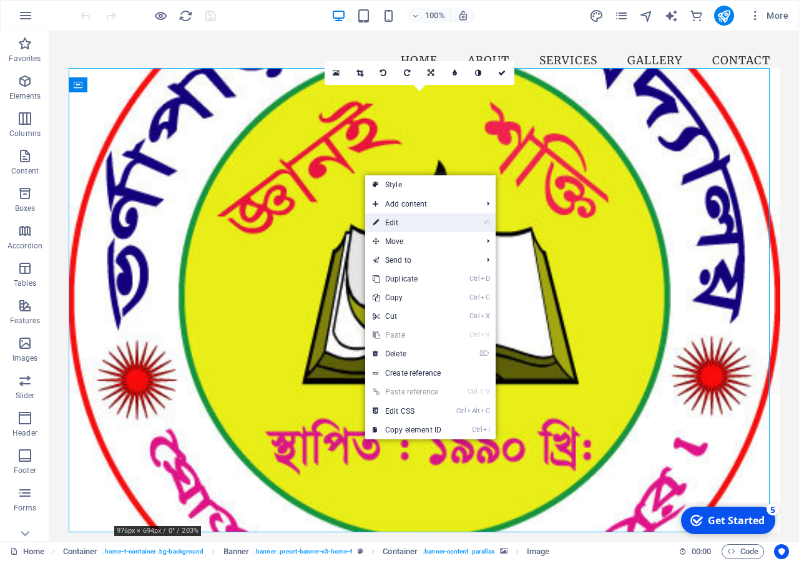
click at [406, 223] on link "⏎ Edit" at bounding box center [407, 222] width 84 height 19
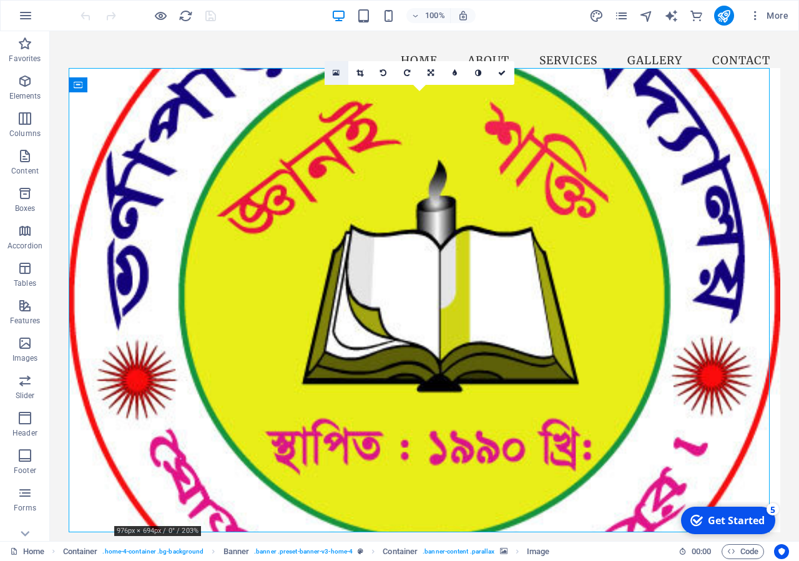
click at [339, 77] on link at bounding box center [336, 73] width 24 height 24
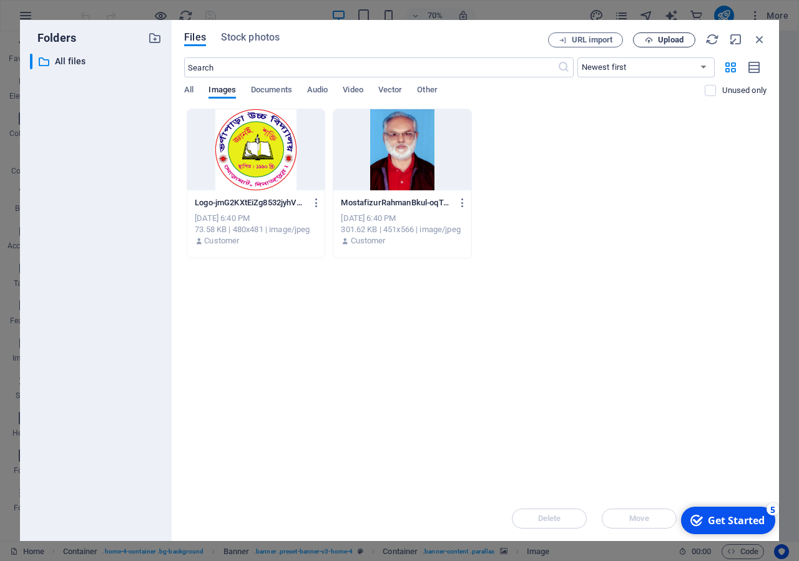
click at [661, 45] on button "Upload" at bounding box center [664, 39] width 62 height 15
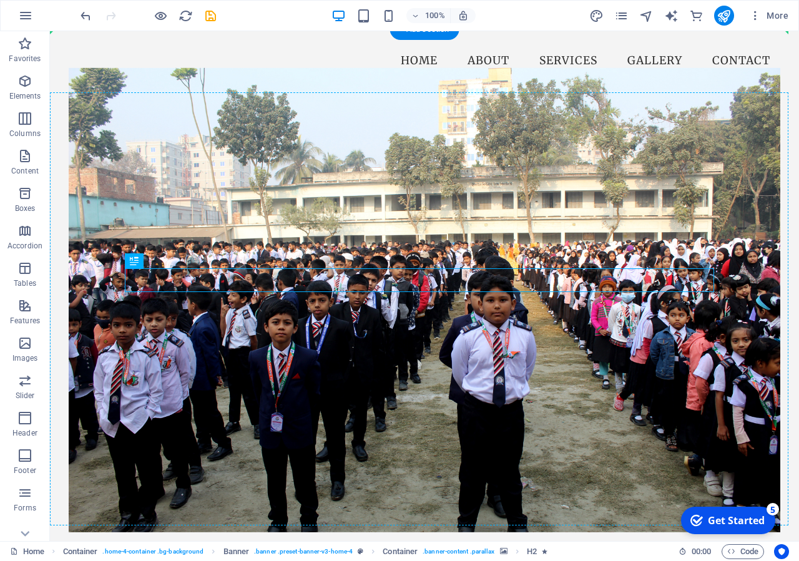
drag, startPoint x: 469, startPoint y: 276, endPoint x: 469, endPoint y: 246, distance: 30.0
click at [469, 246] on div "Varnapara High School ভর্ণাপাড়া উচ্চ বিদ্যালয় স্থাপিত: ১৯৯০ খ্রি:" at bounding box center [424, 414] width 711 height 645
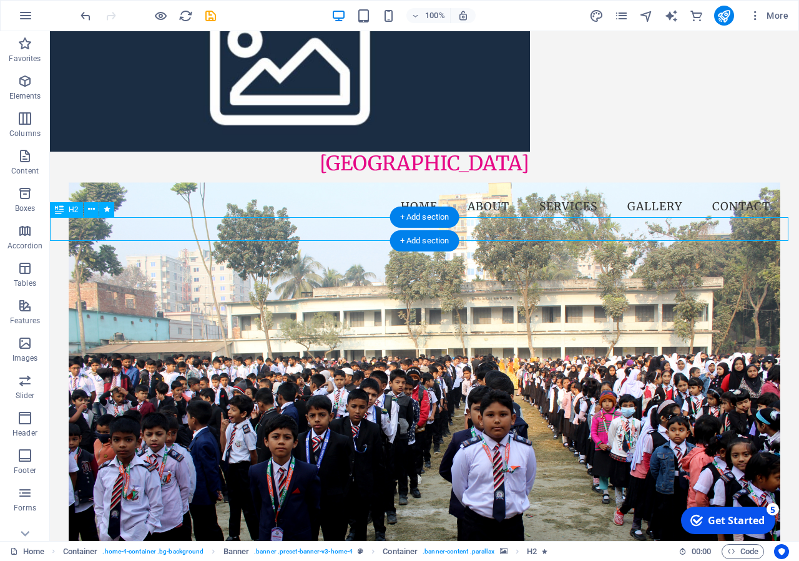
scroll to position [980, 0]
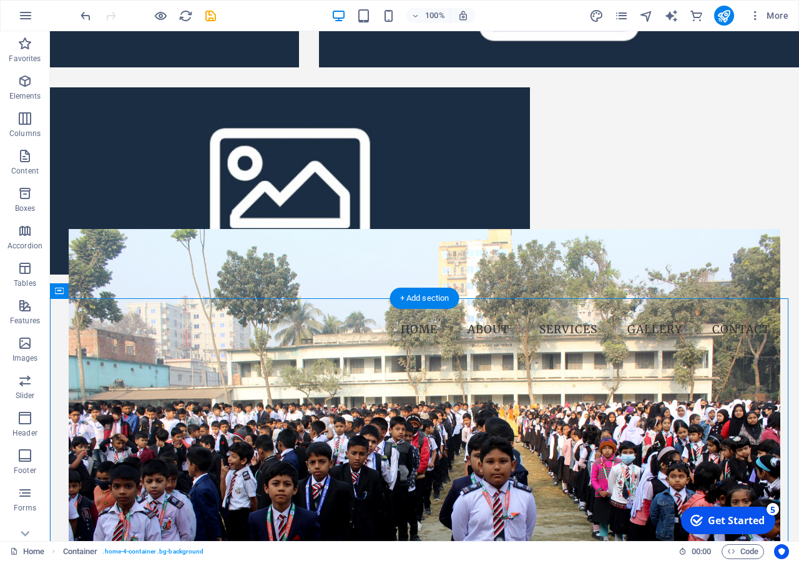
drag, startPoint x: 105, startPoint y: 325, endPoint x: 67, endPoint y: 419, distance: 101.3
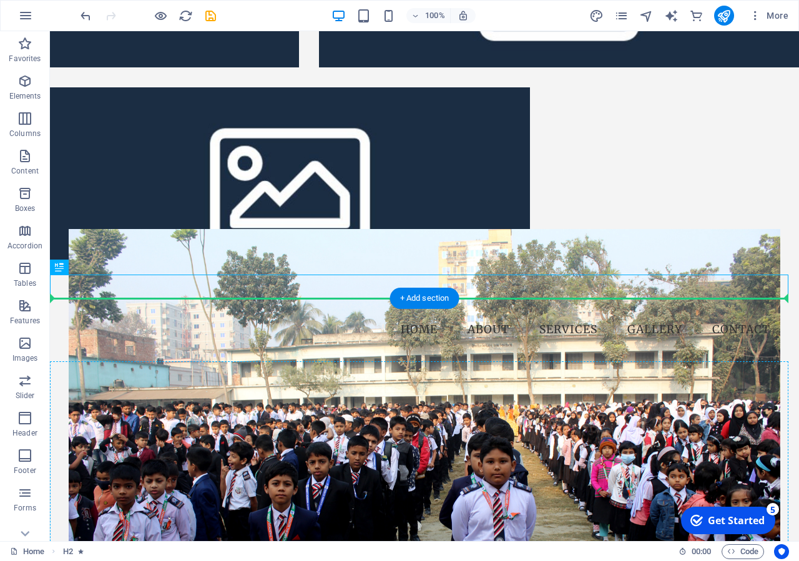
drag, startPoint x: 471, startPoint y: 283, endPoint x: 476, endPoint y: 414, distance: 130.5
drag, startPoint x: 485, startPoint y: 281, endPoint x: 536, endPoint y: 364, distance: 97.0
drag, startPoint x: 519, startPoint y: 280, endPoint x: 579, endPoint y: 423, distance: 155.0
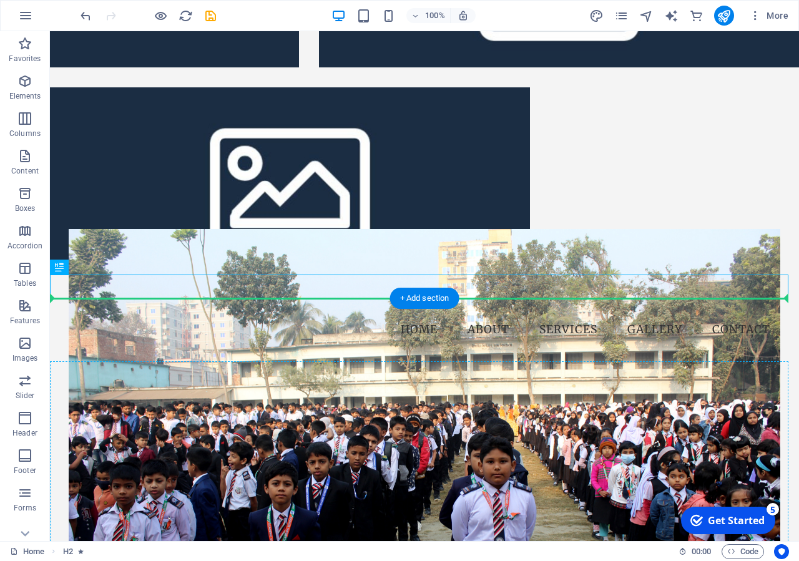
drag, startPoint x: 112, startPoint y: 301, endPoint x: 67, endPoint y: 386, distance: 96.9
drag, startPoint x: 103, startPoint y: 301, endPoint x: 81, endPoint y: 434, distance: 135.3
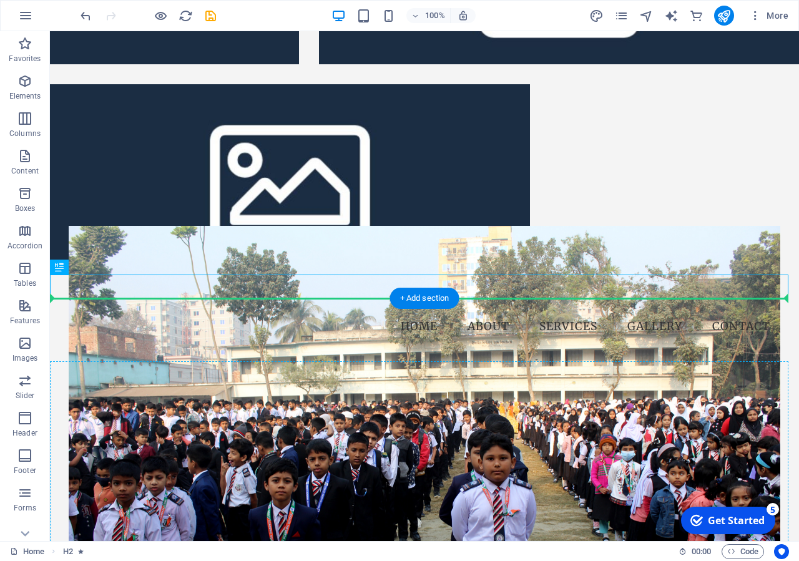
drag, startPoint x: 334, startPoint y: 285, endPoint x: 351, endPoint y: 469, distance: 184.9
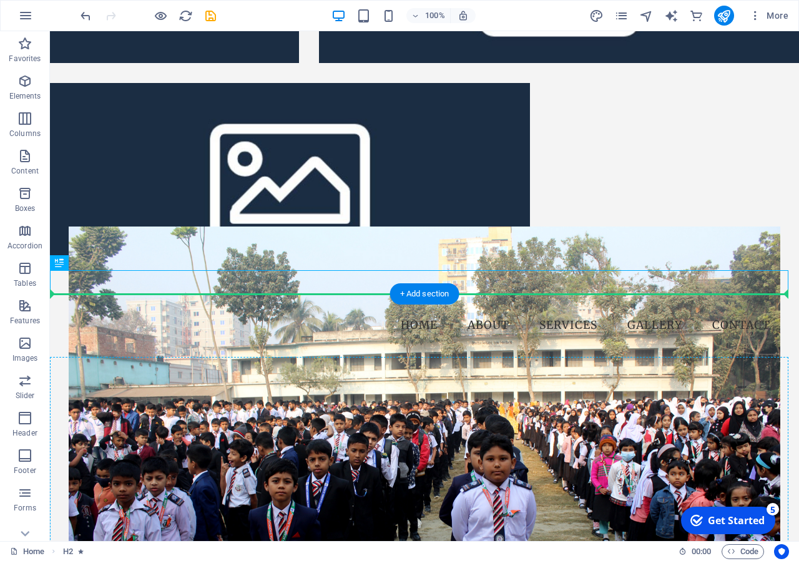
drag, startPoint x: 117, startPoint y: 294, endPoint x: 112, endPoint y: 407, distance: 113.7
drag, startPoint x: 109, startPoint y: 291, endPoint x: 92, endPoint y: 404, distance: 113.6
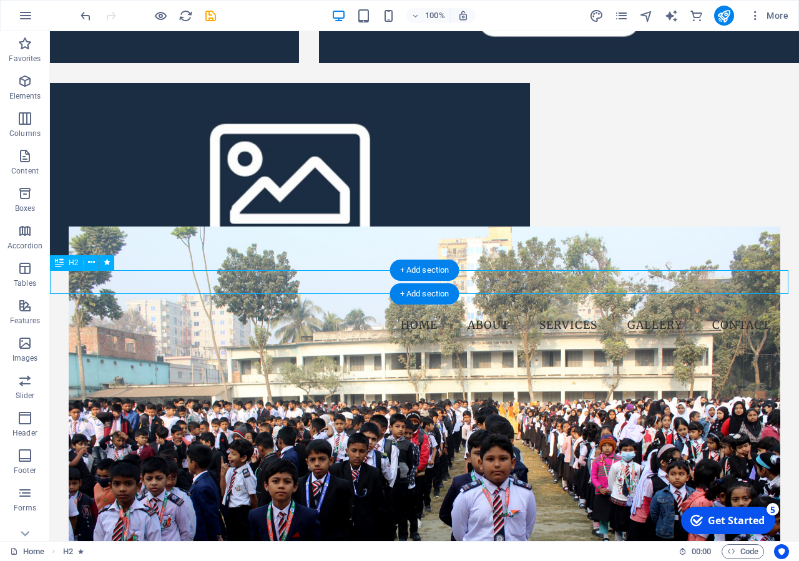
click at [497, 273] on div "[GEOGRAPHIC_DATA]" at bounding box center [424, 282] width 749 height 24
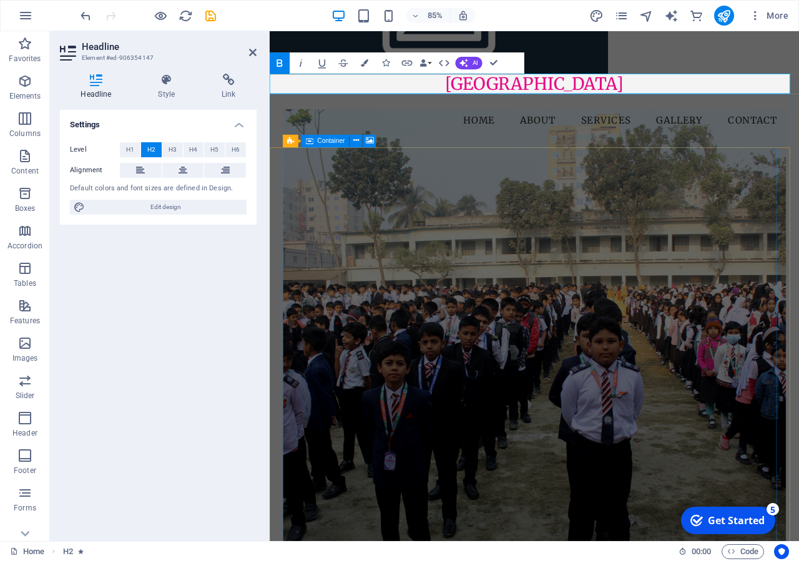
click at [467, 292] on figure at bounding box center [581, 396] width 592 height 546
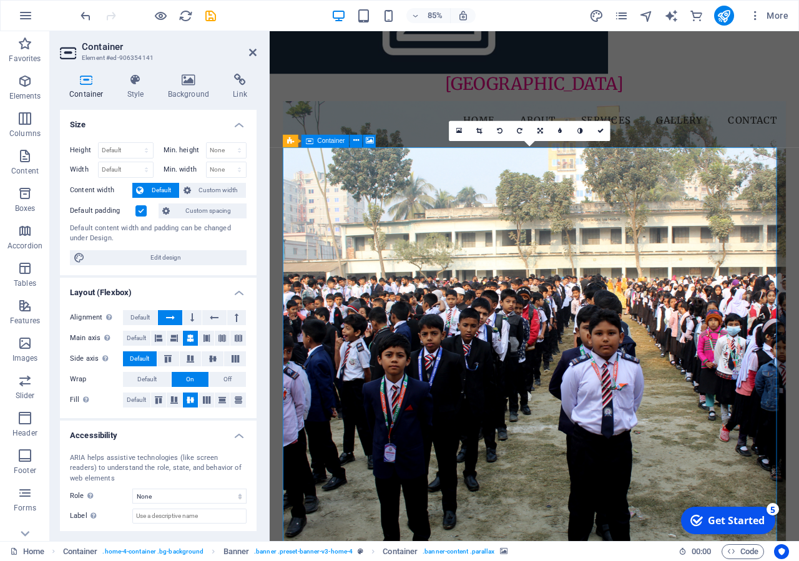
click at [510, 310] on figure at bounding box center [581, 387] width 592 height 546
drag, startPoint x: 255, startPoint y: 49, endPoint x: 205, endPoint y: 19, distance: 59.1
click at [255, 49] on icon at bounding box center [252, 52] width 7 height 10
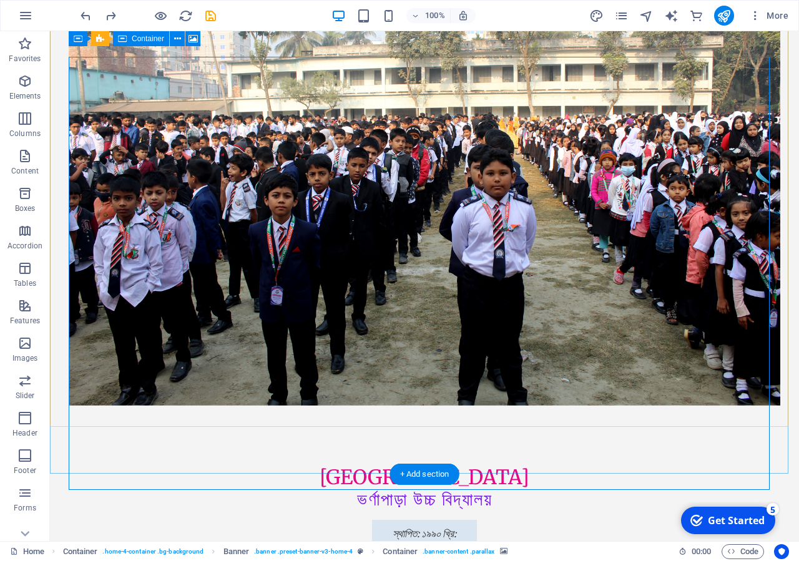
scroll to position [1239, 0]
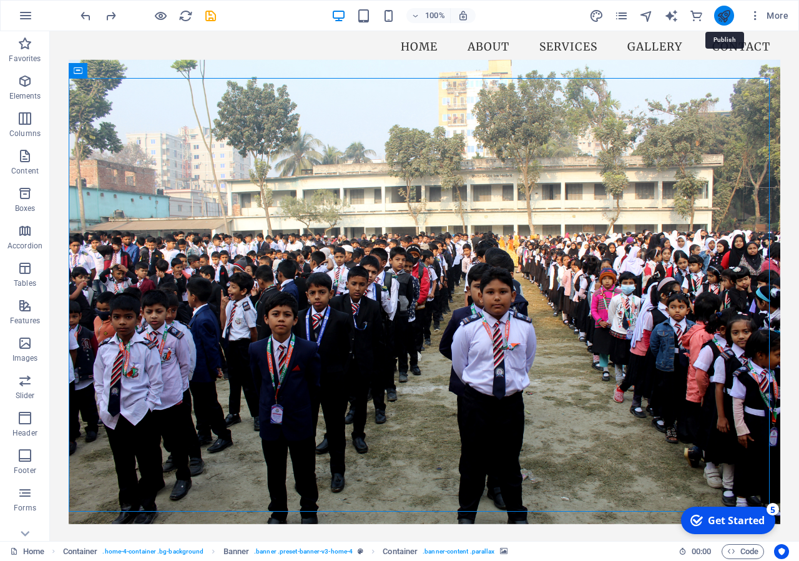
click at [721, 21] on icon "publish" at bounding box center [723, 16] width 14 height 14
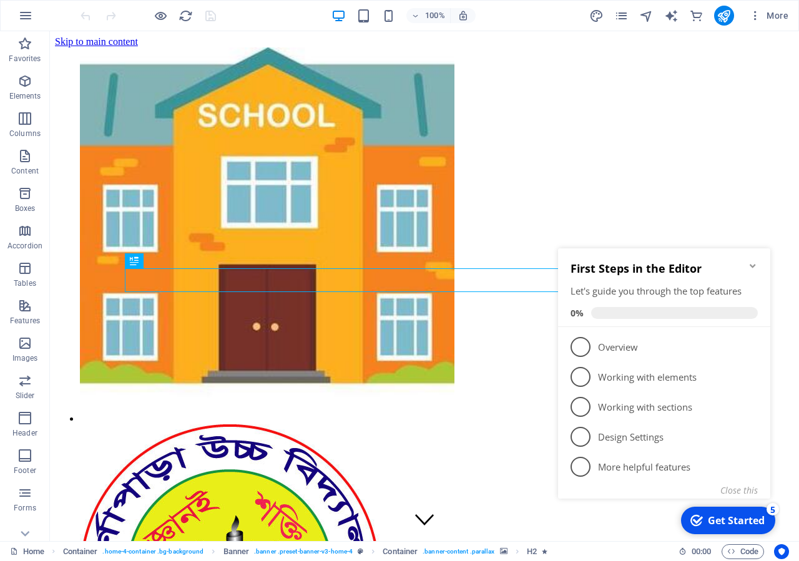
scroll to position [1225, 0]
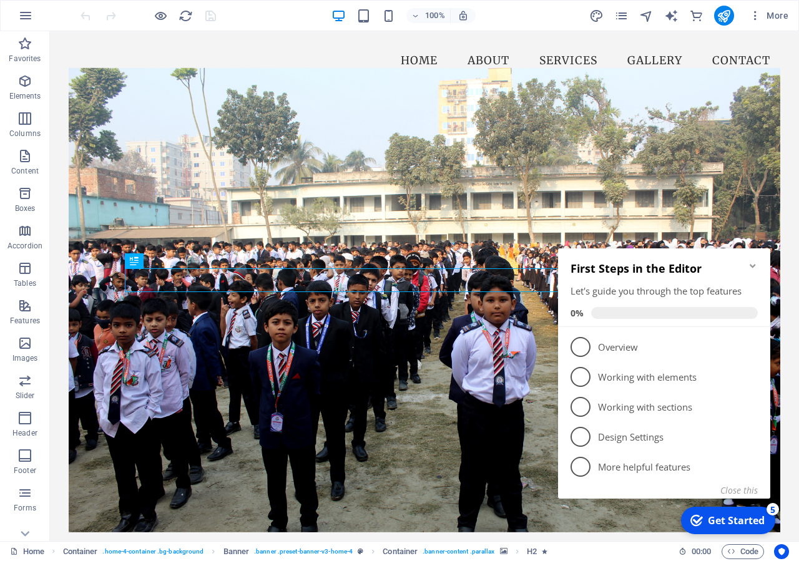
click at [753, 266] on icon "Minimize checklist" at bounding box center [752, 266] width 6 height 4
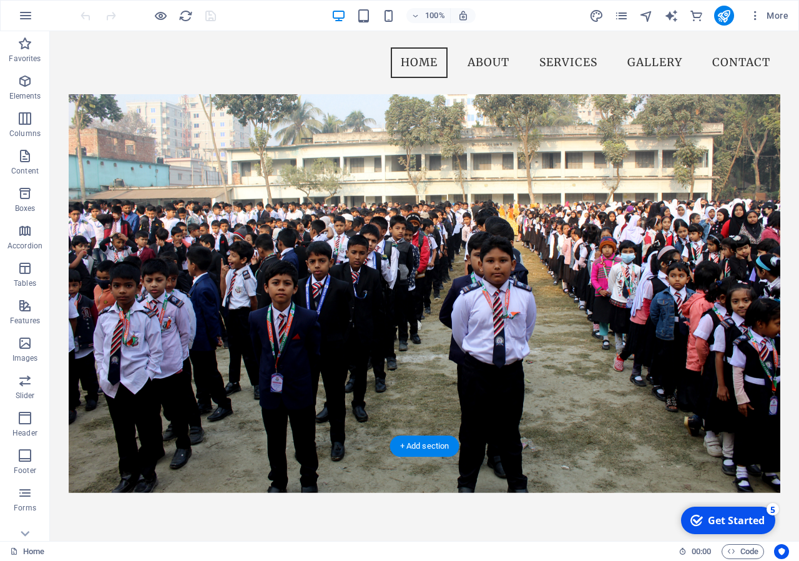
scroll to position [1289, 0]
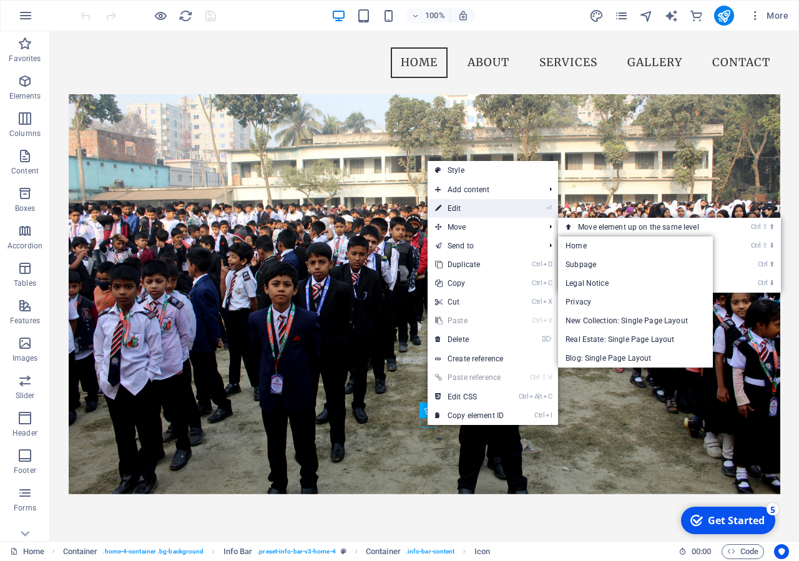
click at [481, 207] on link "⏎ Edit" at bounding box center [469, 208] width 84 height 19
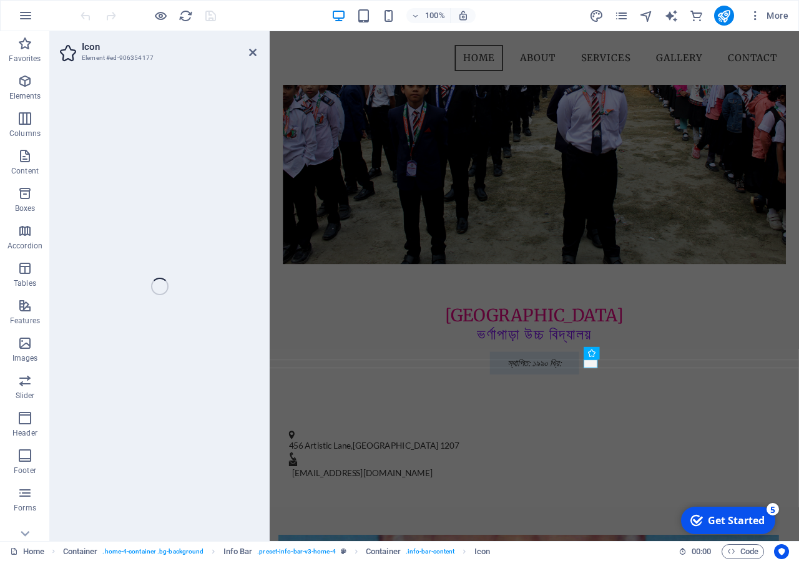
select select "xMidYMid"
select select "px"
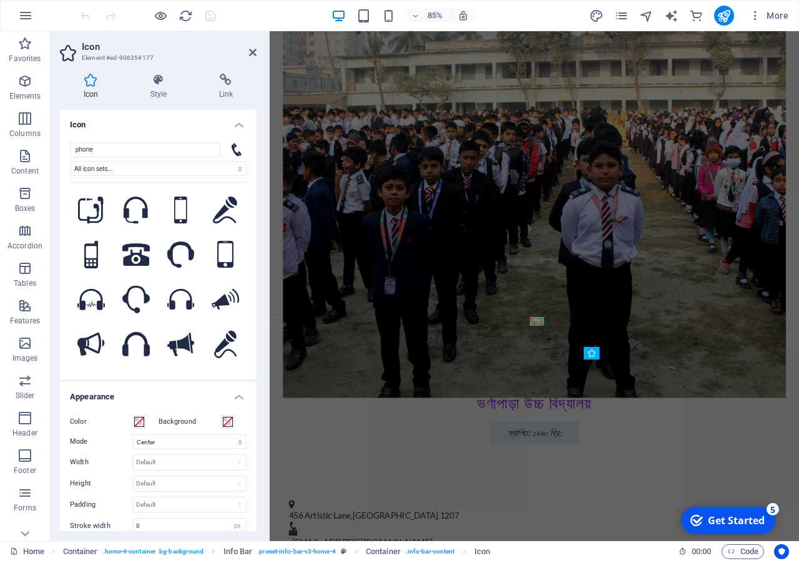
click at [232, 148] on icon at bounding box center [237, 149] width 10 height 13
click at [232, 147] on icon at bounding box center [237, 149] width 10 height 13
click at [170, 149] on input "phone" at bounding box center [145, 149] width 150 height 15
click at [70, 161] on select "All icon sets... IcoFont Ionicons FontAwesome Brands FontAwesome Duotone FontAw…" at bounding box center [158, 168] width 177 height 15
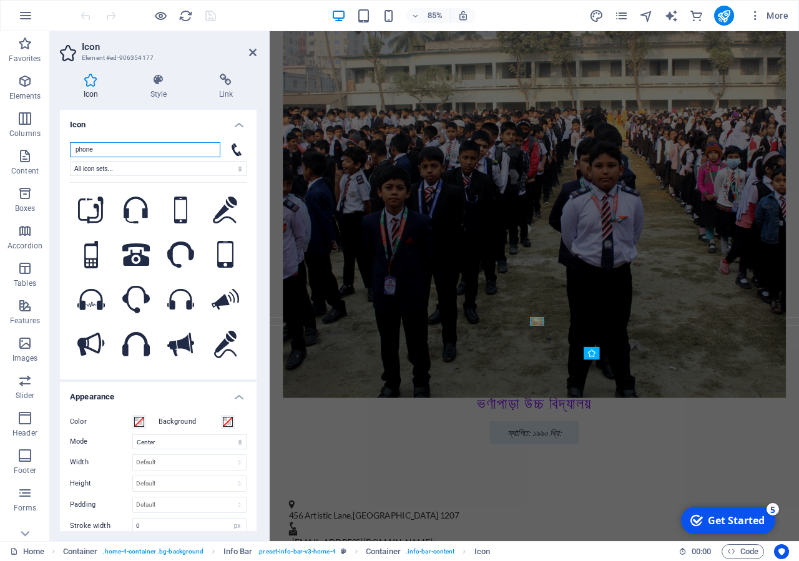
click at [155, 142] on input "phone" at bounding box center [145, 149] width 150 height 15
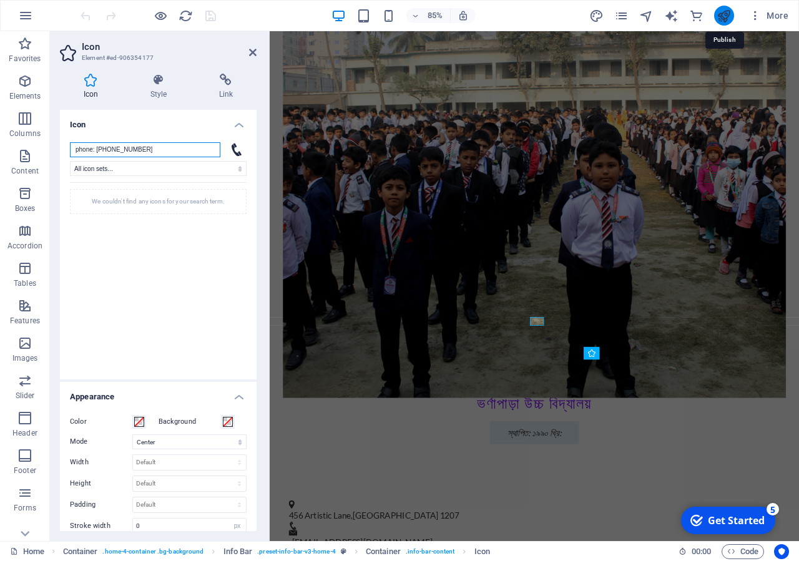
type input "phone: [PHONE_NUMBER]"
click at [721, 12] on icon "publish" at bounding box center [723, 16] width 14 height 14
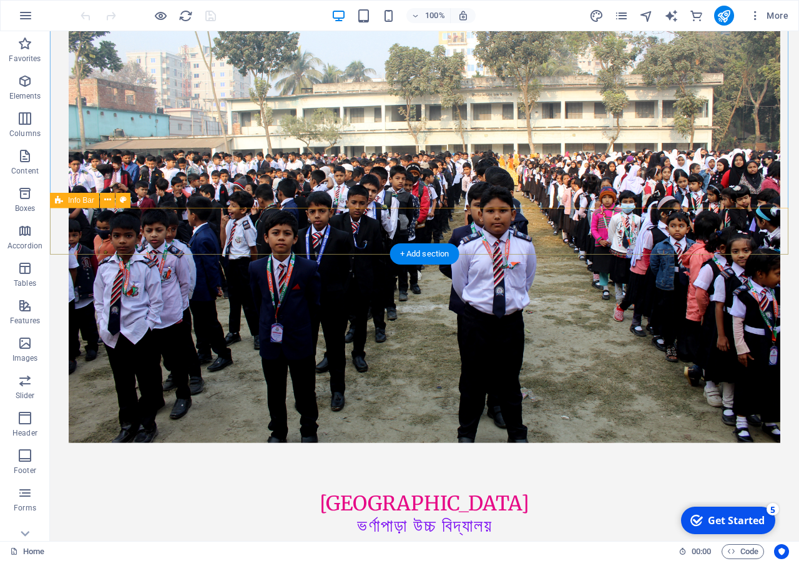
scroll to position [1543, 0]
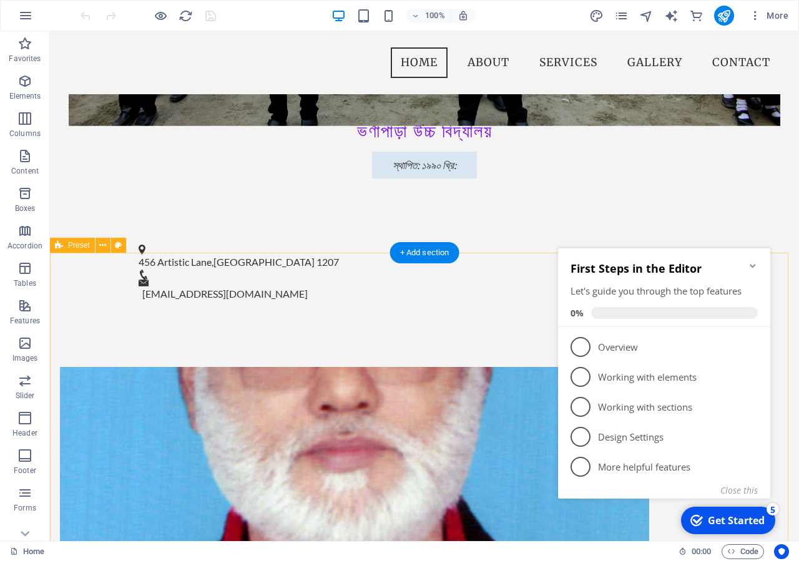
scroll to position [1480, 0]
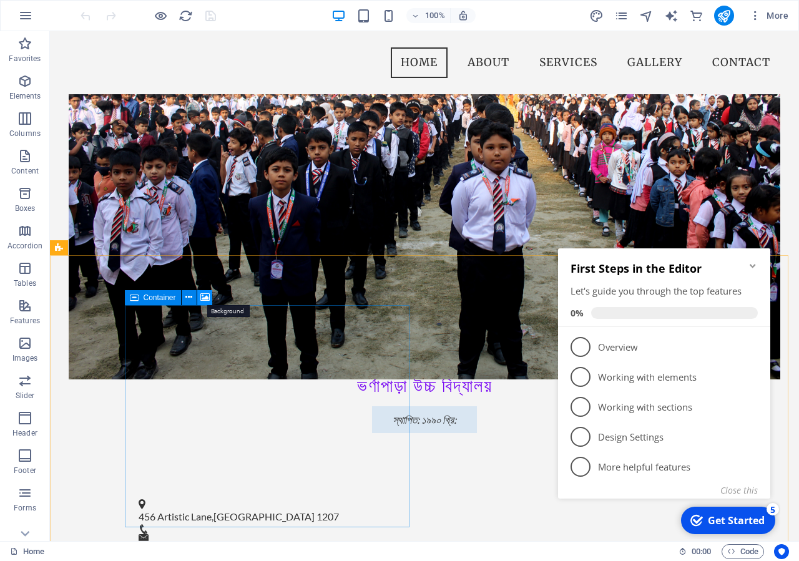
click at [208, 303] on icon at bounding box center [204, 297] width 9 height 13
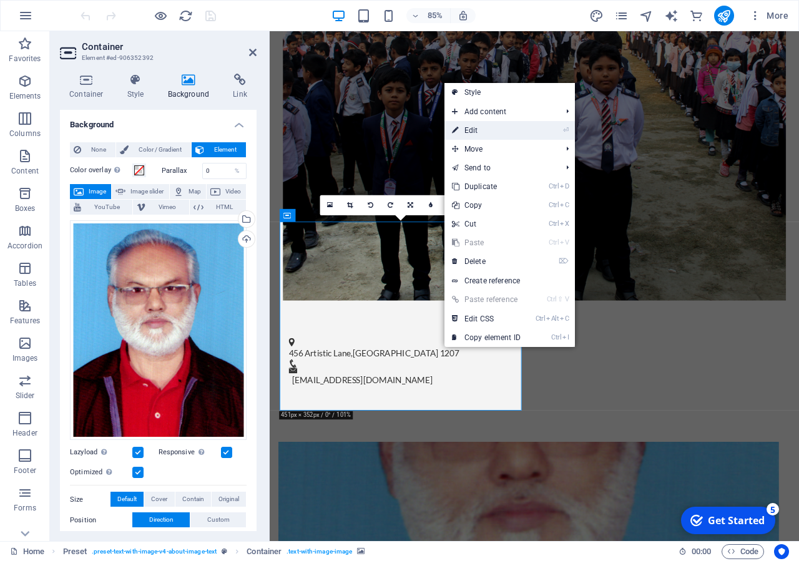
click at [505, 132] on link "⏎ Edit" at bounding box center [486, 130] width 84 height 19
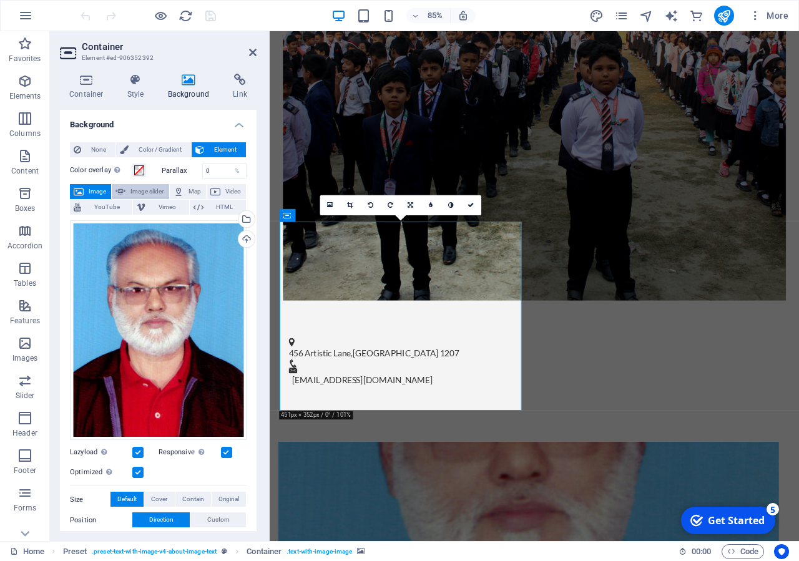
click at [165, 190] on span "Image slider" at bounding box center [147, 191] width 36 height 15
select select "ms"
select select "s"
select select "progressive"
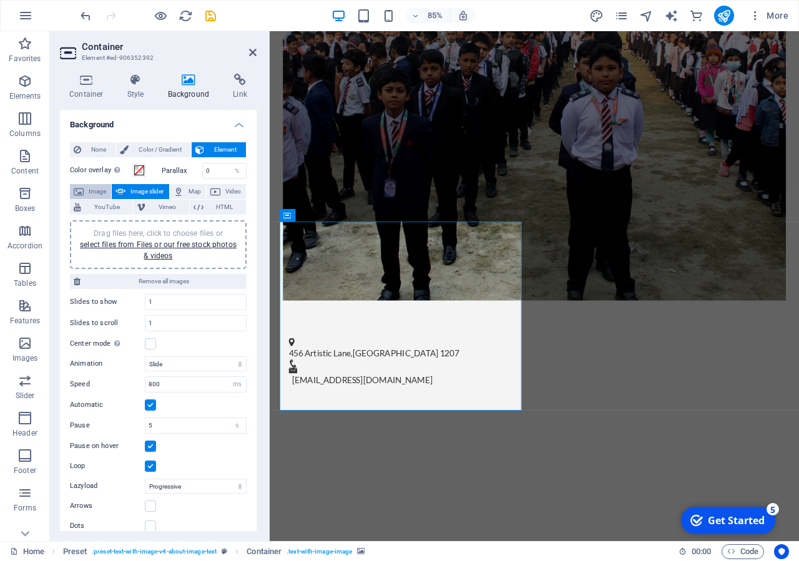
click at [104, 188] on span "Image" at bounding box center [97, 191] width 20 height 15
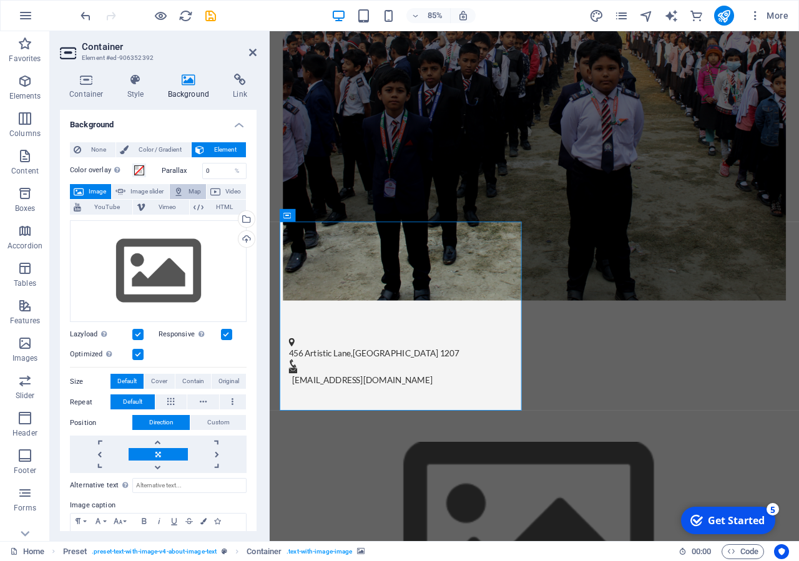
click at [202, 196] on span "Map" at bounding box center [194, 191] width 15 height 15
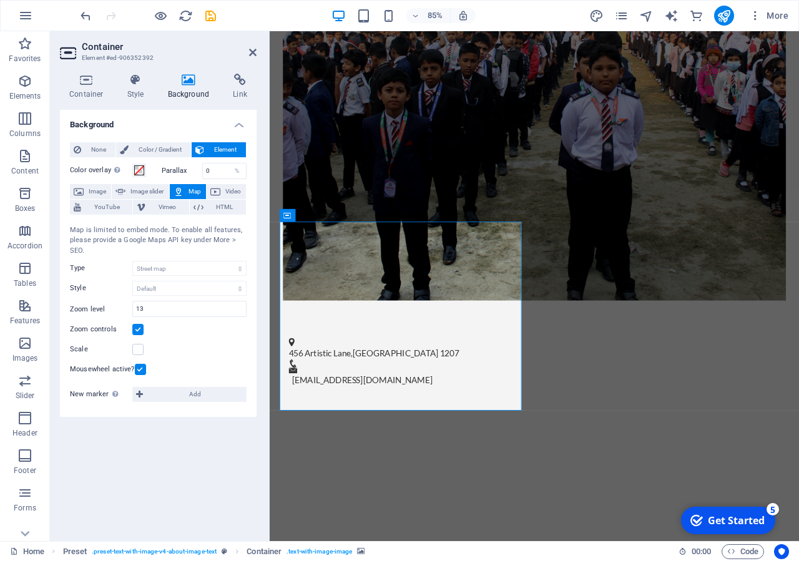
click at [190, 196] on span "Map" at bounding box center [194, 191] width 15 height 15
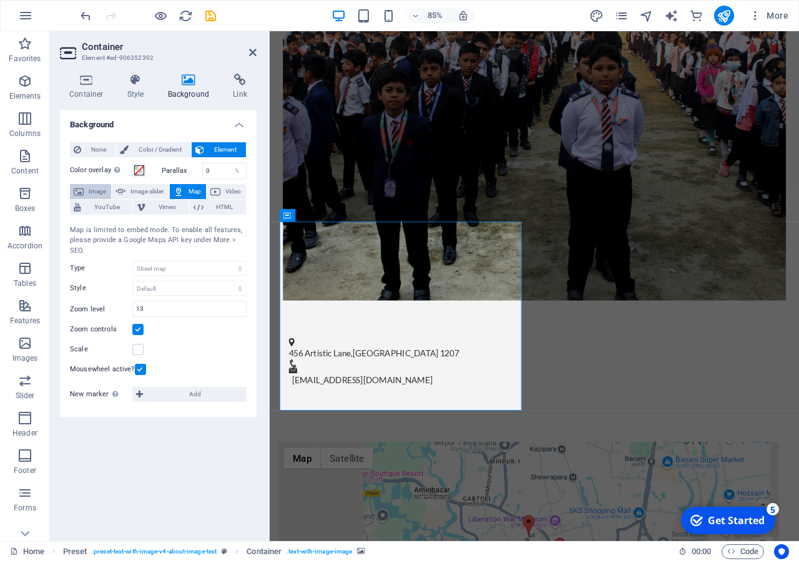
click at [95, 195] on span "Image" at bounding box center [97, 191] width 20 height 15
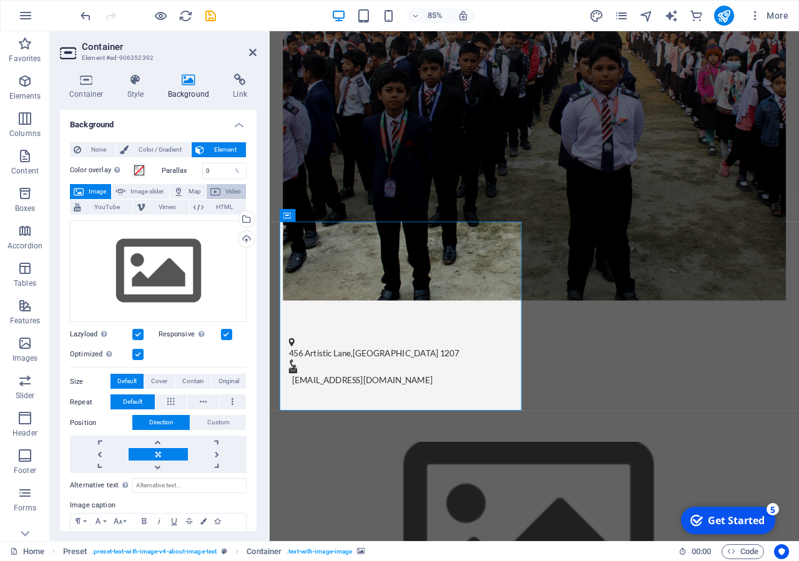
click at [224, 199] on span "Video" at bounding box center [233, 191] width 18 height 15
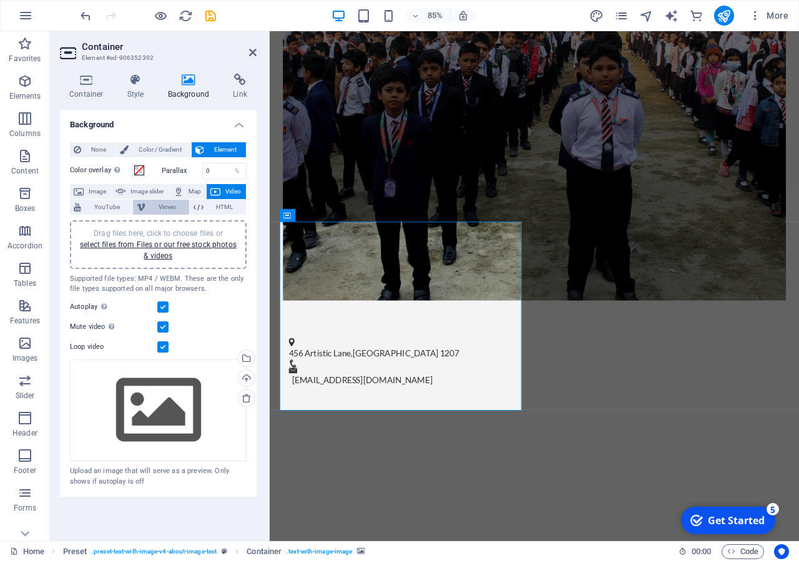
click at [144, 210] on icon at bounding box center [141, 207] width 9 height 15
select select "ar16_9"
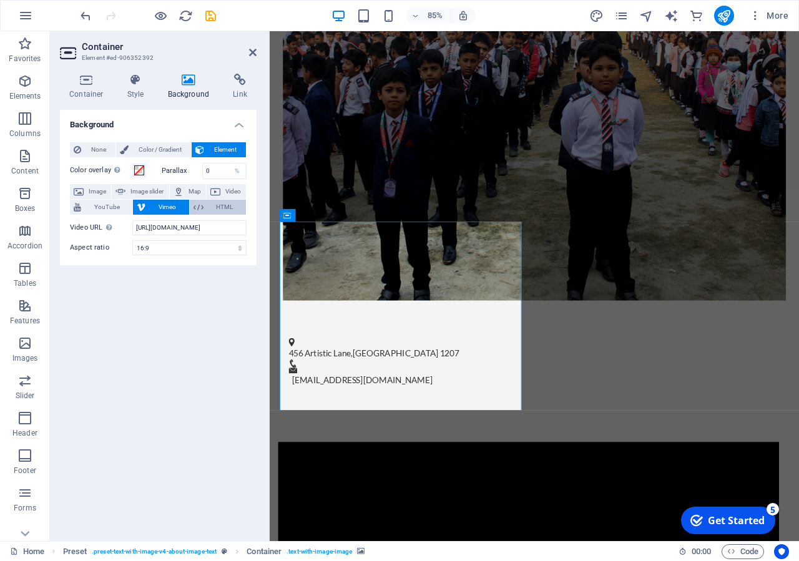
click at [211, 209] on span "HTML" at bounding box center [224, 207] width 35 height 15
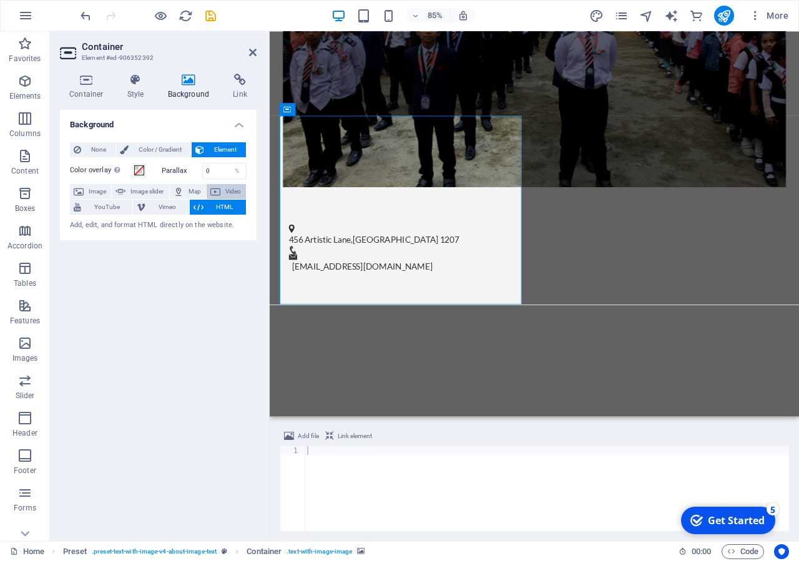
click at [220, 192] on icon at bounding box center [215, 191] width 10 height 15
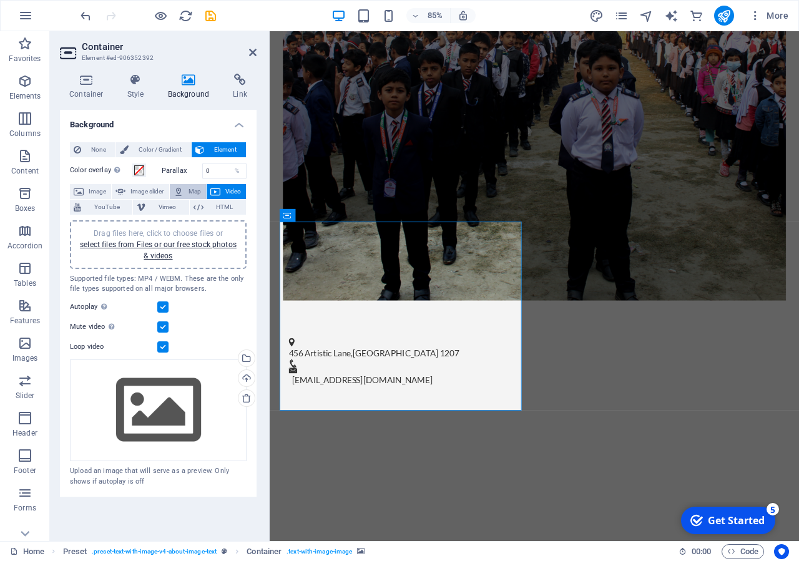
click at [194, 192] on span "Map" at bounding box center [194, 191] width 15 height 15
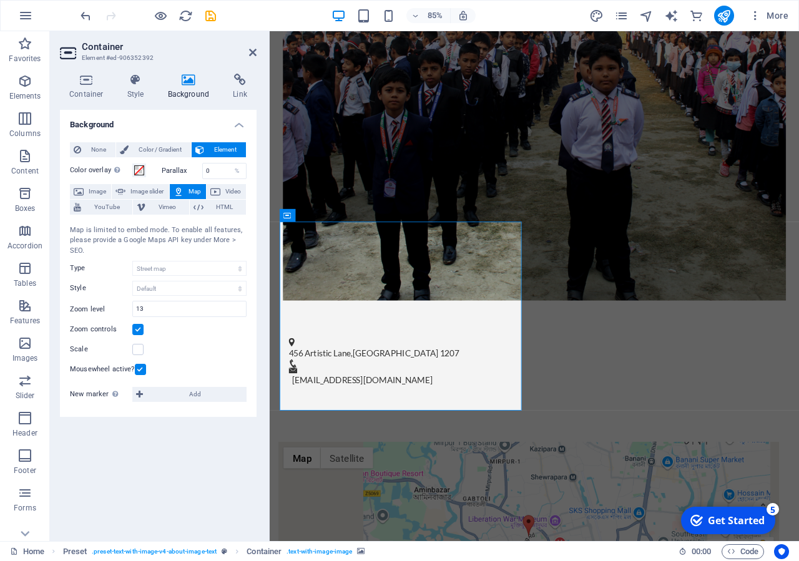
click at [175, 172] on label "Parallax" at bounding box center [182, 170] width 41 height 7
click at [91, 173] on label "Color overlay Places an overlay over the background to colorize it" at bounding box center [101, 170] width 62 height 15
click at [132, 173] on button "Color overlay Places an overlay over the background to colorize it" at bounding box center [139, 170] width 14 height 14
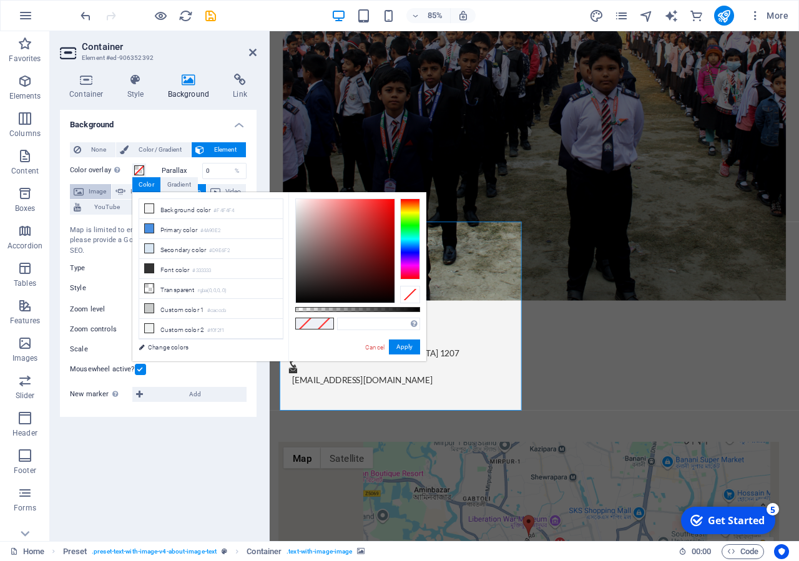
click at [91, 193] on span "Image" at bounding box center [97, 191] width 20 height 15
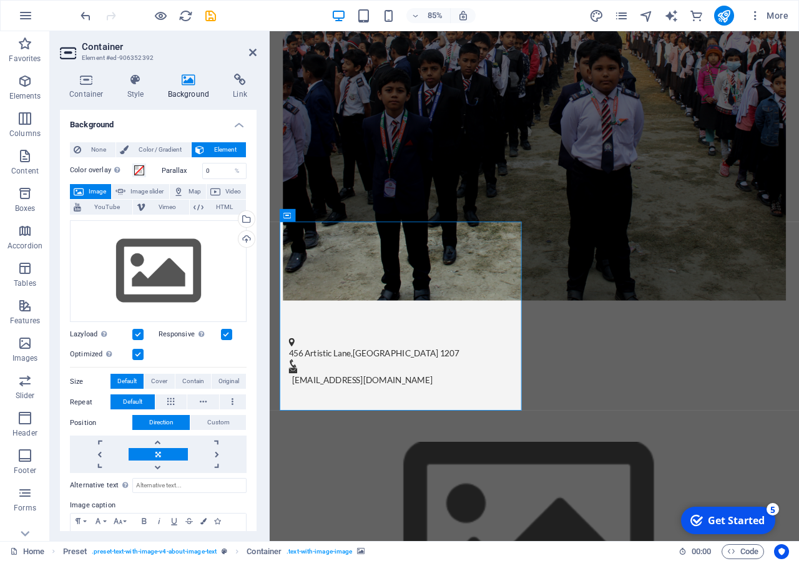
click at [248, 57] on header "Container Element #ed-906352392" at bounding box center [158, 47] width 197 height 32
click at [256, 46] on h2 "Container" at bounding box center [169, 46] width 175 height 11
click at [252, 52] on icon at bounding box center [252, 52] width 7 height 10
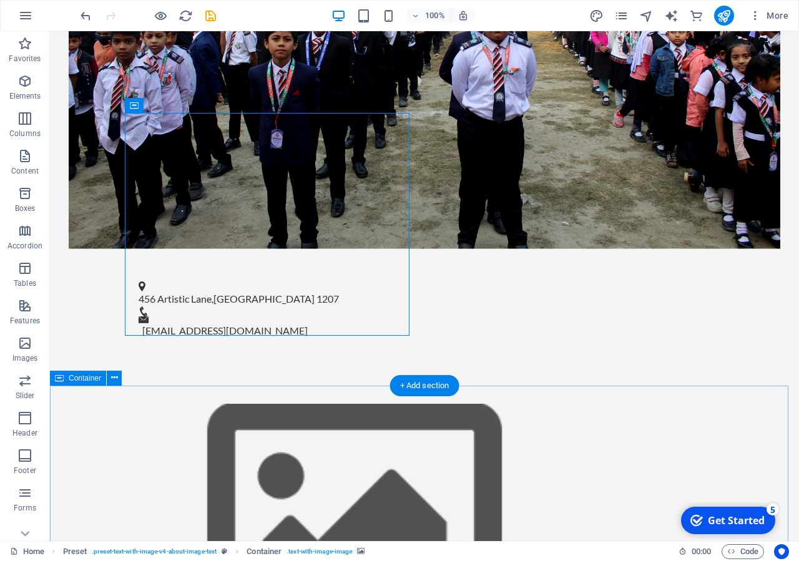
scroll to position [1734, 0]
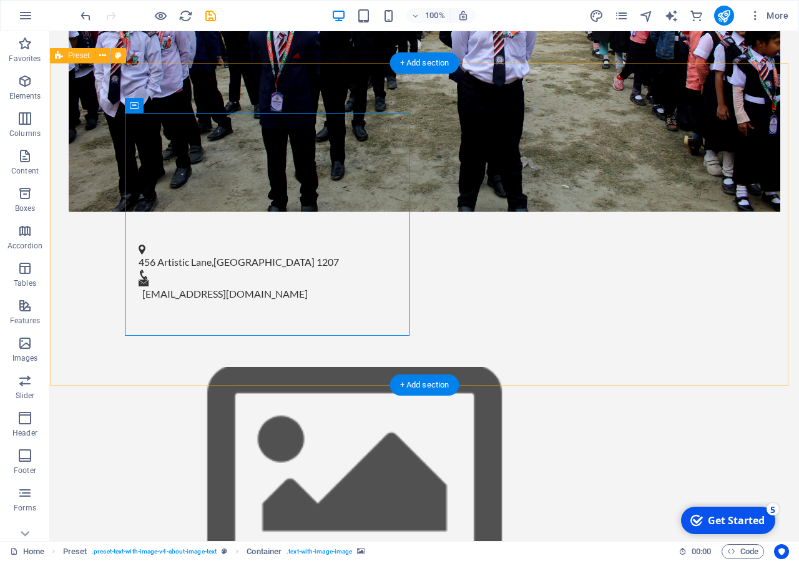
click at [291, 367] on figure at bounding box center [354, 478] width 589 height 222
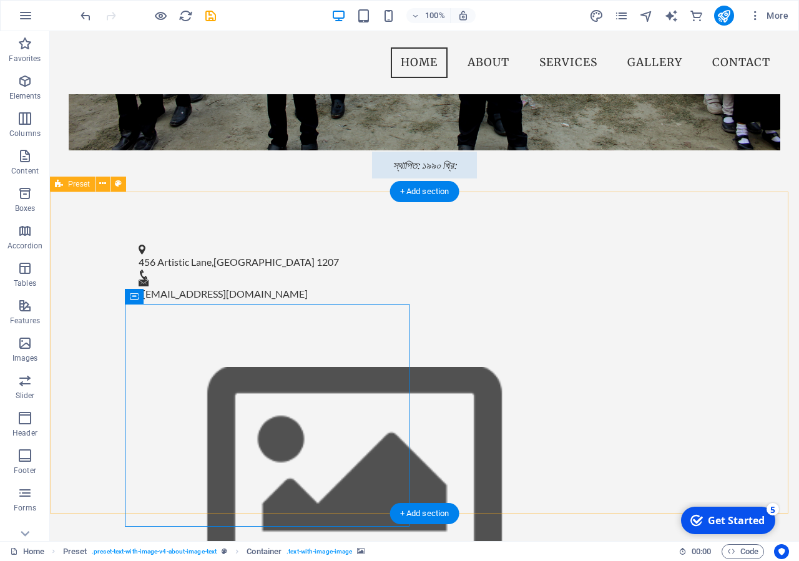
scroll to position [1543, 0]
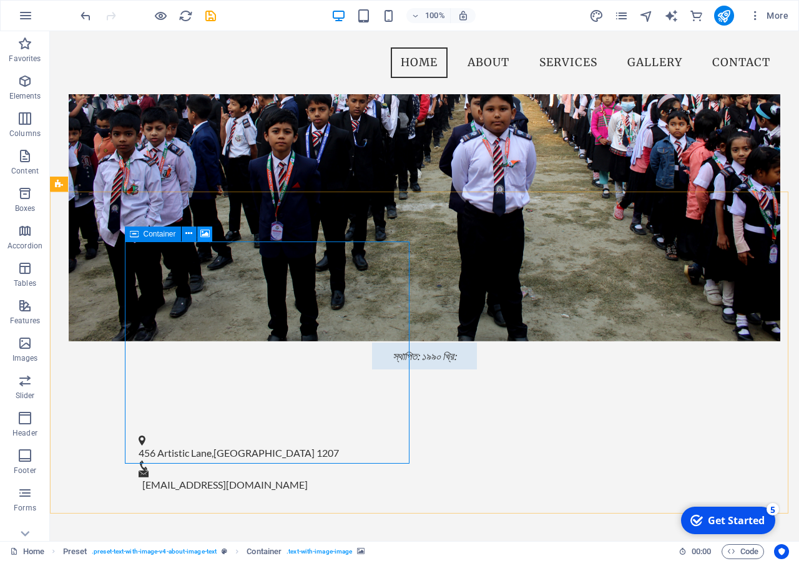
click at [205, 238] on icon at bounding box center [204, 233] width 9 height 13
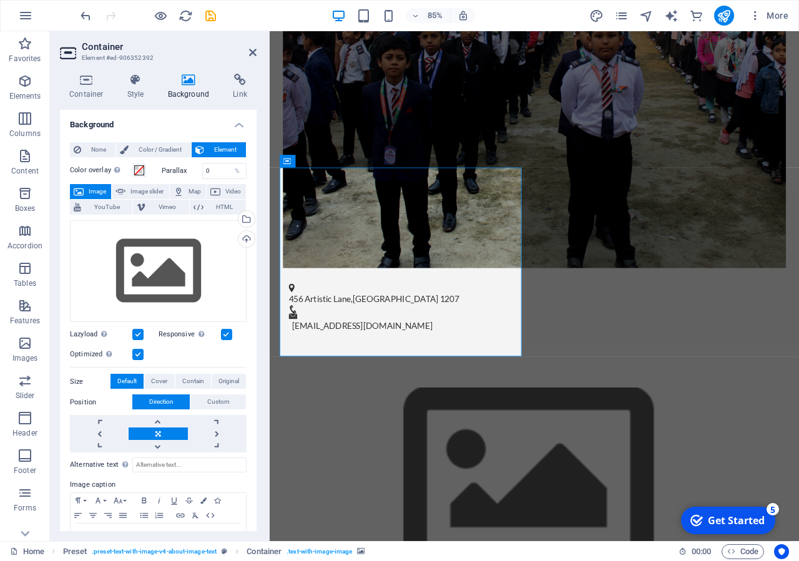
click at [246, 52] on h2 "Container" at bounding box center [169, 46] width 175 height 11
click at [255, 52] on icon at bounding box center [252, 52] width 7 height 10
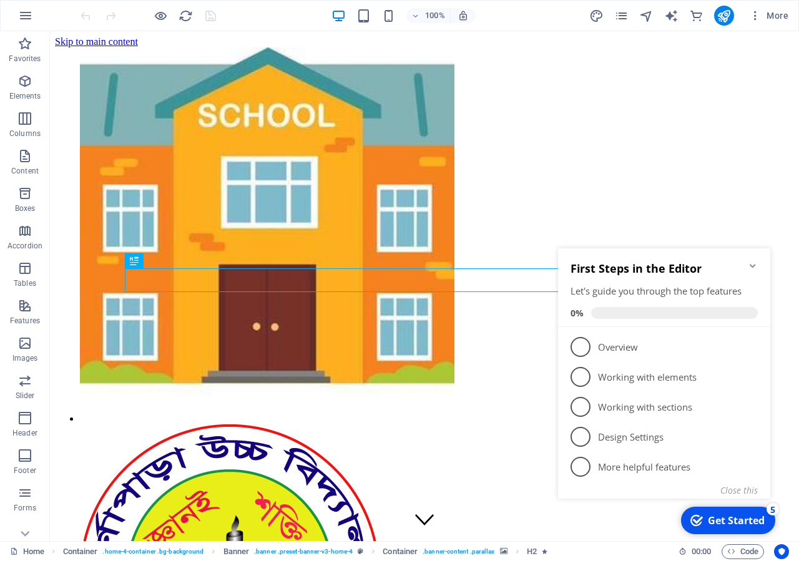
scroll to position [1225, 0]
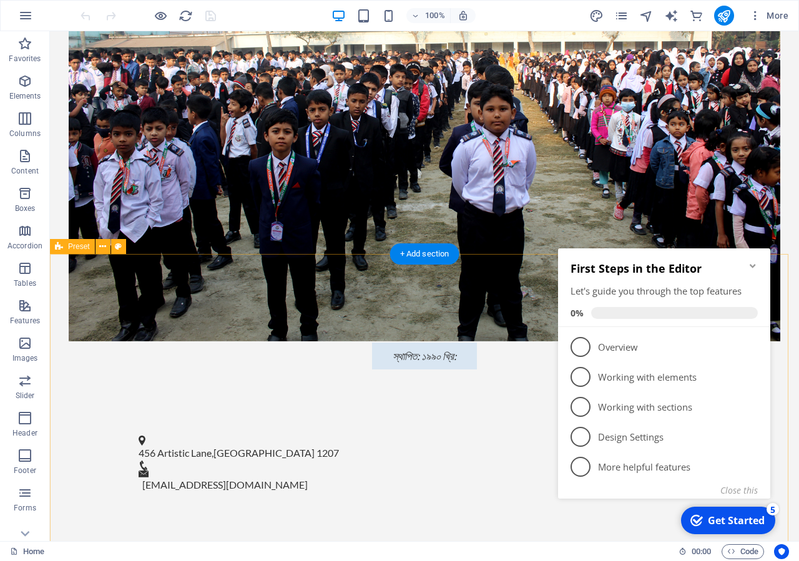
scroll to position [1734, 0]
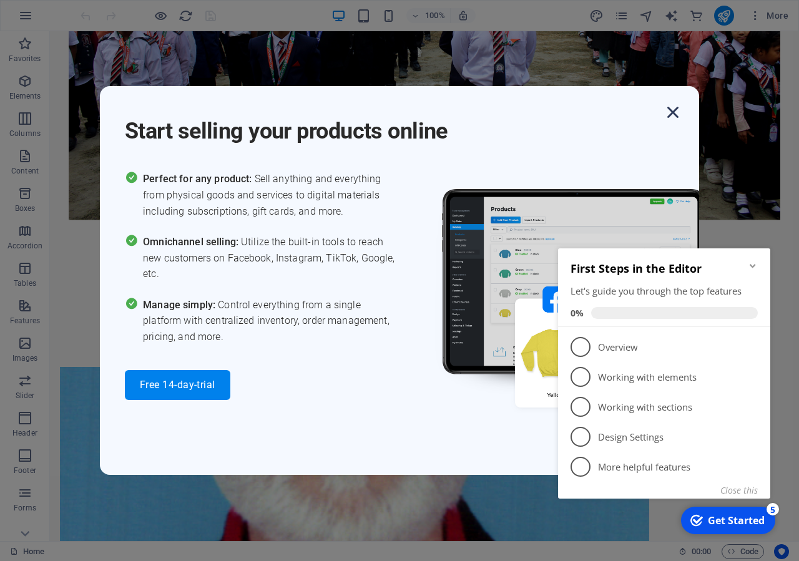
click at [676, 120] on icon "button" at bounding box center [672, 112] width 22 height 22
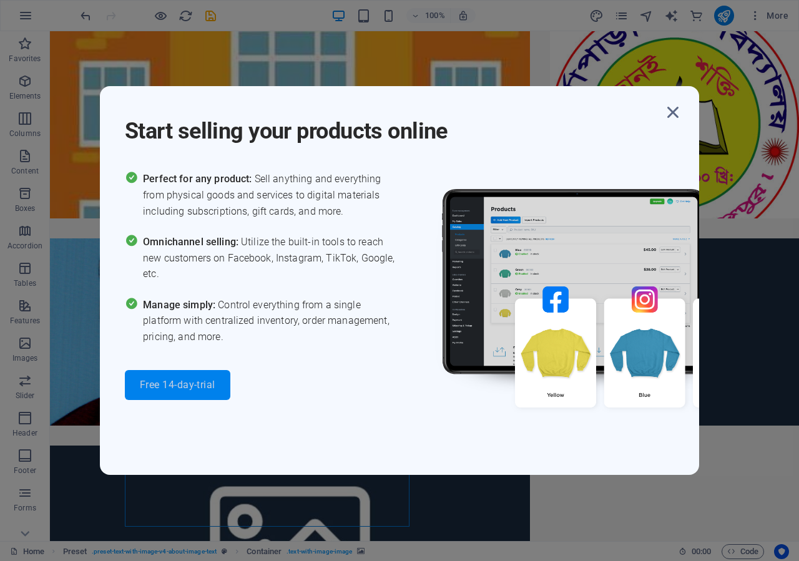
click at [168, 388] on span "Free 14-day-trial" at bounding box center [178, 385] width 76 height 10
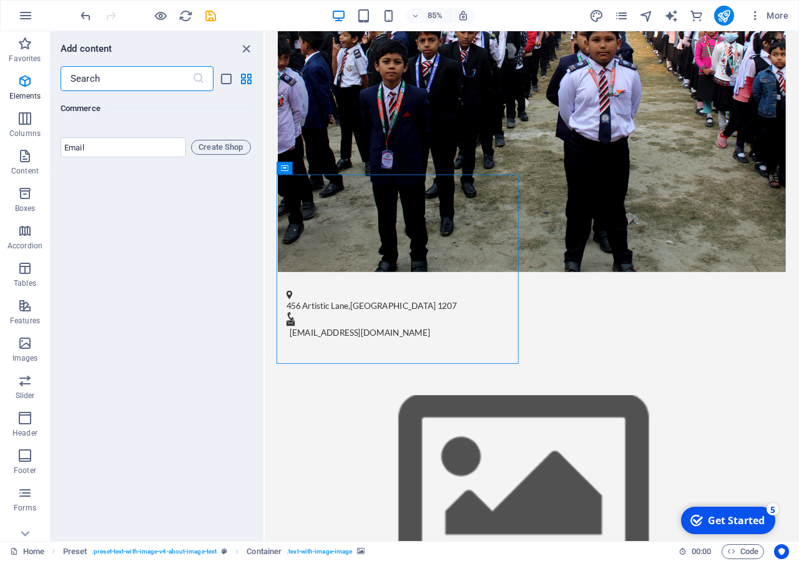
scroll to position [12157, 0]
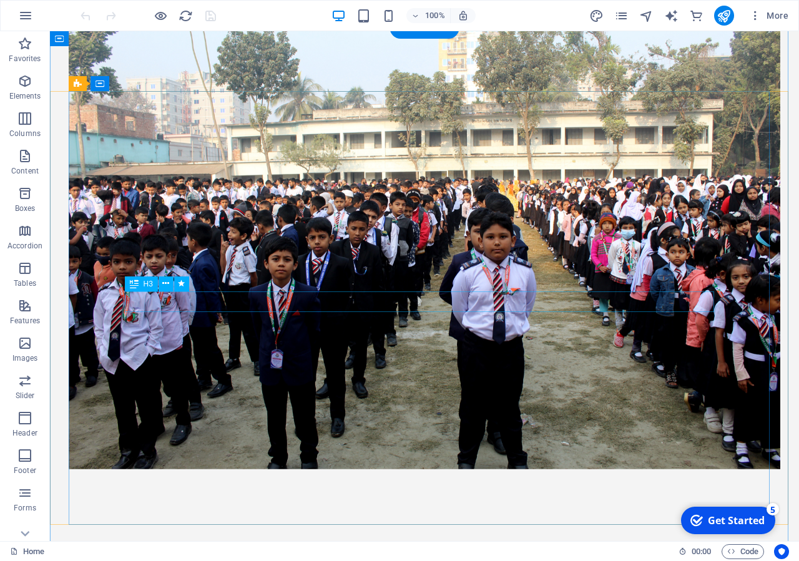
scroll to position [1225, 0]
